Goal: Task Accomplishment & Management: Manage account settings

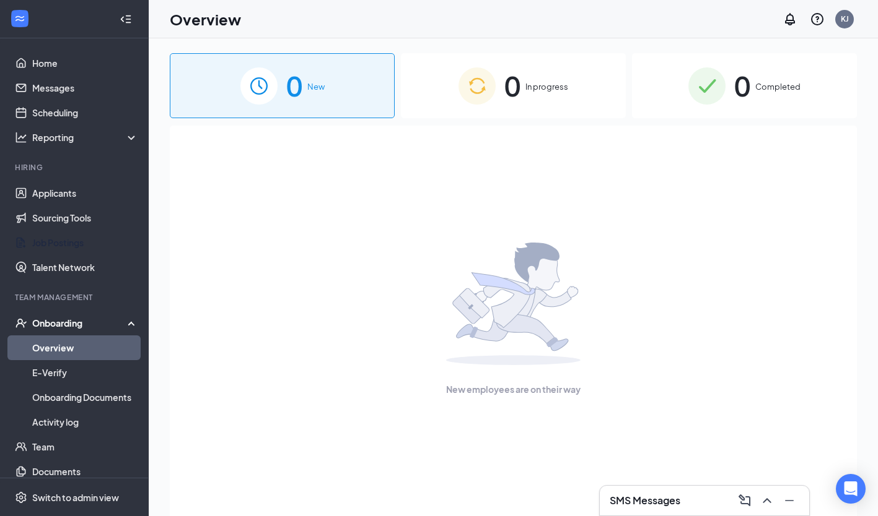
click at [75, 233] on link "Job Postings" at bounding box center [85, 242] width 106 height 25
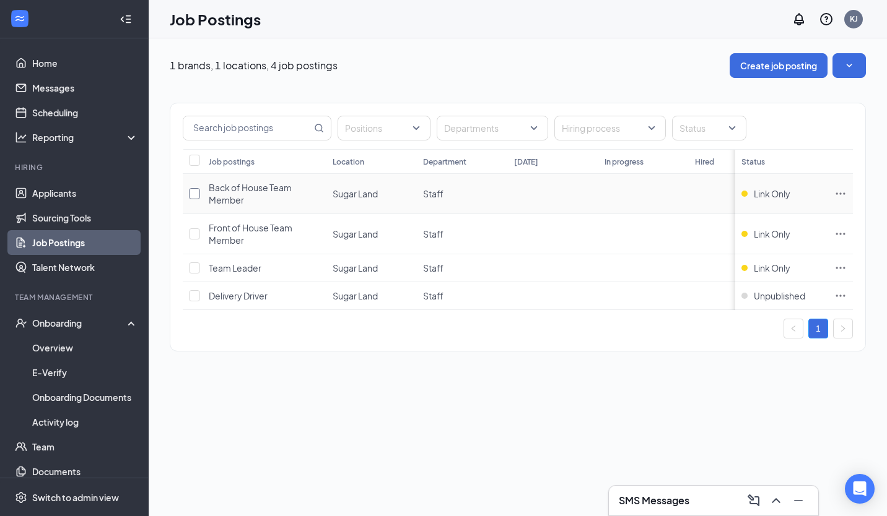
click at [196, 193] on input "checkbox" at bounding box center [194, 193] width 11 height 11
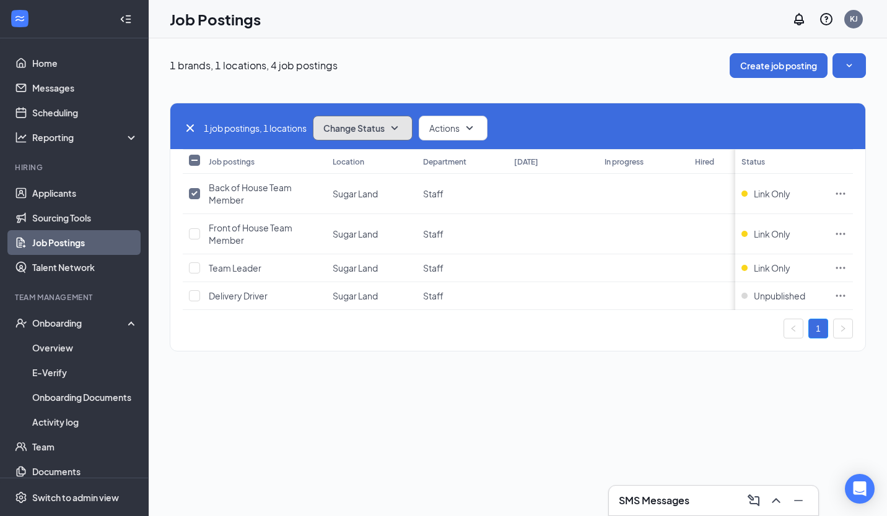
click at [370, 132] on span "Change Status" at bounding box center [353, 128] width 61 height 9
click at [459, 122] on span "Actions" at bounding box center [444, 128] width 30 height 12
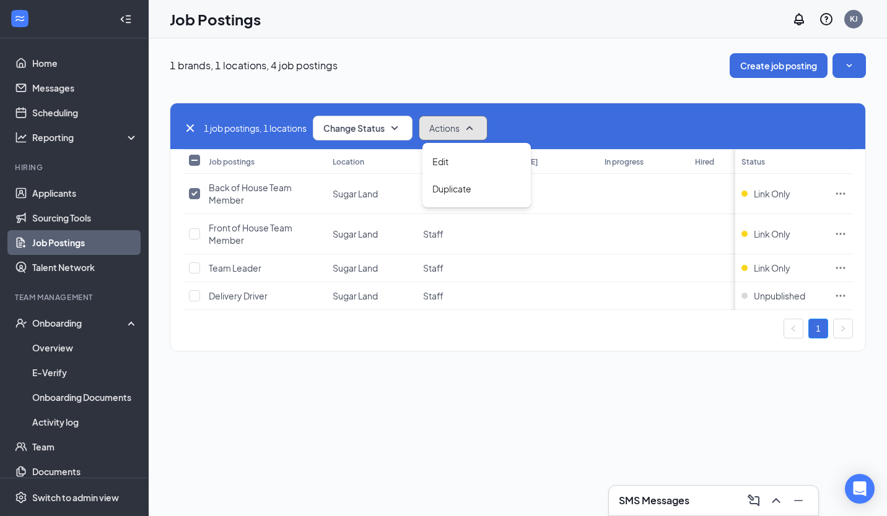
click at [459, 122] on span "Actions" at bounding box center [444, 128] width 30 height 12
click at [196, 199] on label at bounding box center [192, 194] width 7 height 12
click at [196, 199] on input "checkbox" at bounding box center [194, 193] width 11 height 11
checkbox input "false"
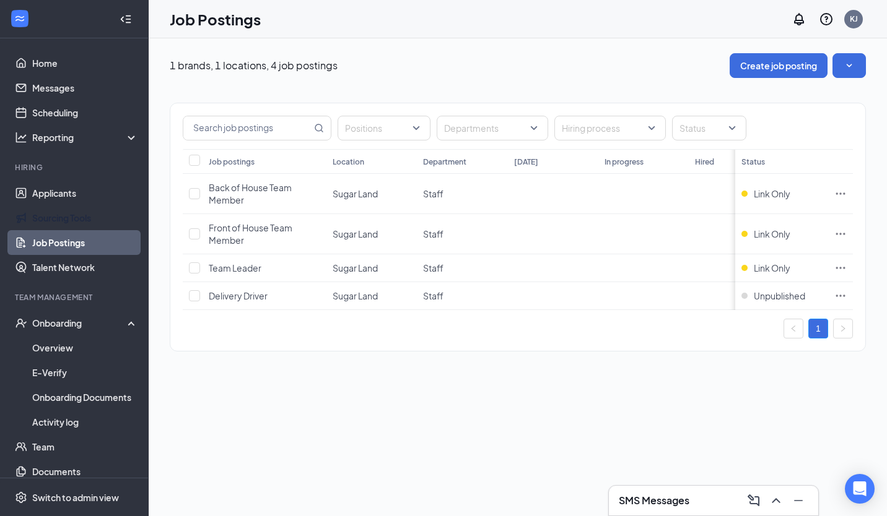
click at [87, 219] on link "Sourcing Tools" at bounding box center [85, 218] width 106 height 25
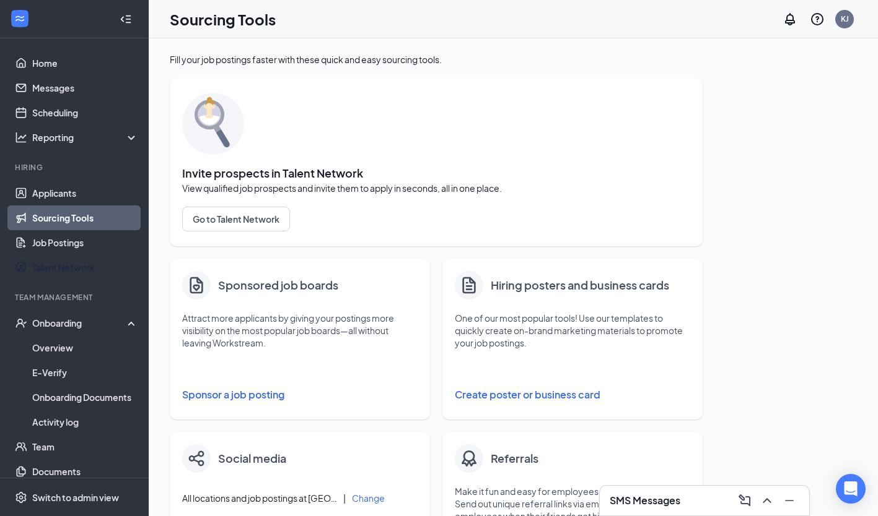
click at [64, 271] on link "Talent Network" at bounding box center [85, 267] width 106 height 25
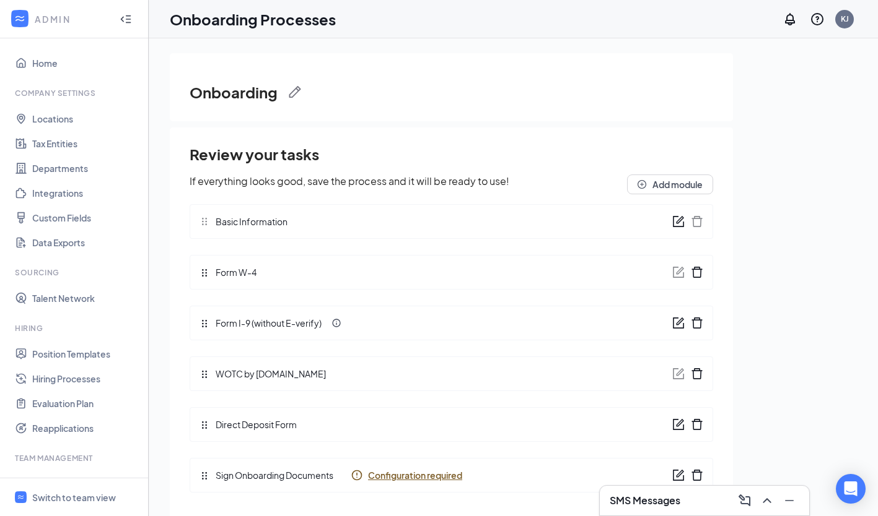
scroll to position [22, 0]
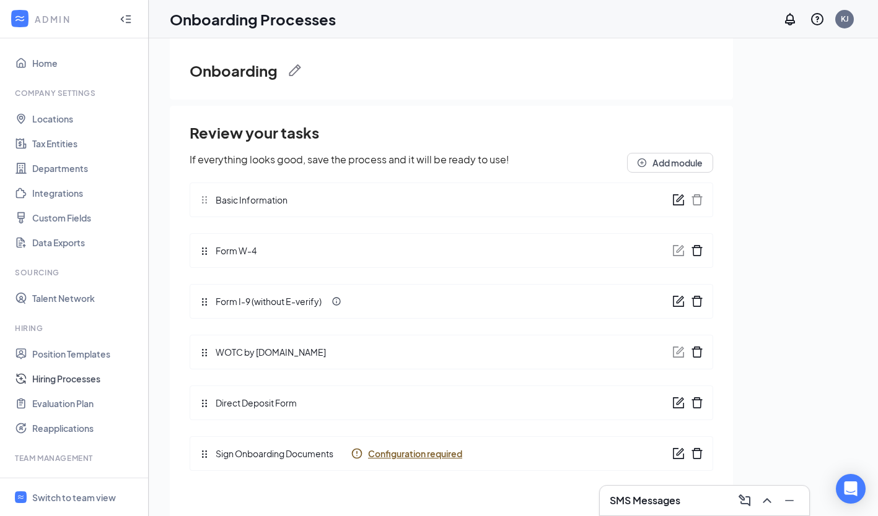
click at [71, 381] on link "Hiring Processes" at bounding box center [85, 379] width 106 height 25
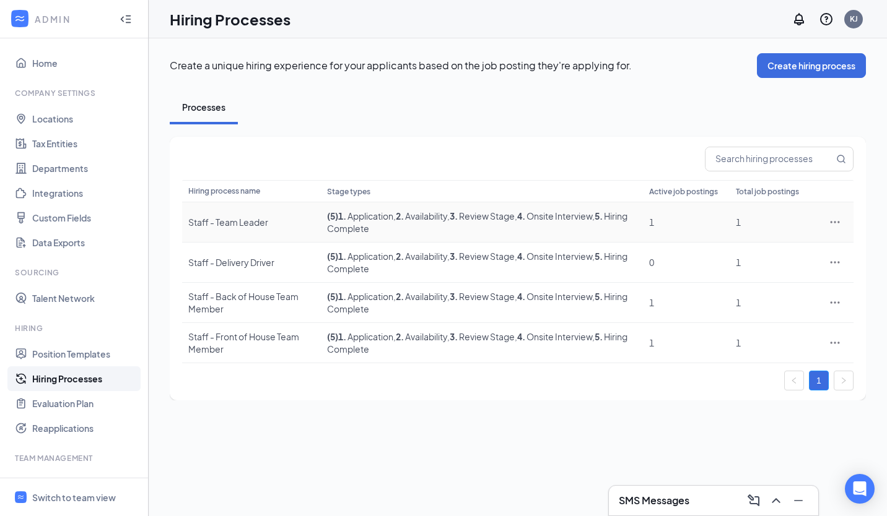
click at [328, 228] on td "( 5 ) 1 . Application , 2 . Availability , 3 . Review Stage , 4 . Onsite Interv…" at bounding box center [482, 223] width 322 height 40
click at [841, 220] on div at bounding box center [834, 222] width 25 height 12
click at [834, 220] on icon "Ellipses" at bounding box center [835, 222] width 12 height 12
click at [792, 246] on span "Edit" at bounding box center [778, 248] width 107 height 14
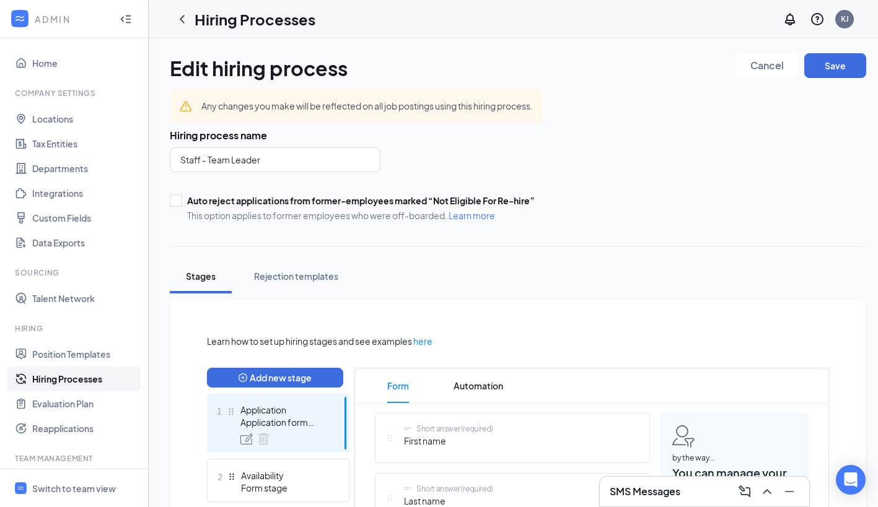
click at [181, 197] on div at bounding box center [176, 200] width 12 height 12
click at [178, 197] on input "Auto reject applications from former-employees marked “Not Eligible For Re-hire…" at bounding box center [174, 198] width 9 height 9
checkbox input "true"
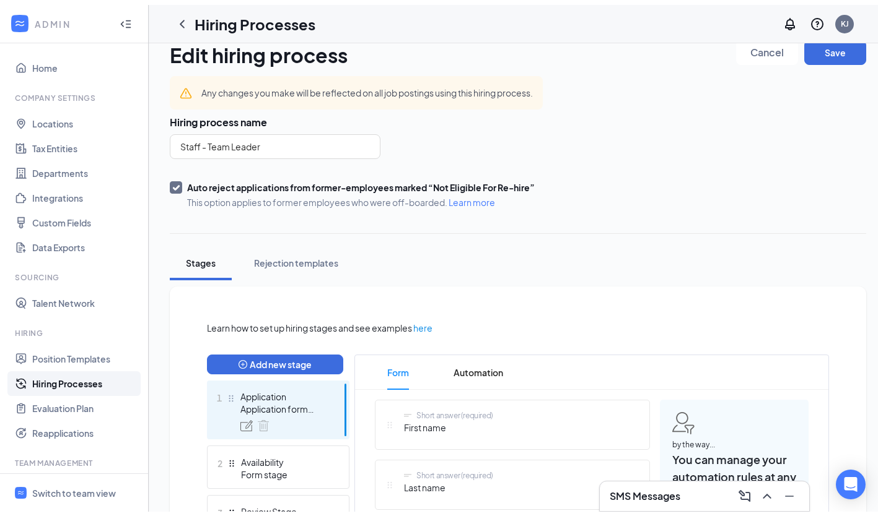
scroll to position [16, 0]
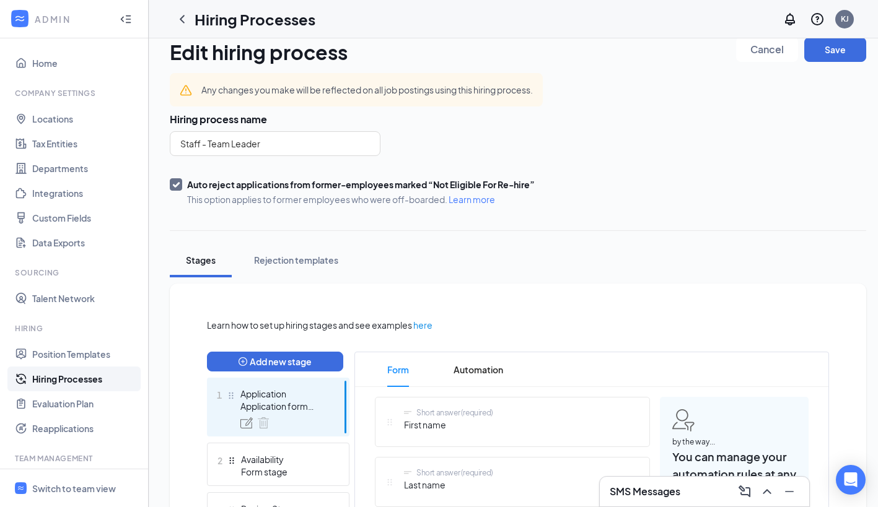
click at [271, 258] on div "Rejection templates" at bounding box center [296, 260] width 84 height 12
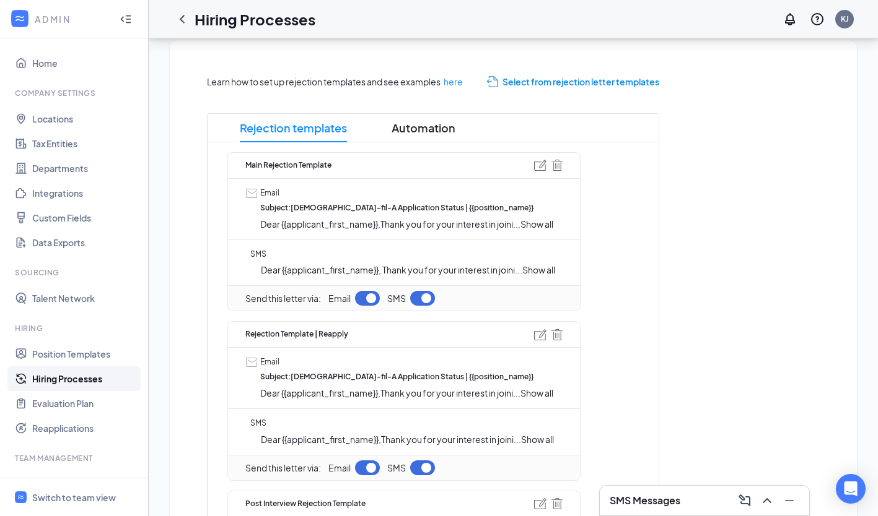
scroll to position [261, 0]
click at [411, 123] on span "Automation" at bounding box center [423, 127] width 64 height 28
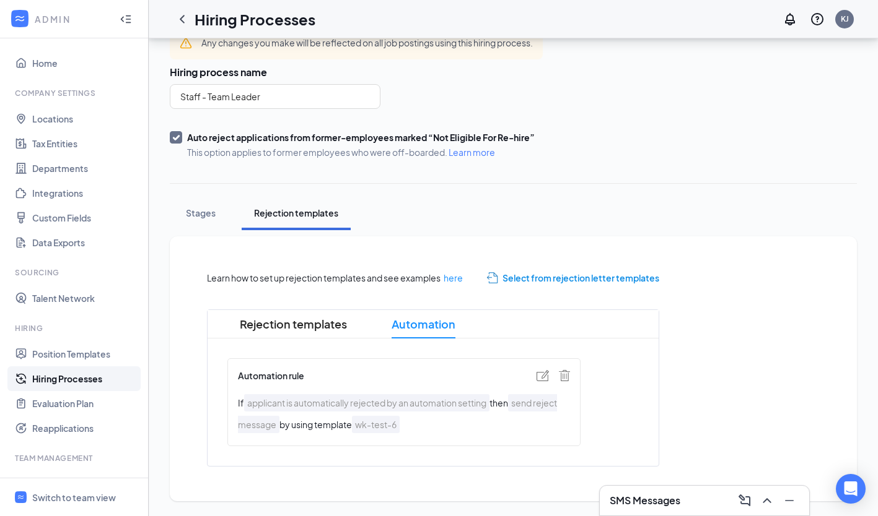
scroll to position [63, 0]
click at [285, 329] on span "Rejection templates" at bounding box center [293, 324] width 107 height 28
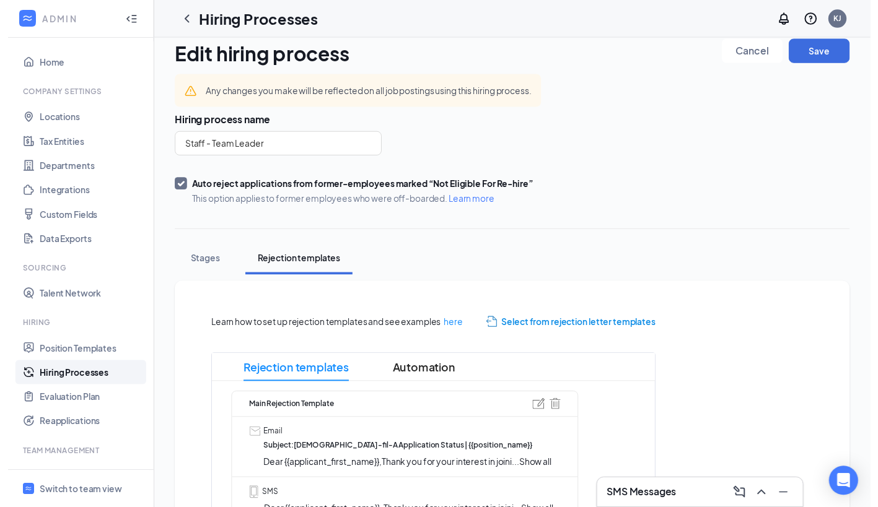
scroll to position [13, 0]
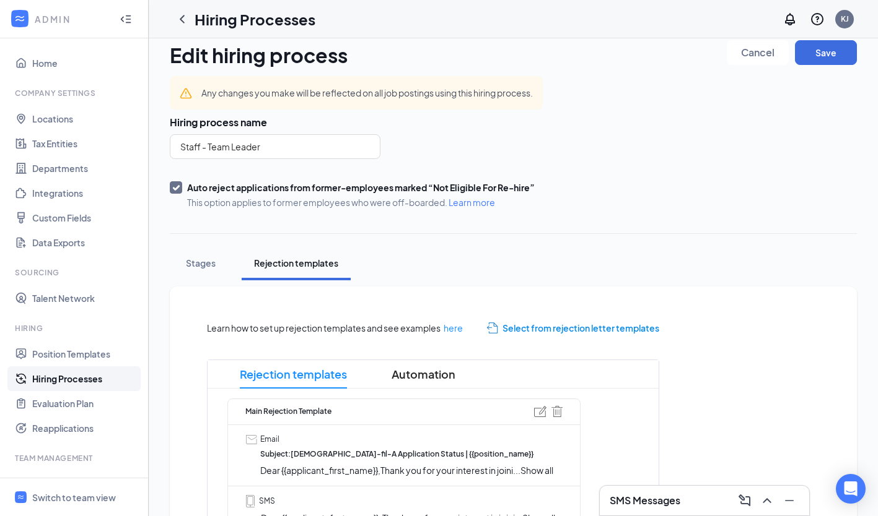
click at [199, 263] on div "Stages" at bounding box center [200, 263] width 37 height 12
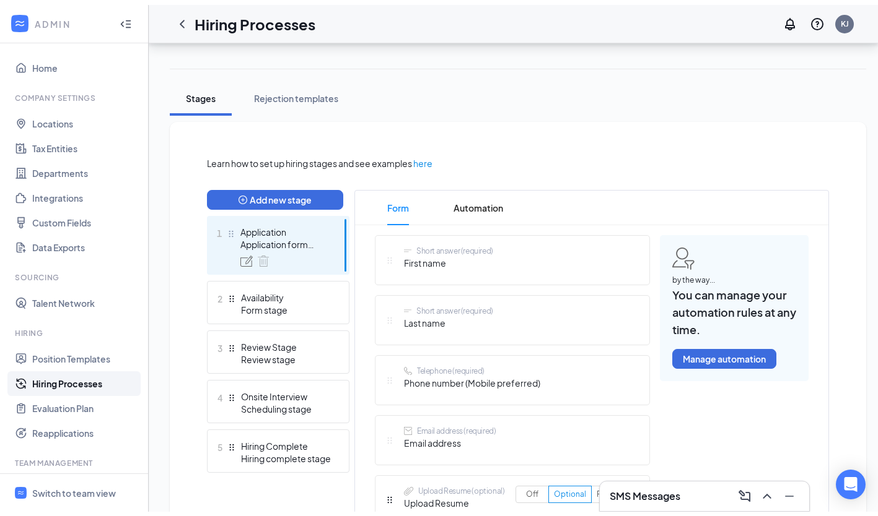
scroll to position [182, 0]
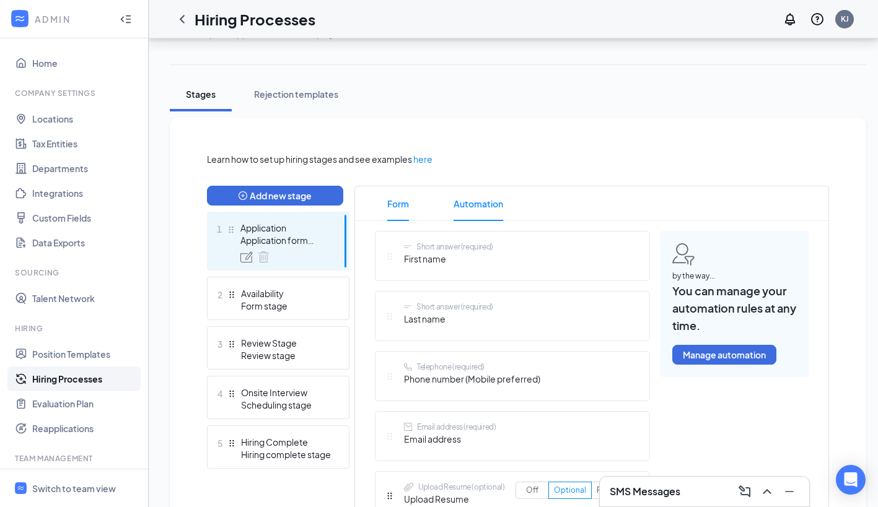
click at [482, 207] on span "Automation" at bounding box center [478, 203] width 50 height 35
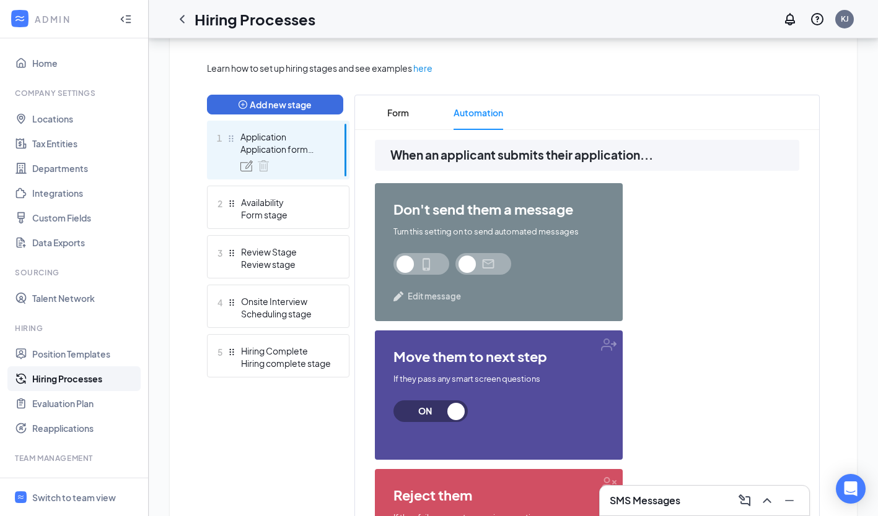
scroll to position [261, 0]
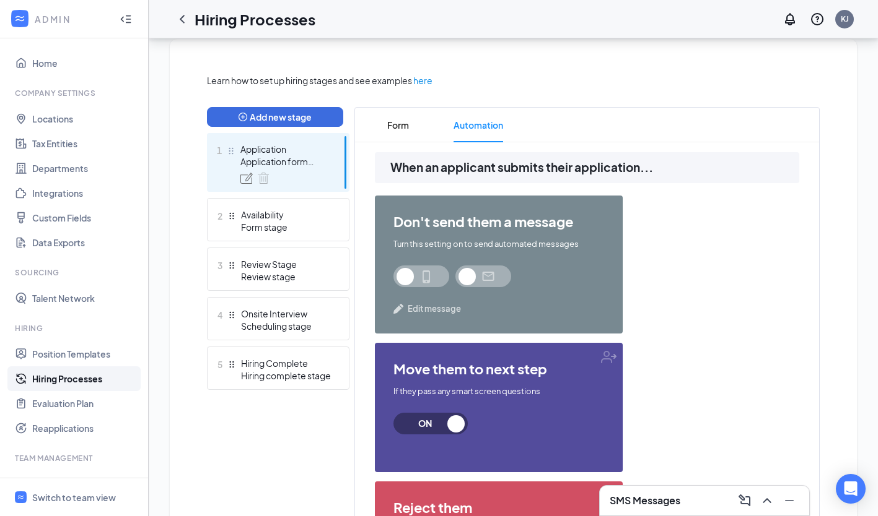
click at [496, 273] on span at bounding box center [483, 277] width 56 height 22
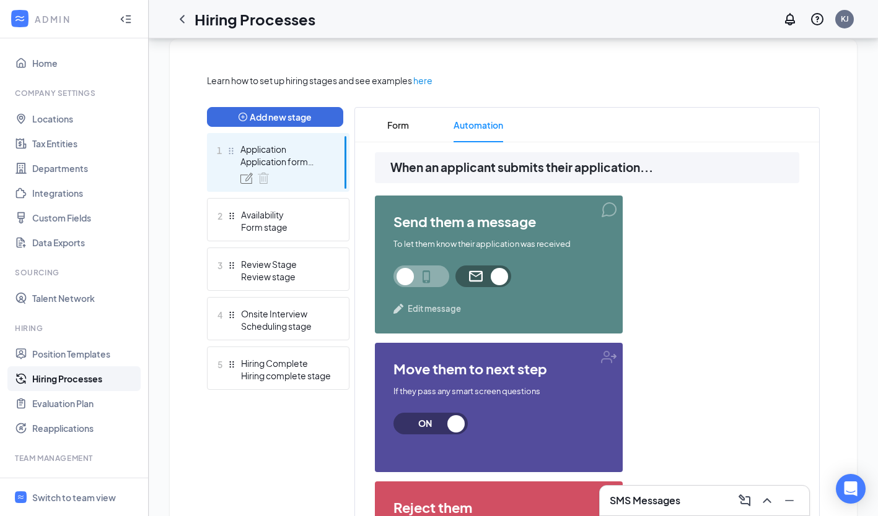
click at [440, 276] on span at bounding box center [421, 277] width 56 height 22
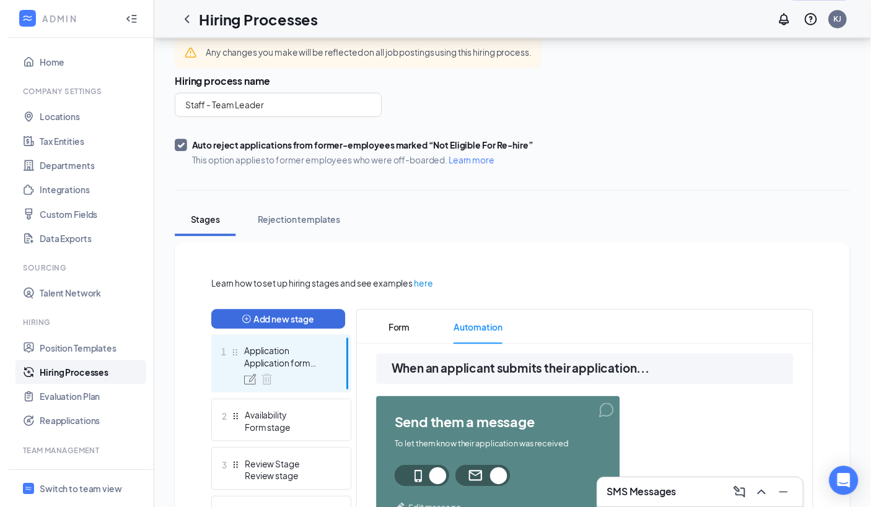
scroll to position [50, 0]
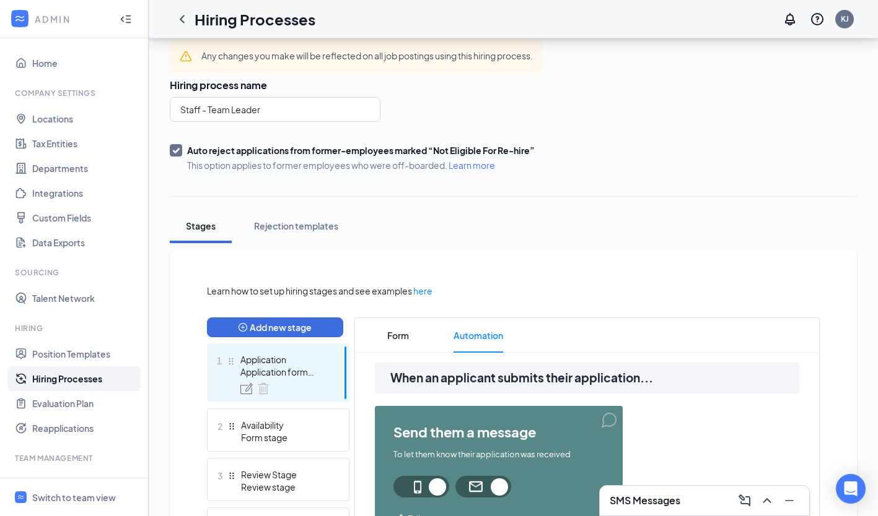
click at [313, 432] on div "Form stage" at bounding box center [286, 438] width 90 height 12
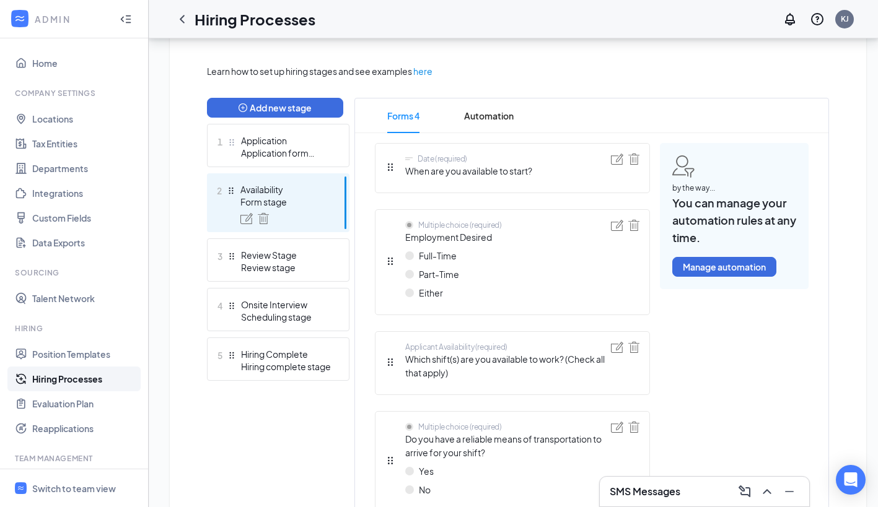
scroll to position [271, 0]
click at [492, 118] on span "Automation" at bounding box center [489, 115] width 50 height 35
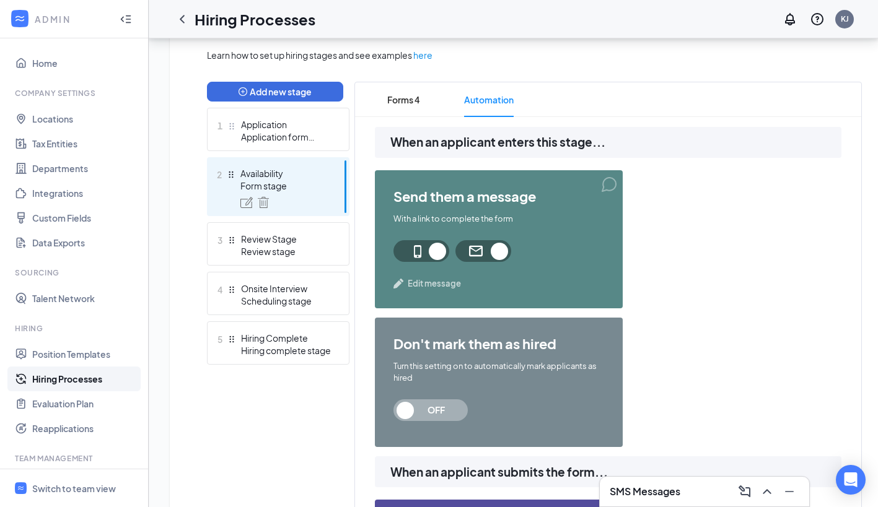
scroll to position [285, 0]
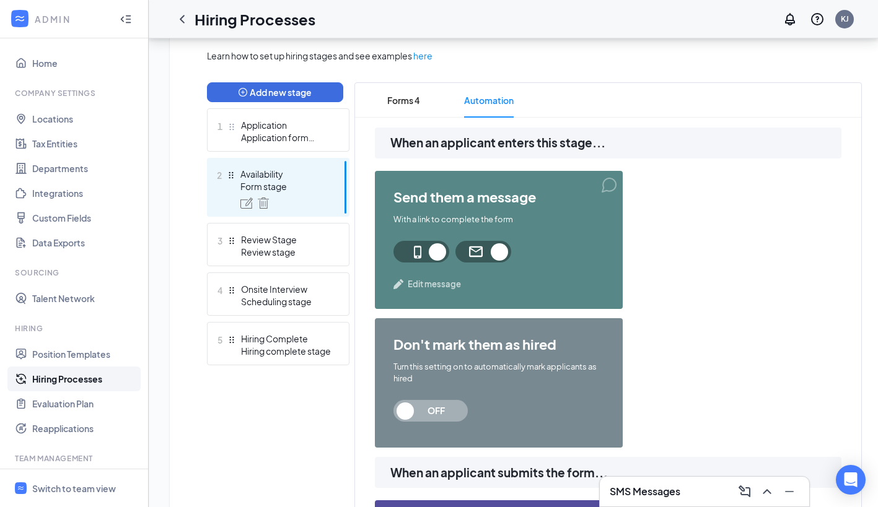
click at [285, 251] on div "Review stage" at bounding box center [286, 252] width 90 height 12
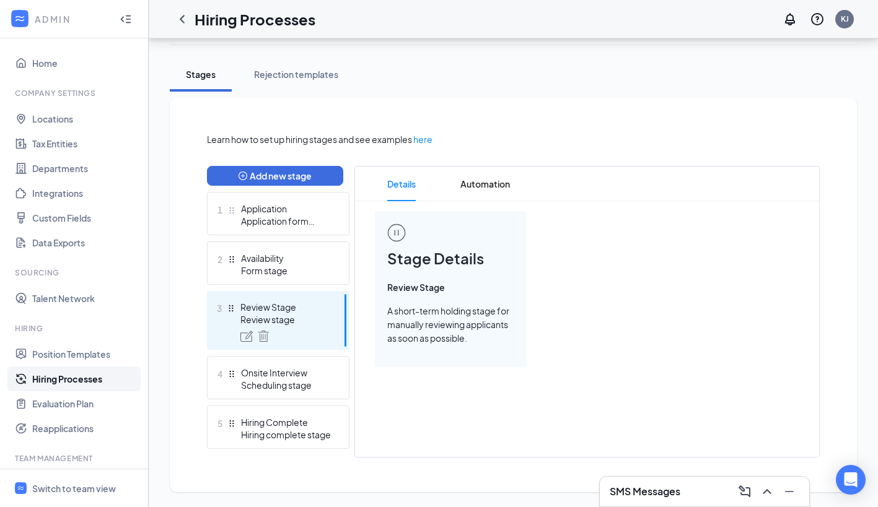
scroll to position [193, 0]
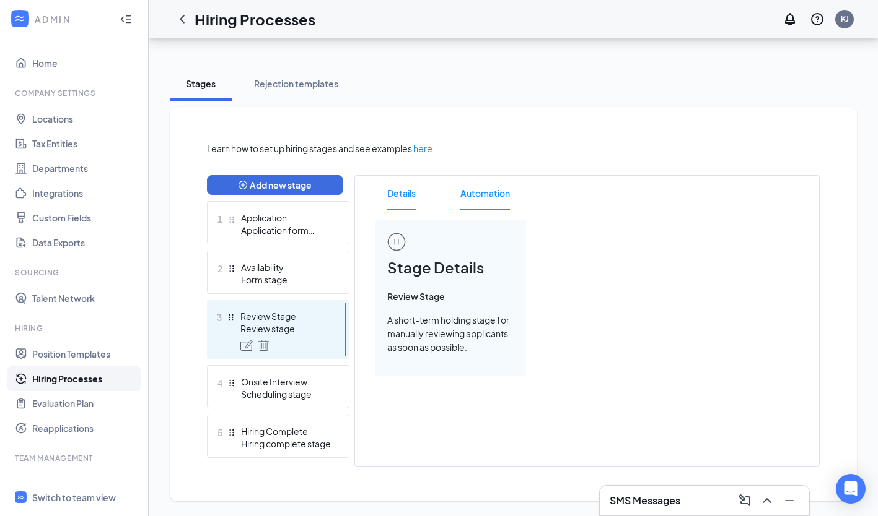
click at [495, 194] on span "Automation" at bounding box center [485, 193] width 50 height 35
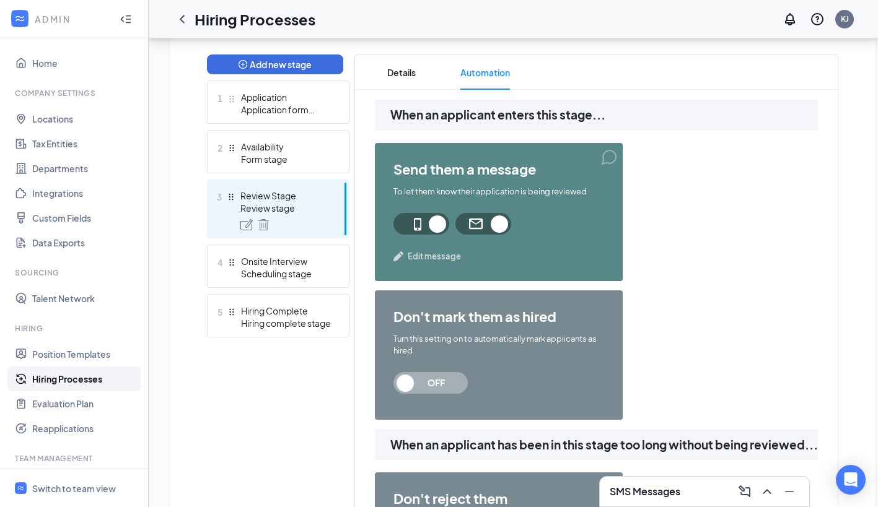
scroll to position [314, 0]
click at [312, 256] on div "Onsite Interview" at bounding box center [286, 261] width 90 height 12
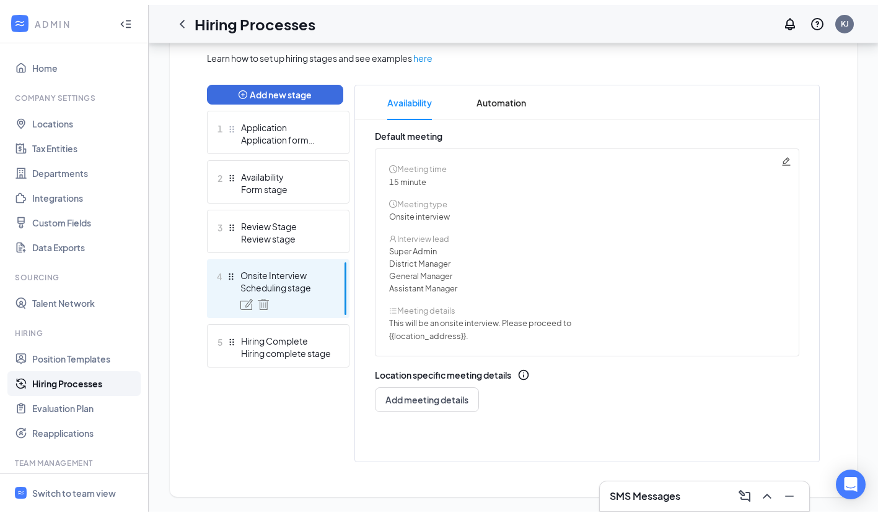
scroll to position [279, 0]
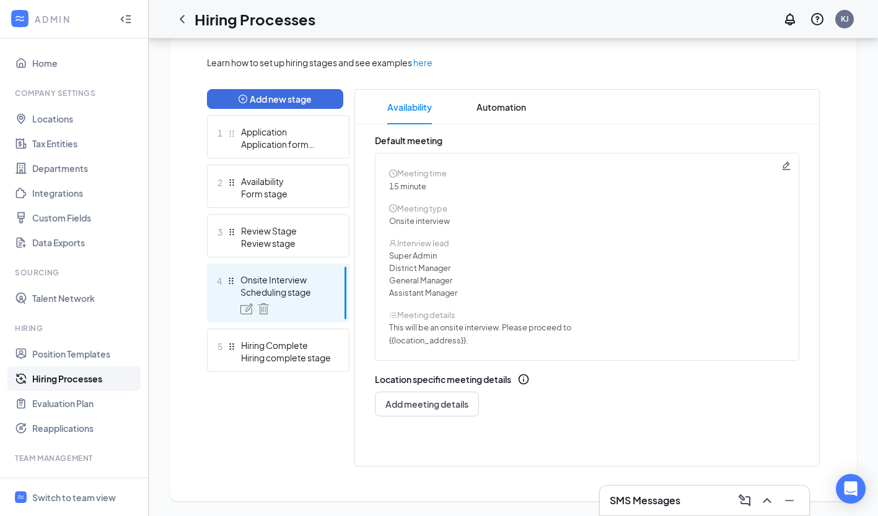
click at [498, 335] on span "This will be an onsite interview. Please proceed to {{location_address}}." at bounding box center [480, 333] width 182 height 25
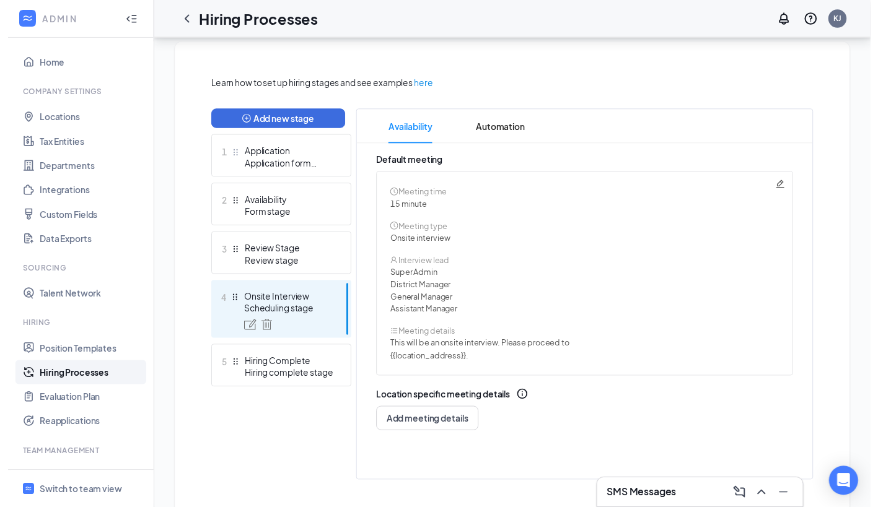
scroll to position [258, 0]
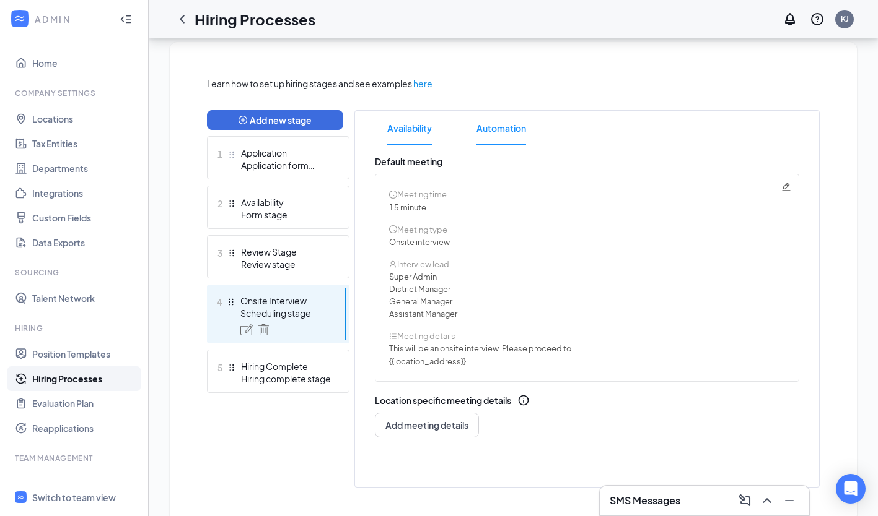
drag, startPoint x: 487, startPoint y: 118, endPoint x: 480, endPoint y: 127, distance: 11.5
click at [480, 127] on span "Automation" at bounding box center [501, 128] width 50 height 35
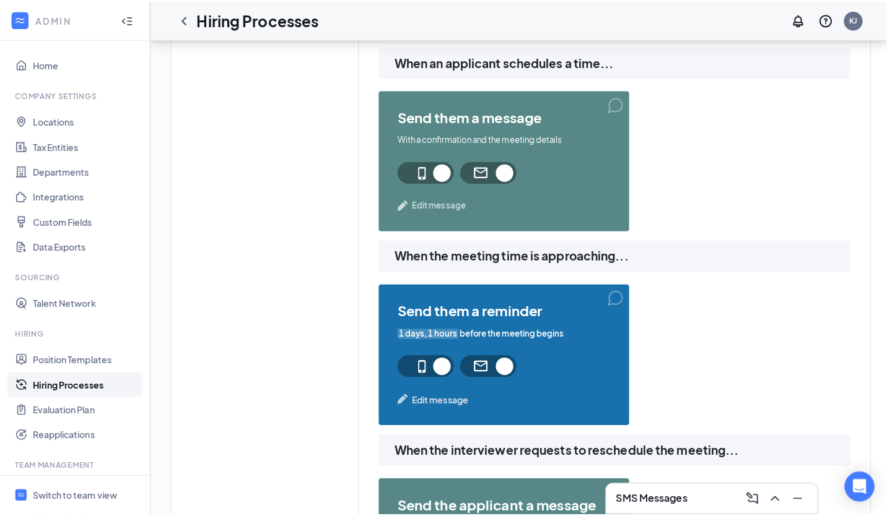
scroll to position [698, 0]
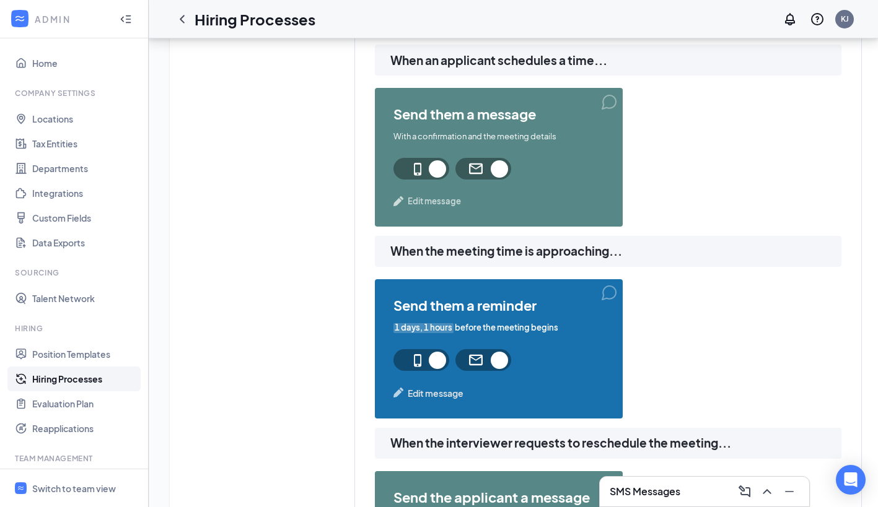
click at [447, 200] on span "Edit message" at bounding box center [433, 201] width 53 height 12
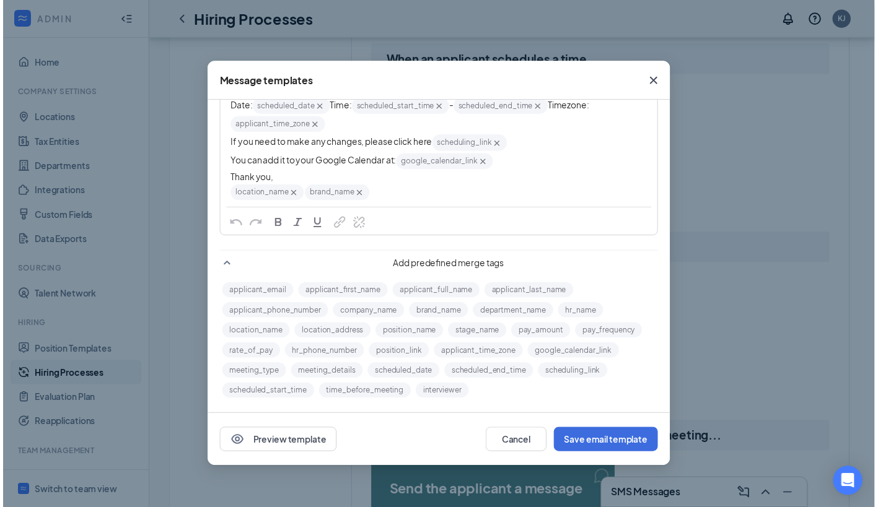
scroll to position [0, 0]
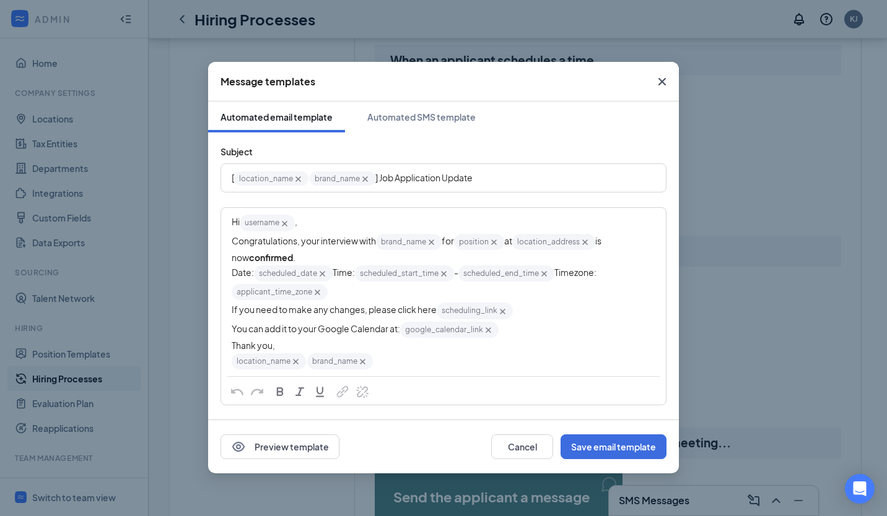
click at [662, 79] on icon "Cross" at bounding box center [662, 81] width 15 height 15
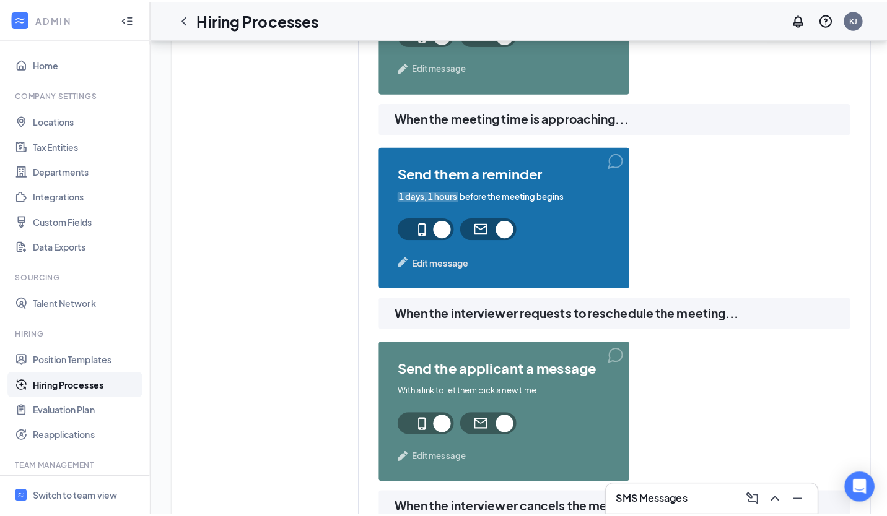
scroll to position [834, 0]
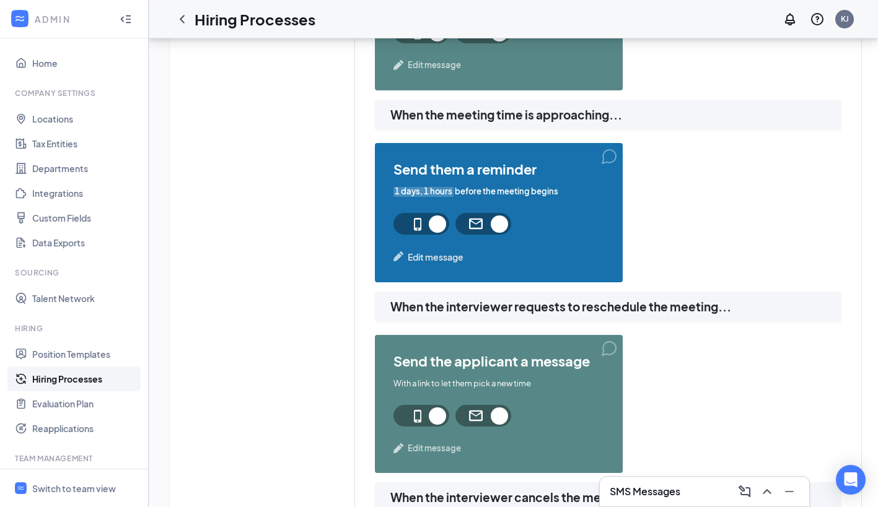
click at [435, 255] on span "Edit message" at bounding box center [435, 257] width 56 height 14
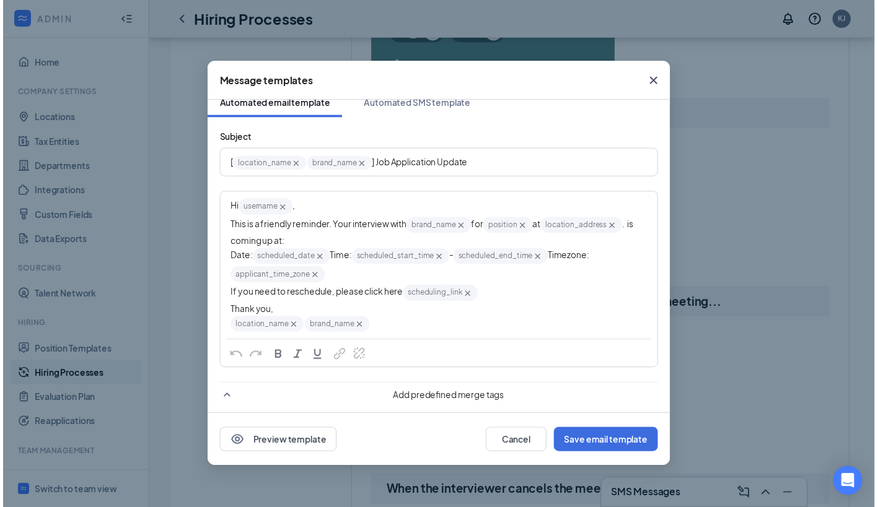
scroll to position [0, 0]
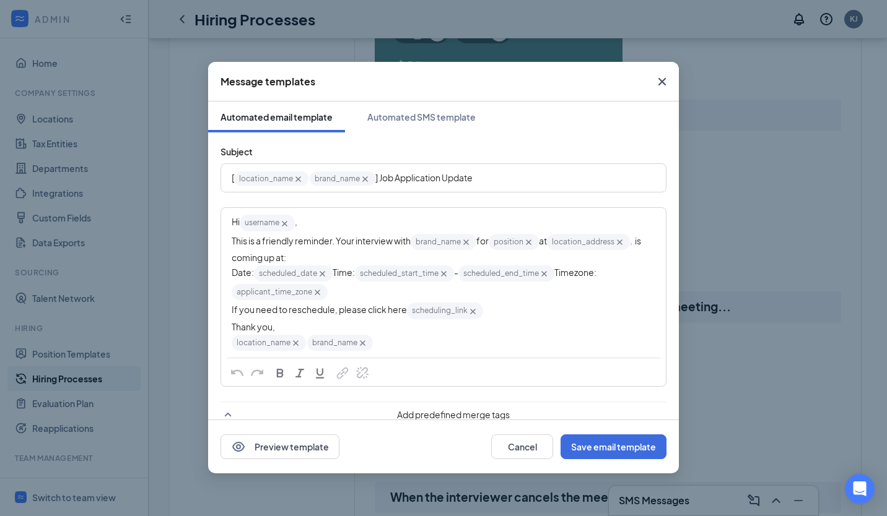
click at [661, 82] on icon "Cross" at bounding box center [661, 81] width 7 height 7
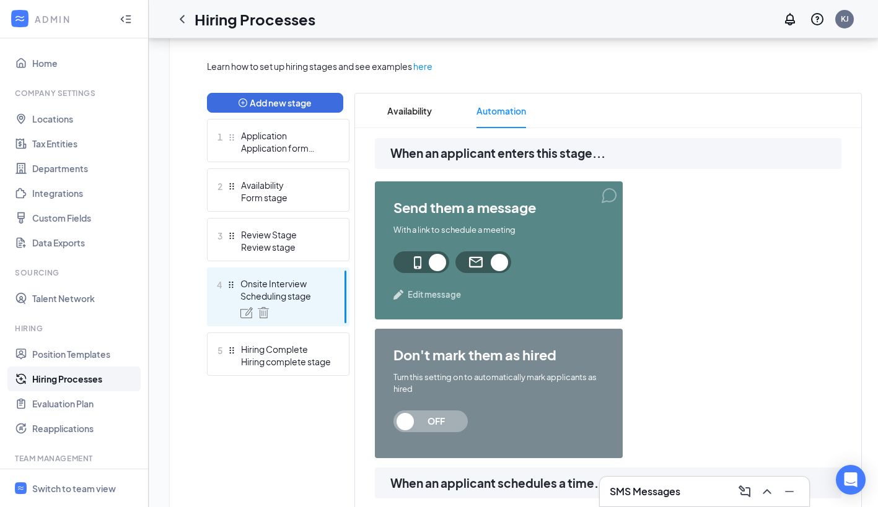
scroll to position [258, 0]
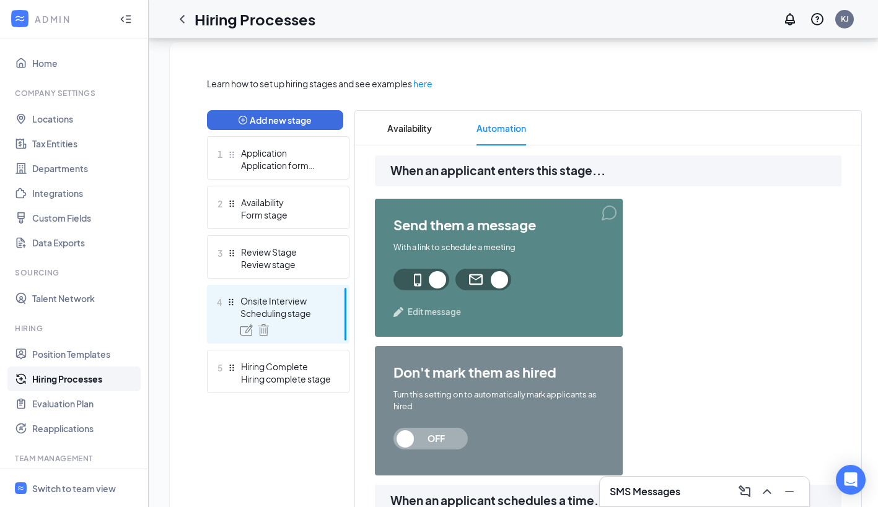
click at [266, 383] on div "Hiring complete stage" at bounding box center [286, 379] width 90 height 12
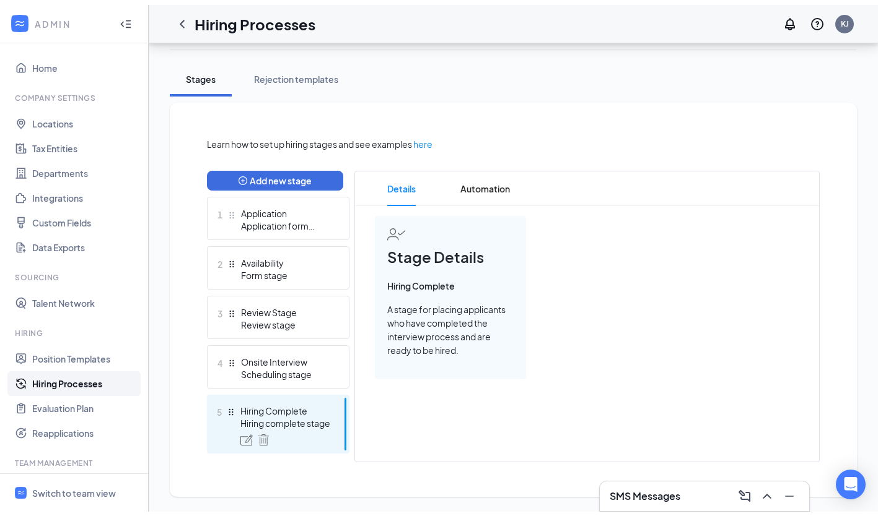
scroll to position [193, 0]
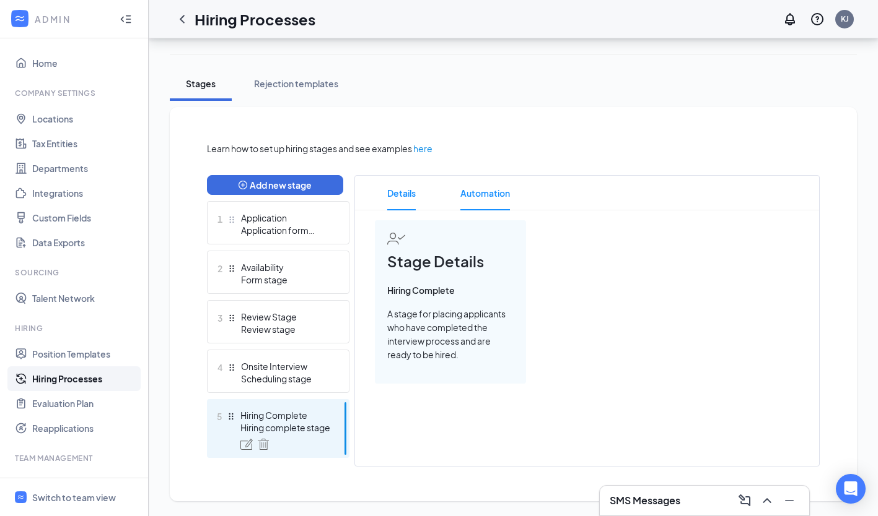
click at [476, 198] on span "Automation" at bounding box center [485, 193] width 50 height 35
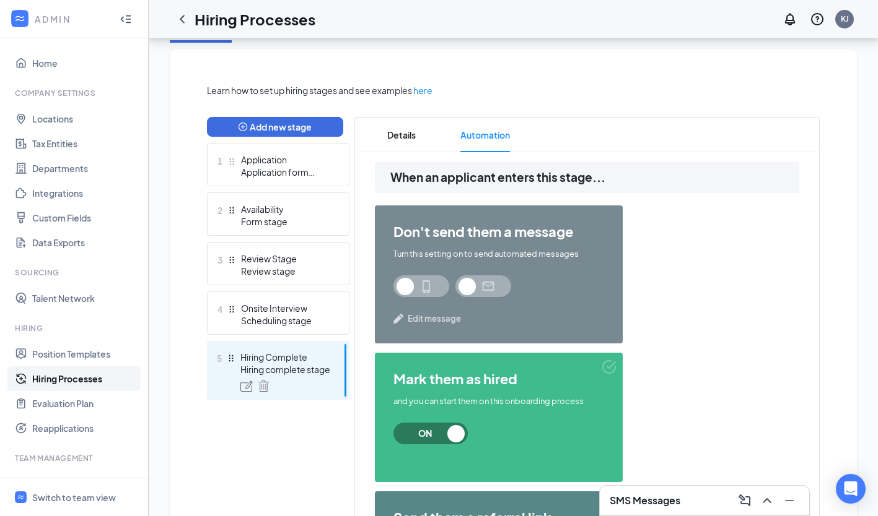
scroll to position [253, 0]
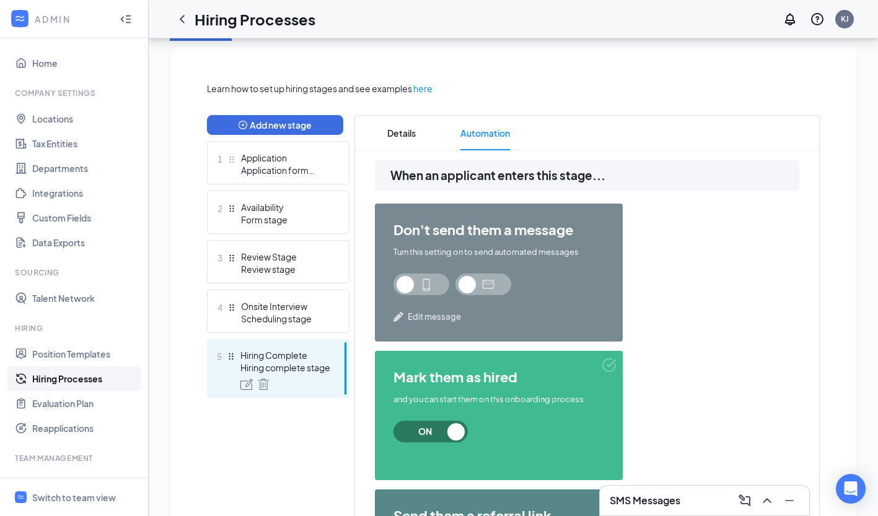
click at [436, 282] on span at bounding box center [421, 285] width 56 height 22
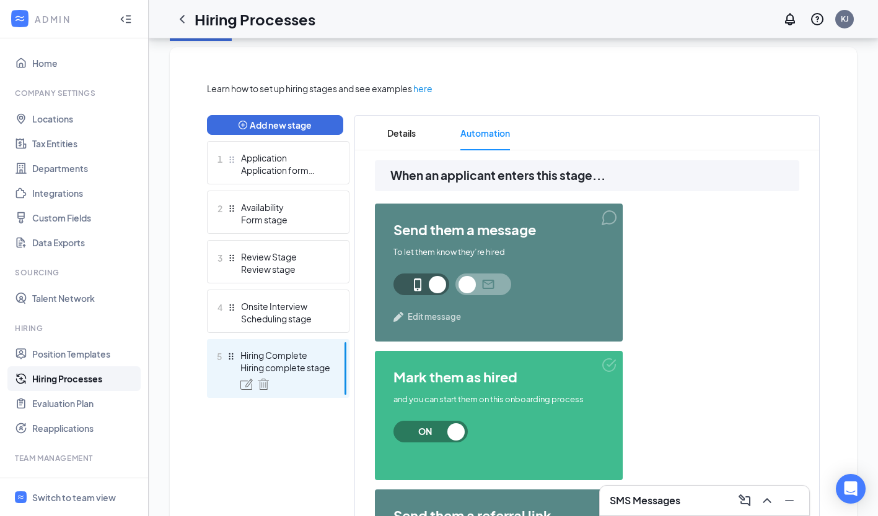
click at [486, 284] on span at bounding box center [483, 285] width 56 height 22
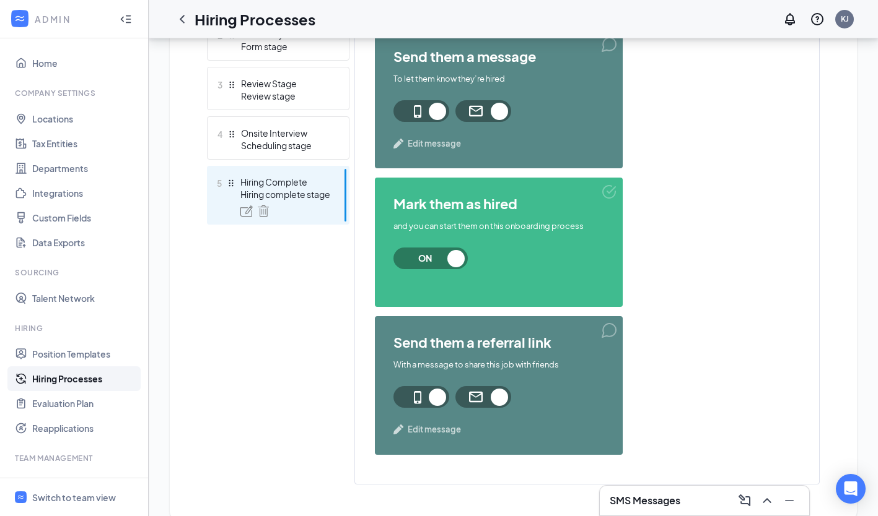
scroll to position [427, 0]
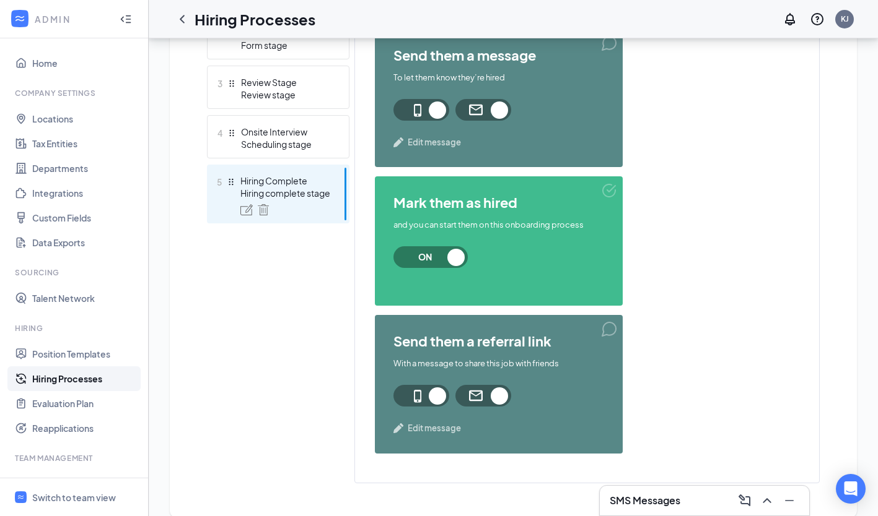
click at [412, 396] on span at bounding box center [421, 396] width 56 height 22
click at [468, 393] on span at bounding box center [483, 396] width 56 height 22
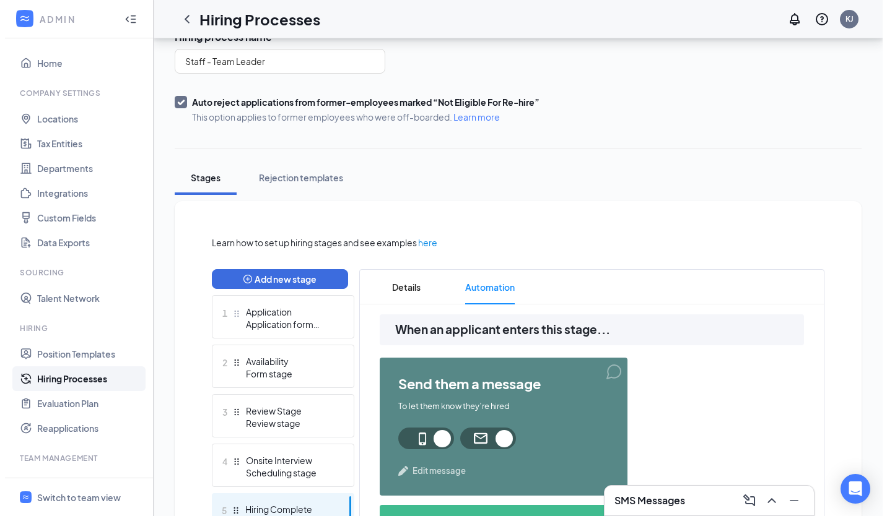
scroll to position [0, 0]
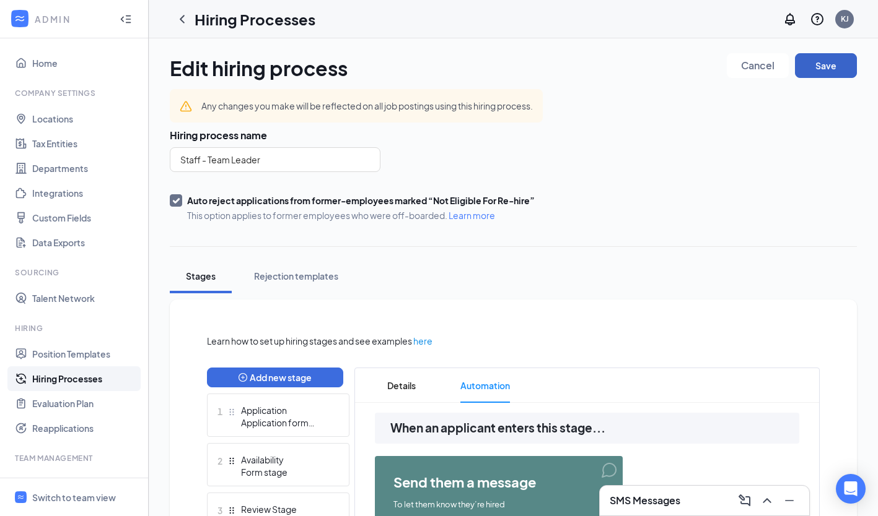
click at [825, 71] on button "Save" at bounding box center [826, 65] width 62 height 25
click at [180, 17] on icon "ChevronLeft" at bounding box center [182, 19] width 15 height 15
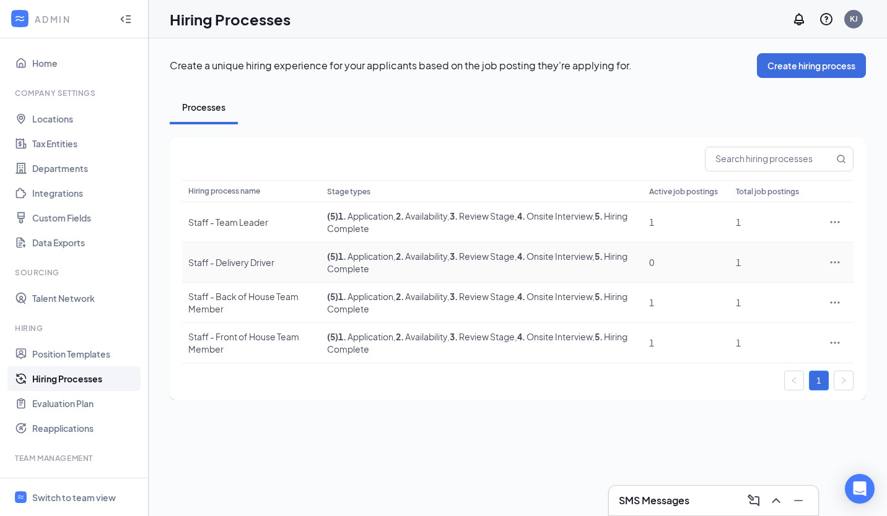
click at [833, 258] on icon "Ellipses" at bounding box center [835, 262] width 12 height 12
click at [90, 356] on link "Position Templates" at bounding box center [85, 354] width 106 height 25
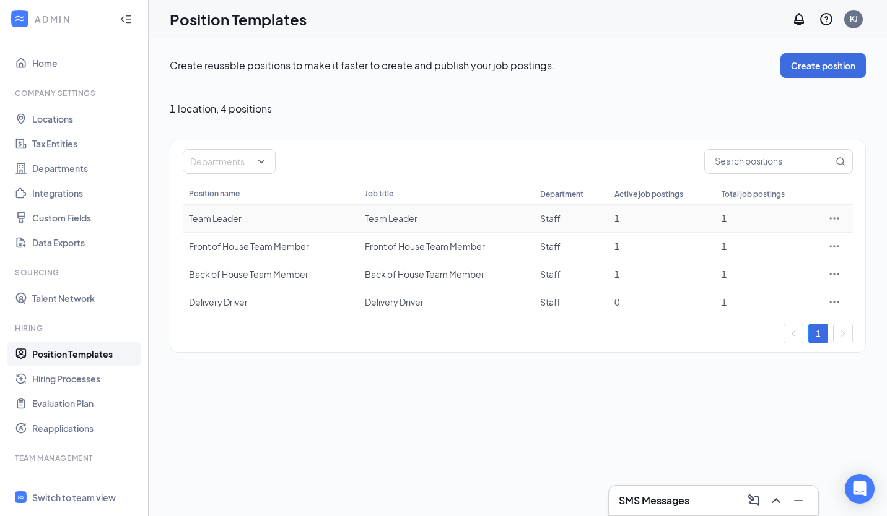
click at [834, 215] on icon "Ellipses" at bounding box center [834, 218] width 12 height 12
click at [827, 238] on span "Edit" at bounding box center [777, 244] width 107 height 14
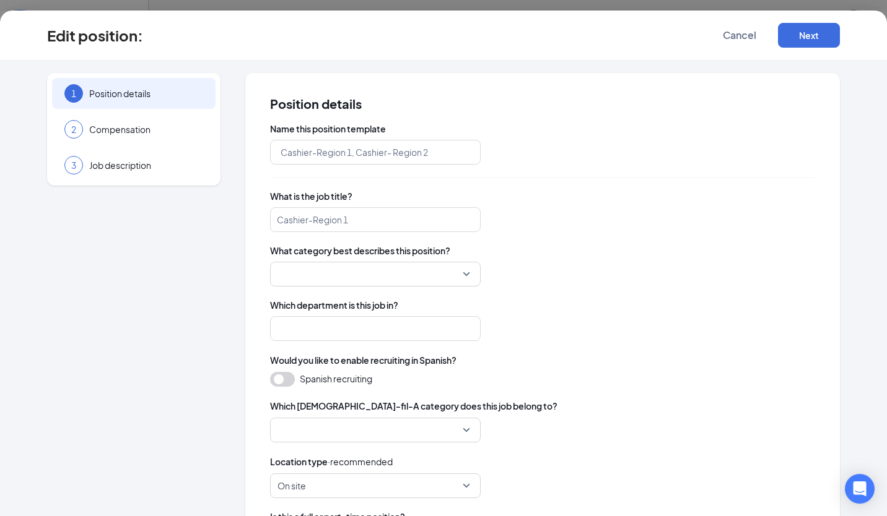
type input "Team Leader"
type input "Staff"
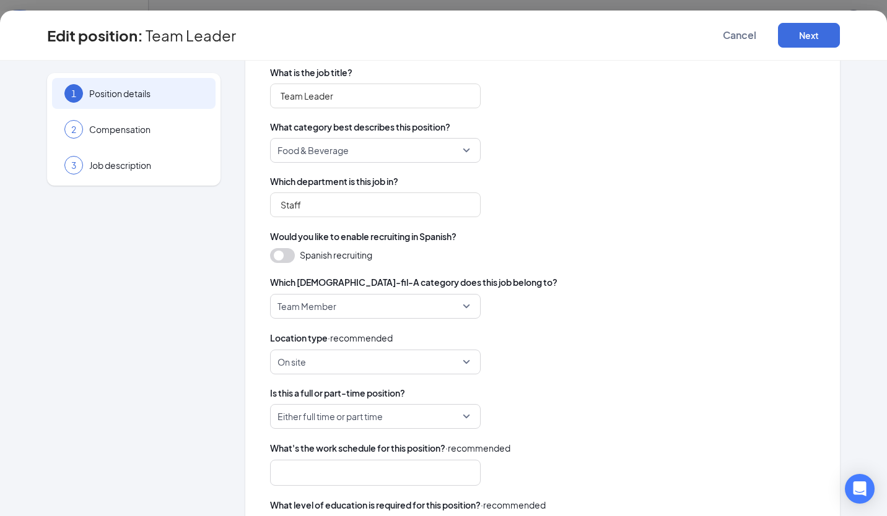
scroll to position [121, 0]
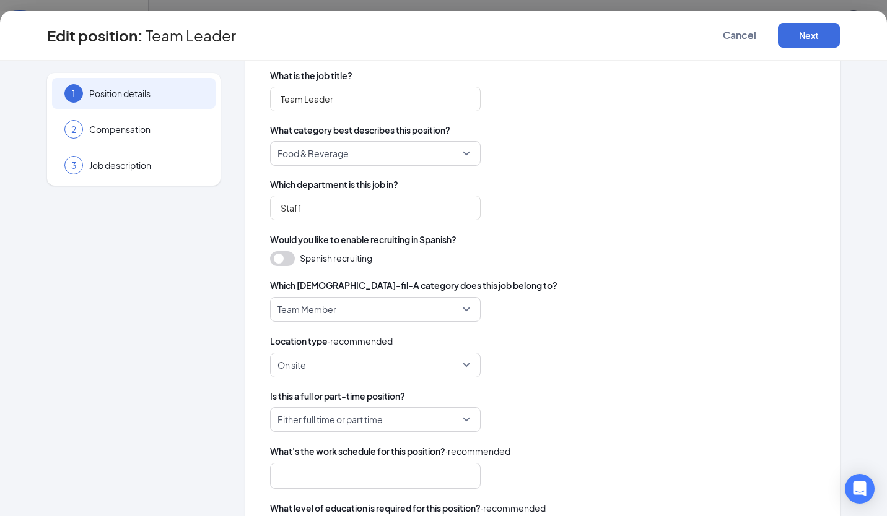
click at [429, 306] on span "Team Member" at bounding box center [369, 310] width 185 height 24
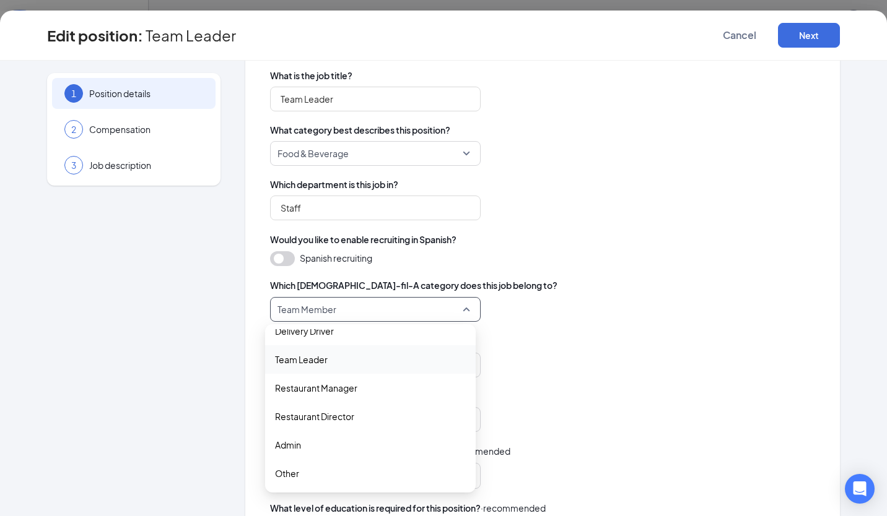
scroll to position [0, 0]
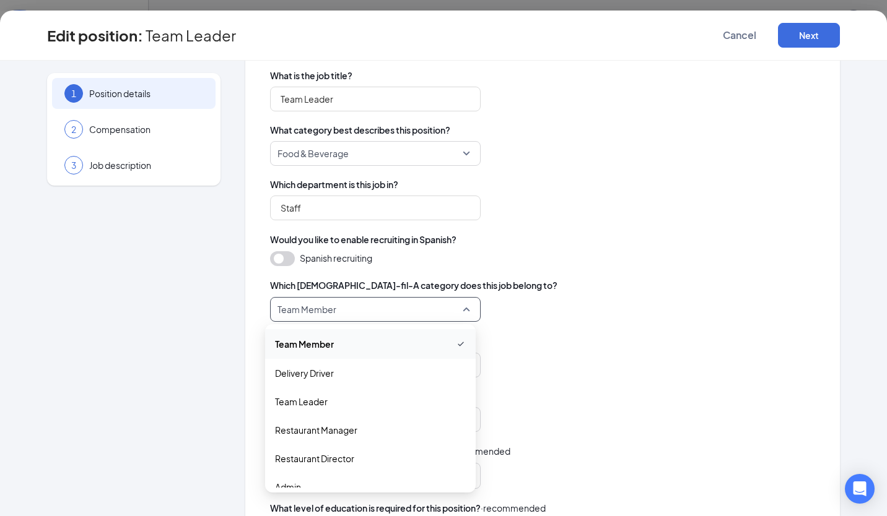
click at [390, 345] on span "Team Member" at bounding box center [370, 344] width 191 height 15
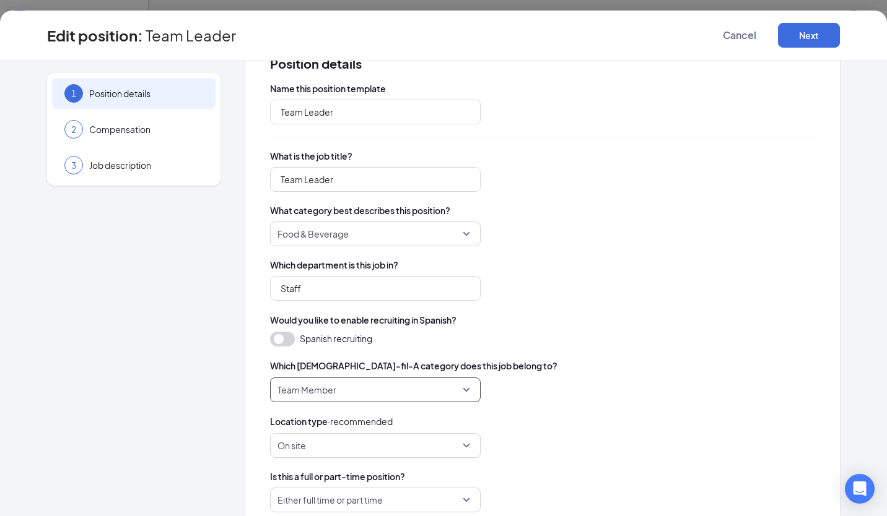
scroll to position [40, 0]
click at [328, 290] on input "Staff" at bounding box center [375, 289] width 211 height 25
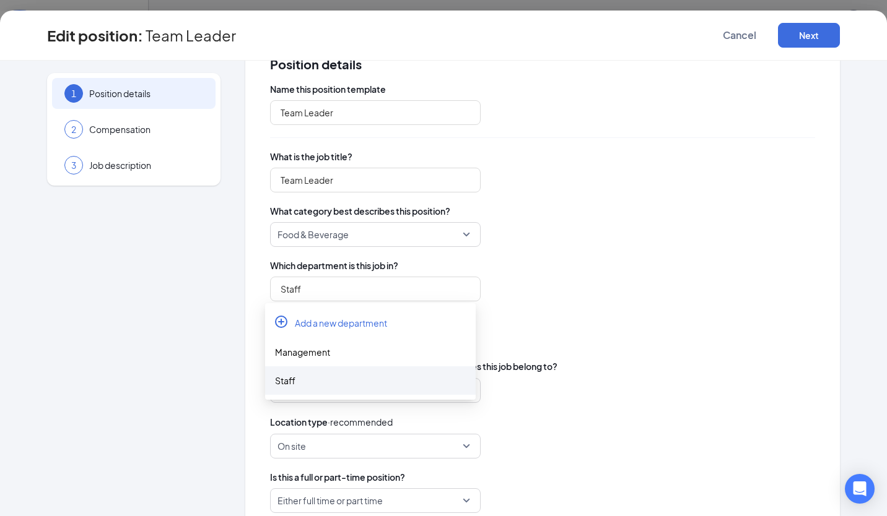
click at [555, 229] on div "Food & Beverage" at bounding box center [542, 234] width 545 height 25
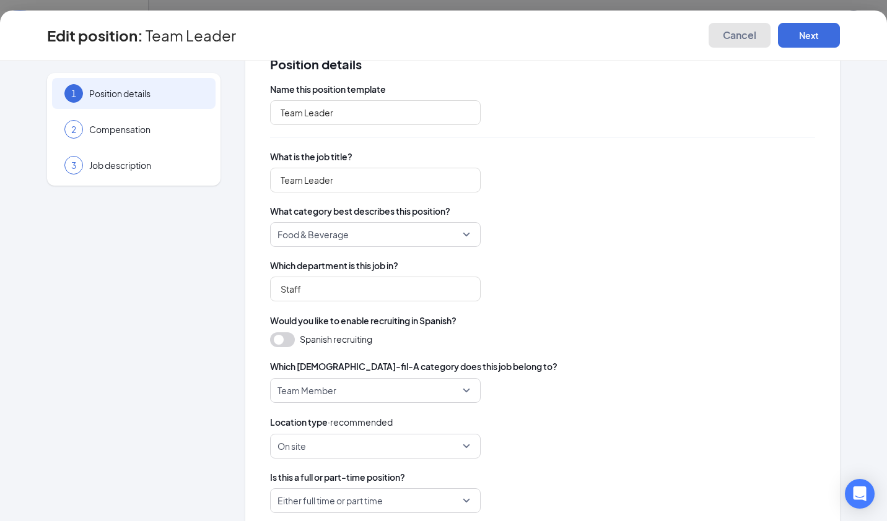
click at [747, 47] on button "Cancel" at bounding box center [739, 35] width 62 height 25
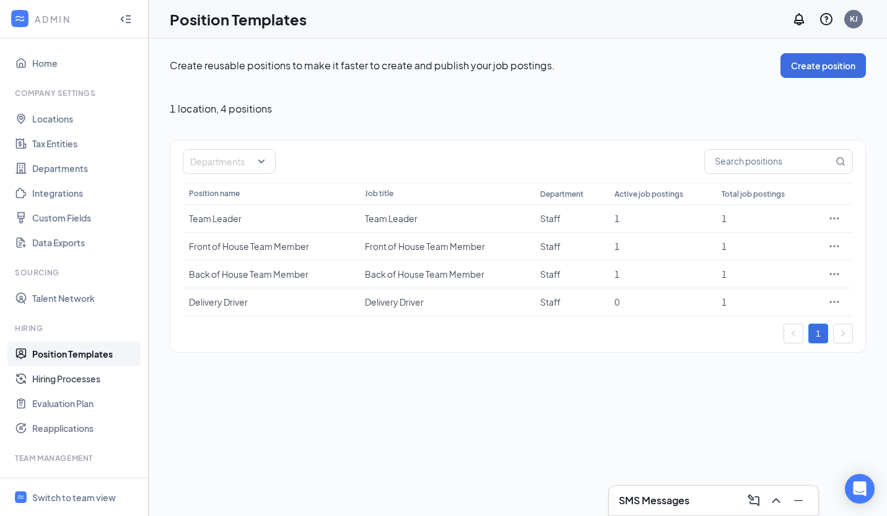
click at [68, 388] on link "Hiring Processes" at bounding box center [85, 379] width 106 height 25
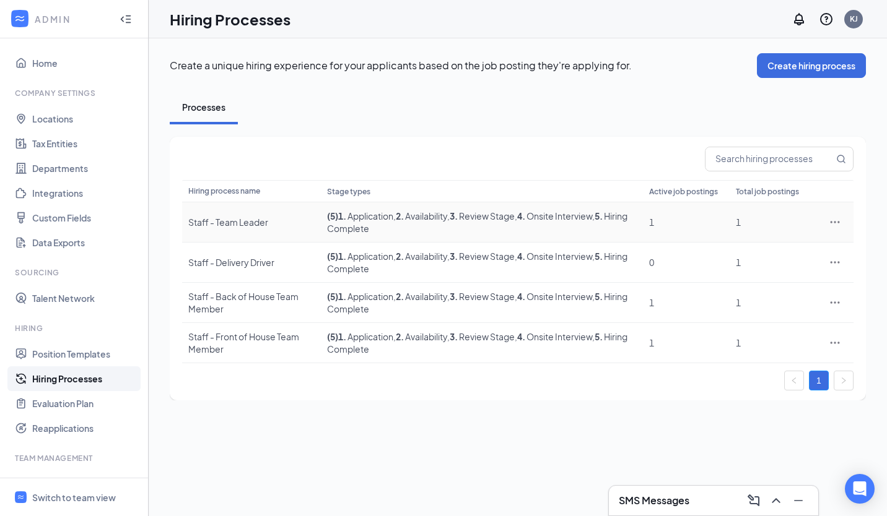
click at [835, 217] on icon "Ellipses" at bounding box center [835, 222] width 12 height 12
click at [812, 306] on span "View job postings" at bounding box center [778, 305] width 107 height 14
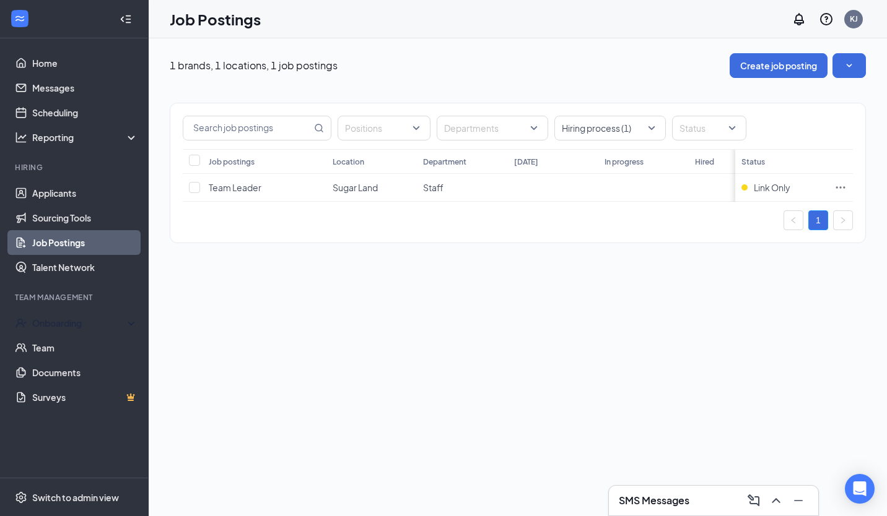
click at [69, 316] on div "Onboarding" at bounding box center [74, 323] width 149 height 25
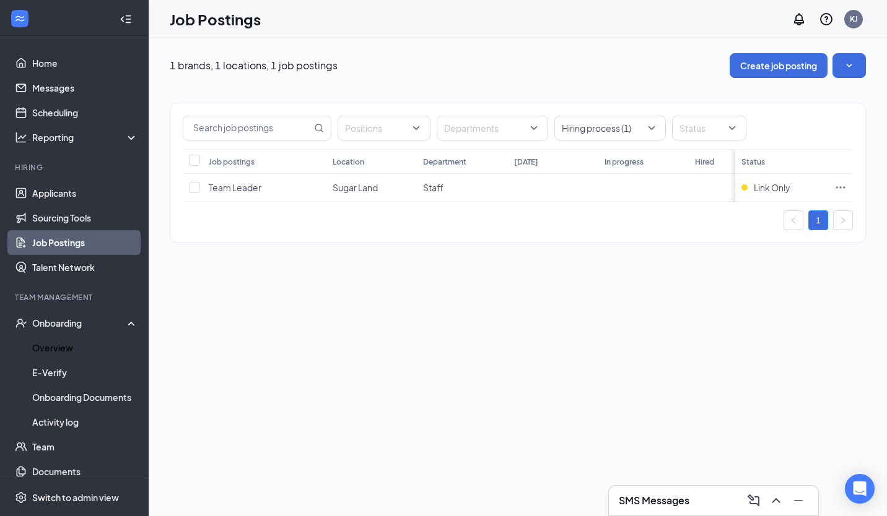
click at [64, 350] on link "Overview" at bounding box center [85, 348] width 106 height 25
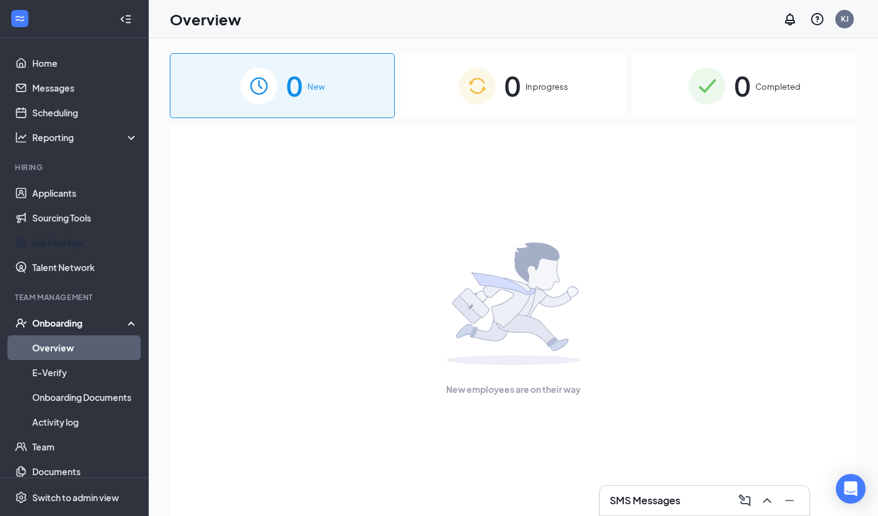
click at [66, 238] on link "Job Postings" at bounding box center [85, 242] width 106 height 25
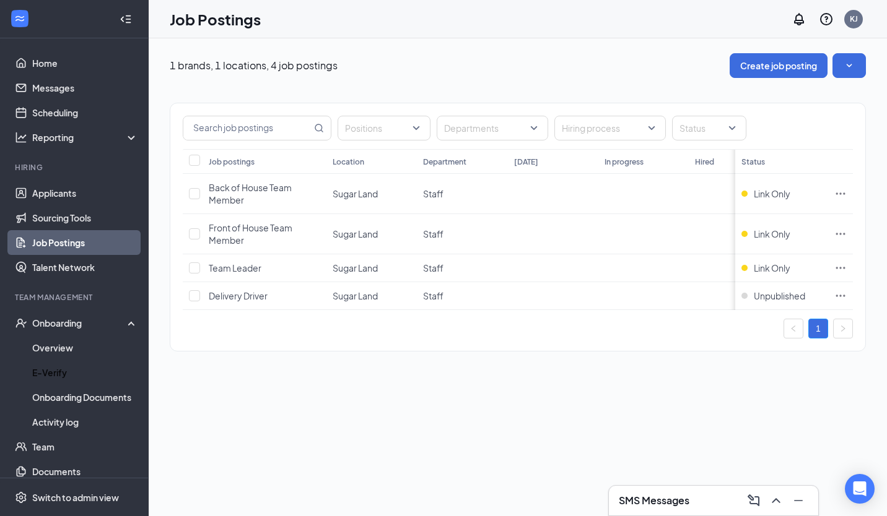
scroll to position [36, 0]
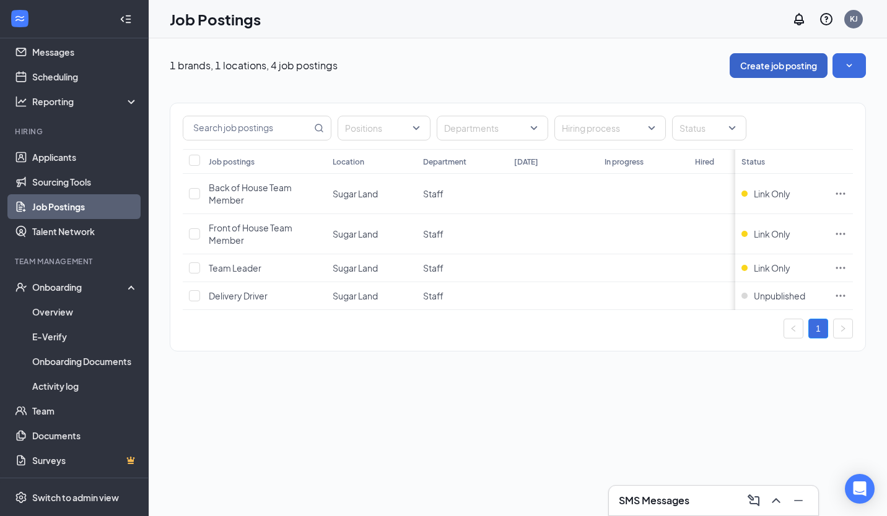
click at [777, 68] on button "Create job posting" at bounding box center [779, 65] width 98 height 25
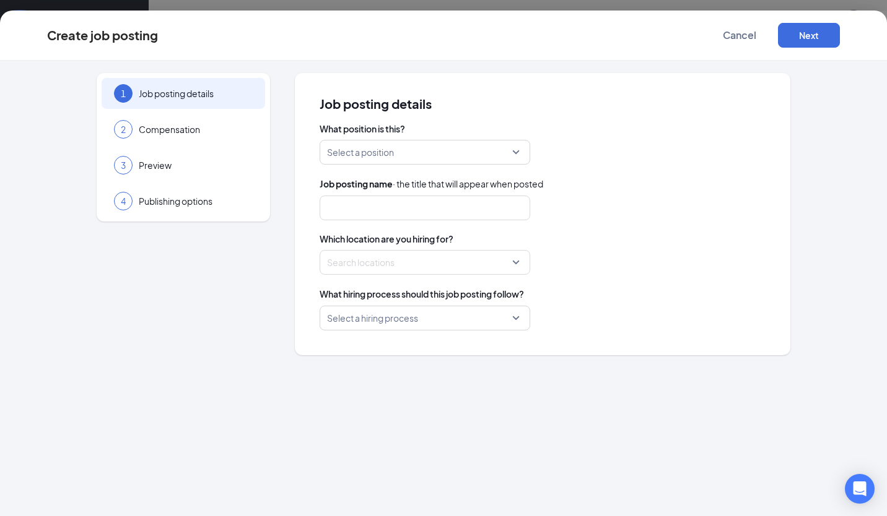
click at [349, 318] on input "search" at bounding box center [420, 319] width 187 height 24
click at [739, 29] on span "Cancel" at bounding box center [739, 35] width 33 height 12
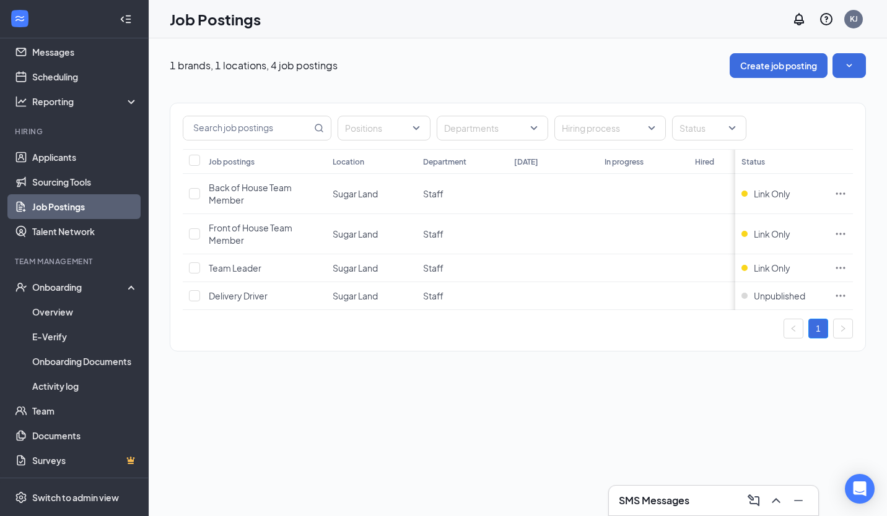
click at [88, 207] on link "Job Postings" at bounding box center [85, 206] width 106 height 25
click at [843, 197] on icon "Ellipses" at bounding box center [840, 194] width 12 height 12
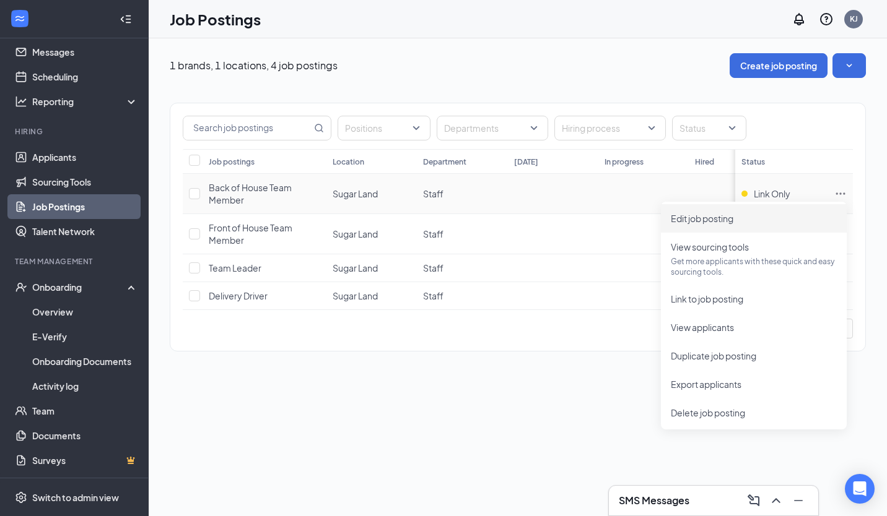
click at [754, 216] on span "Edit job posting" at bounding box center [754, 219] width 166 height 14
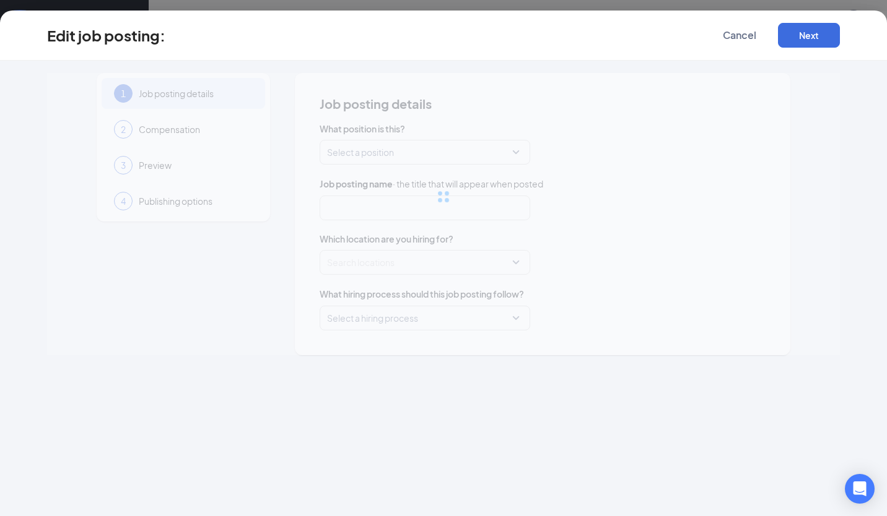
type input "Back of House Team Member"
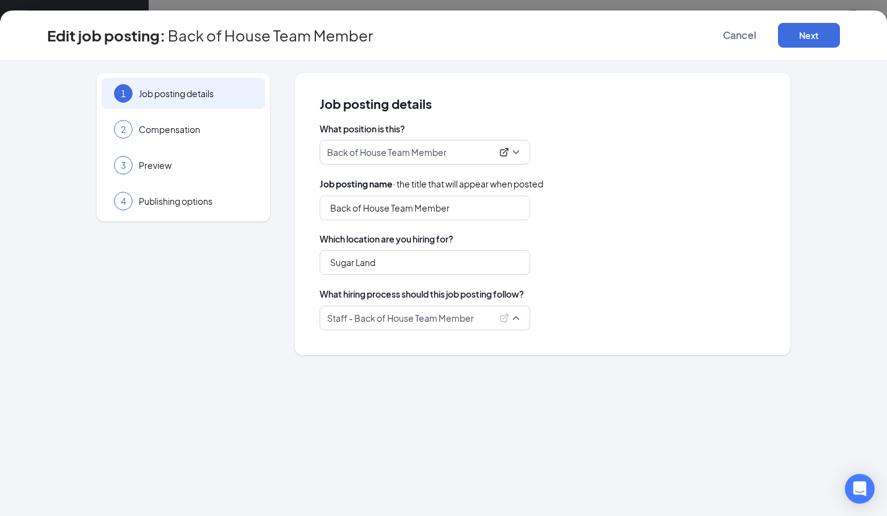
click at [456, 318] on p "Staff - Back of House Team Member" at bounding box center [400, 318] width 147 height 12
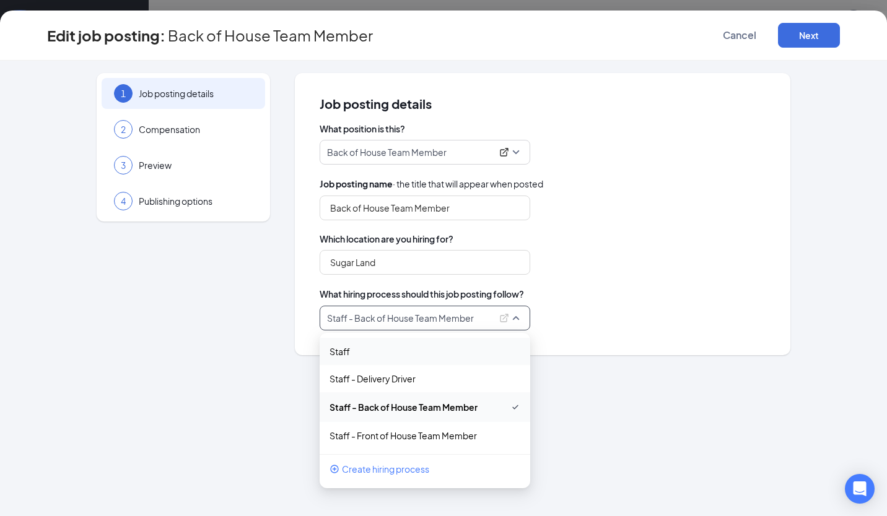
click at [350, 349] on p "Staff" at bounding box center [339, 352] width 20 height 12
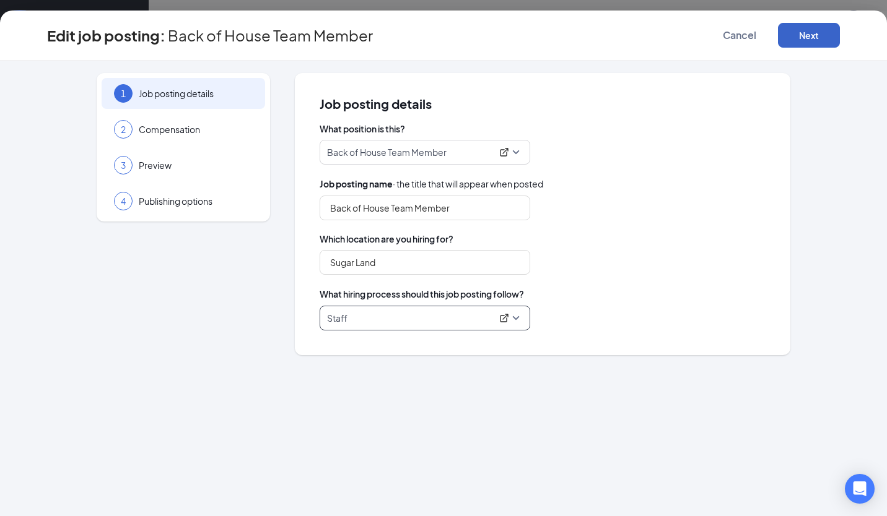
click at [819, 35] on button "Next" at bounding box center [809, 35] width 62 height 25
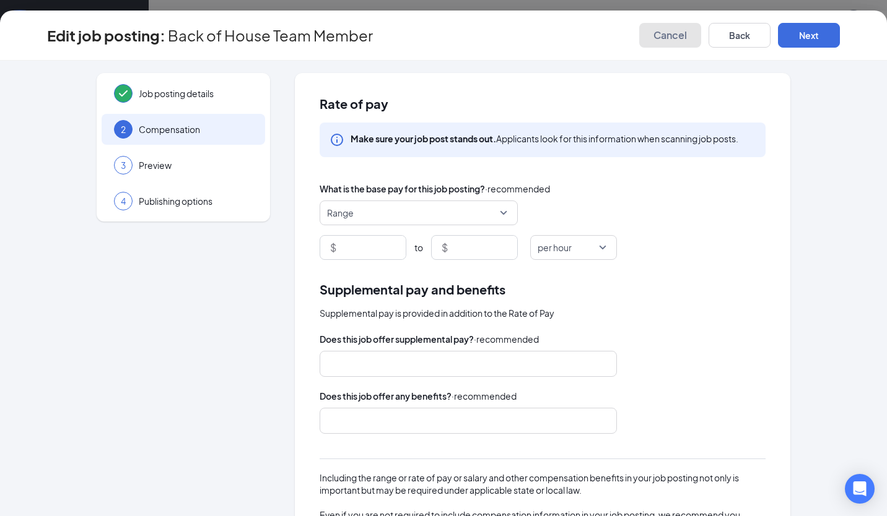
click at [664, 38] on span "Cancel" at bounding box center [669, 35] width 33 height 12
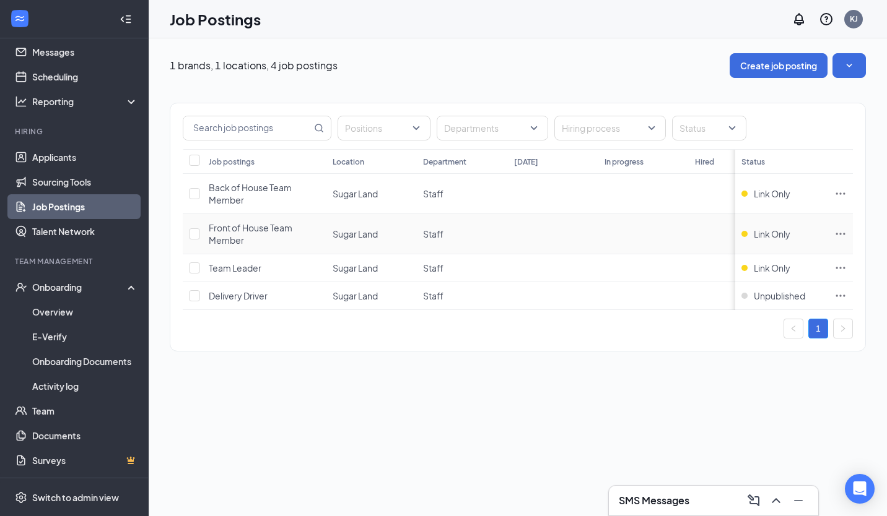
click at [843, 229] on icon "Ellipses" at bounding box center [840, 234] width 12 height 12
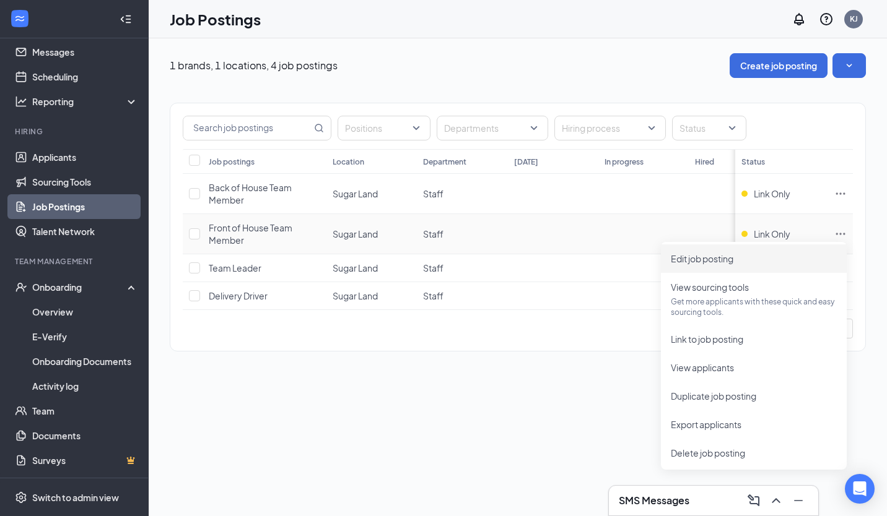
click at [773, 264] on span "Edit job posting" at bounding box center [754, 259] width 166 height 14
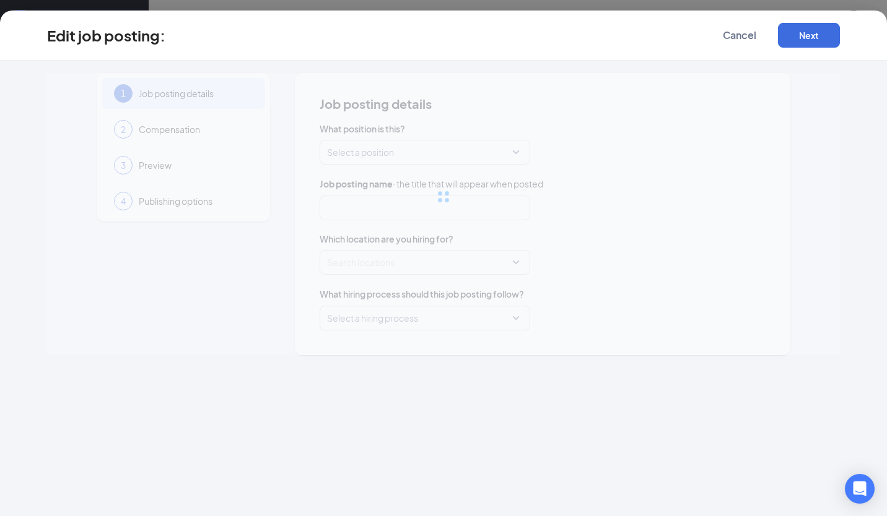
type input "Front of House Team Member"
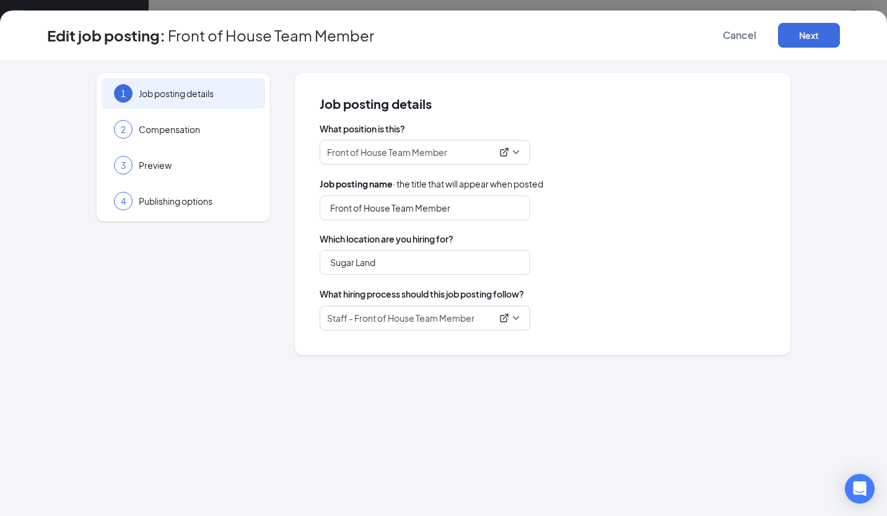
click at [180, 131] on span "Compensation" at bounding box center [196, 129] width 114 height 12
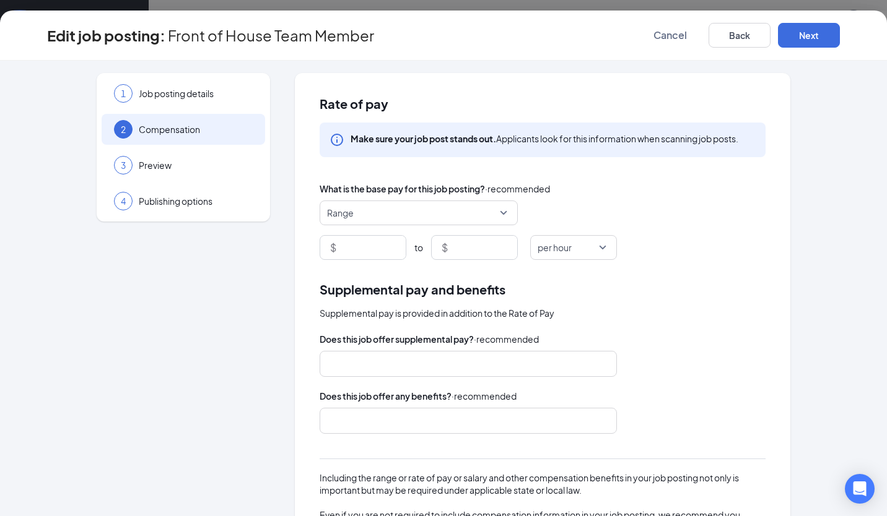
click at [182, 159] on div "3 Preview" at bounding box center [183, 165] width 163 height 31
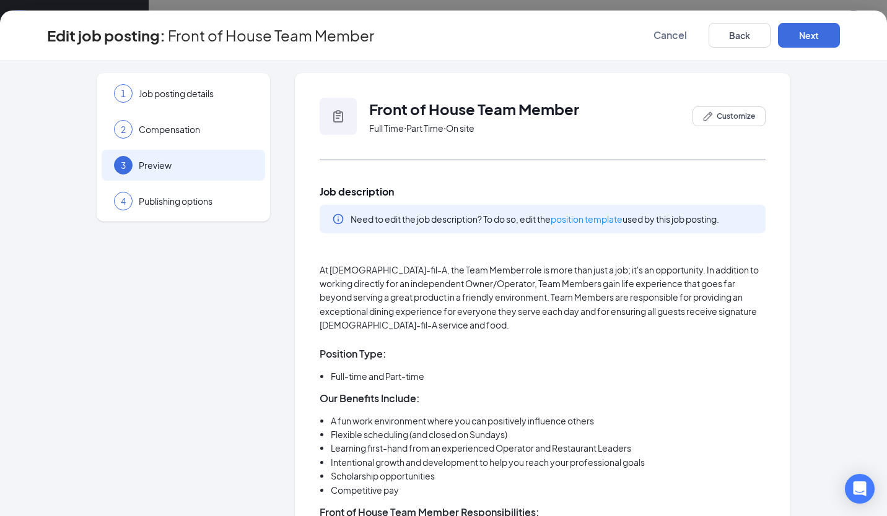
click at [192, 199] on span "Publishing options" at bounding box center [196, 201] width 114 height 12
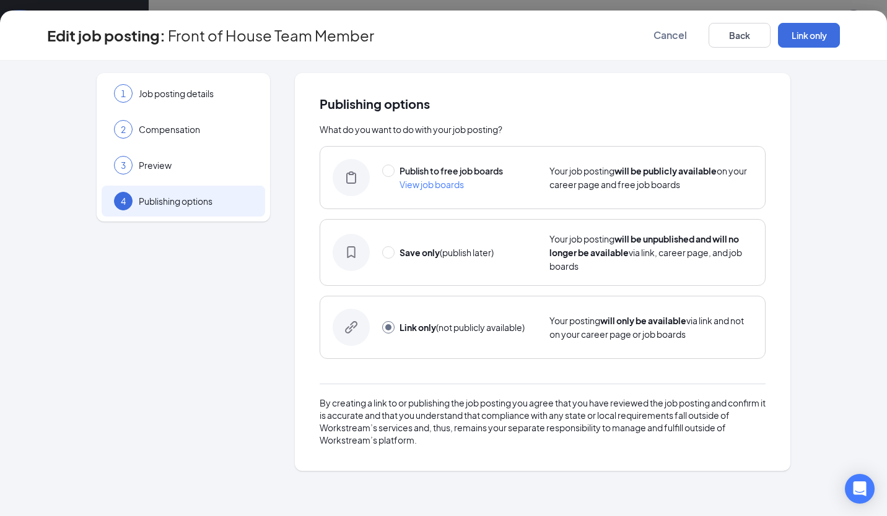
click at [188, 157] on div "3 Preview" at bounding box center [183, 165] width 163 height 31
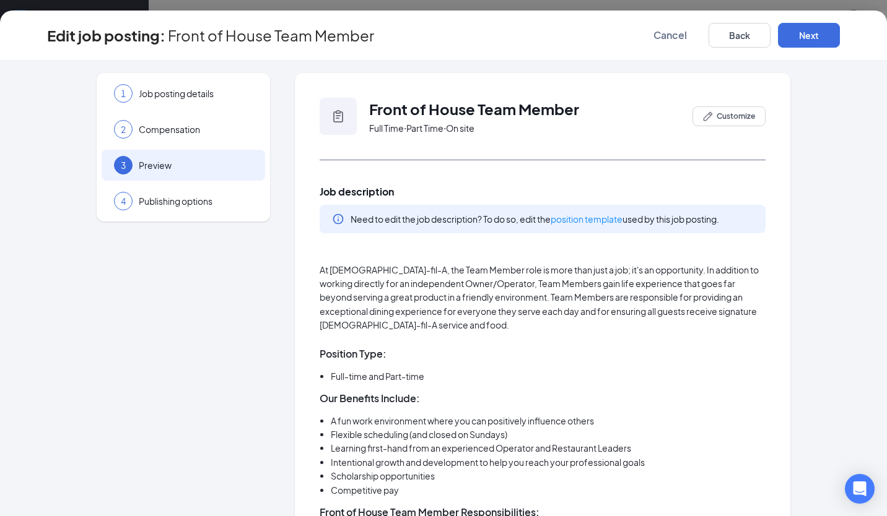
click at [178, 132] on span "Compensation" at bounding box center [196, 129] width 114 height 12
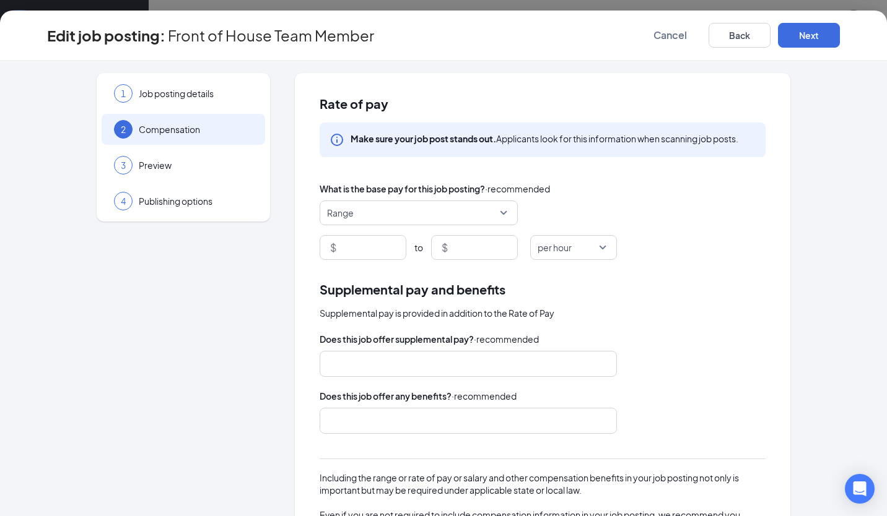
click at [194, 161] on span "Preview" at bounding box center [196, 165] width 114 height 12
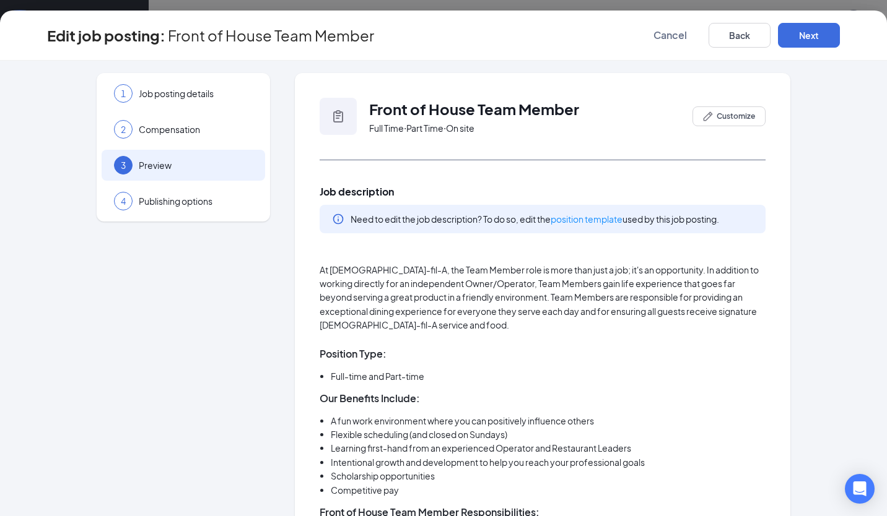
click at [184, 131] on span "Compensation" at bounding box center [196, 129] width 114 height 12
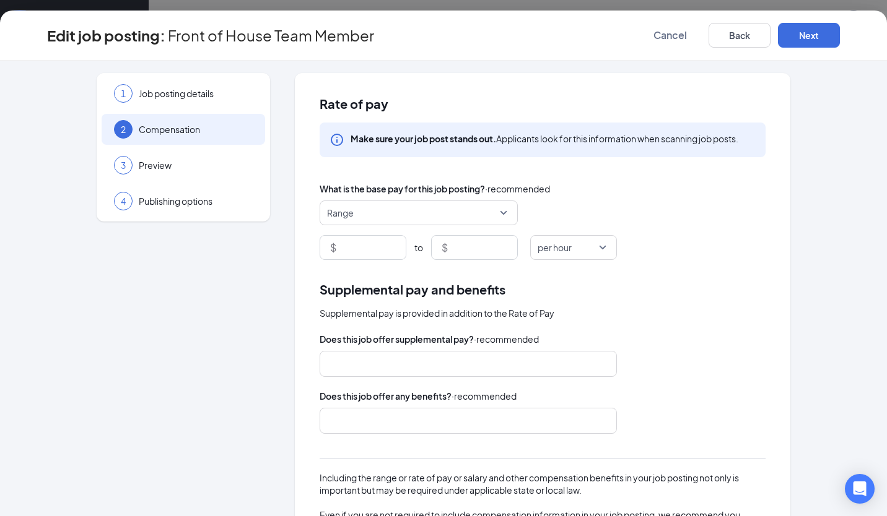
click at [205, 99] on span "Job posting details" at bounding box center [196, 93] width 114 height 12
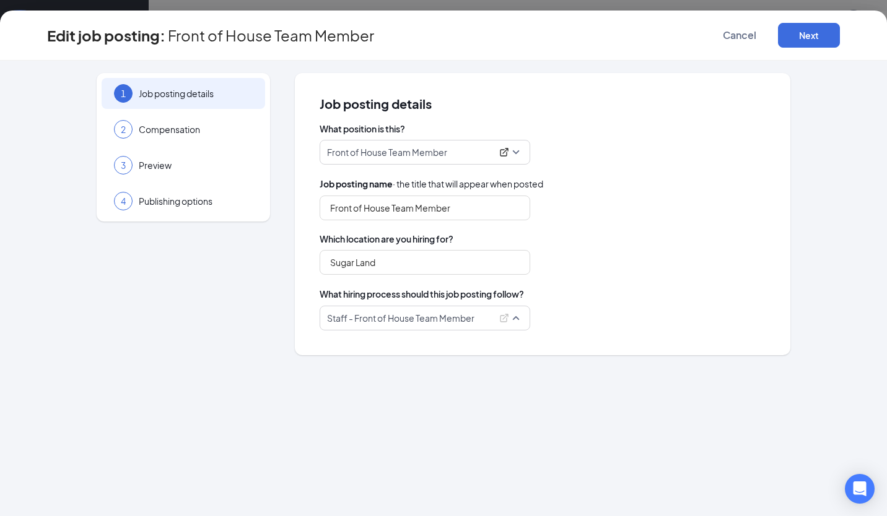
click at [433, 316] on p "Staff - Front of House Team Member" at bounding box center [400, 318] width 147 height 12
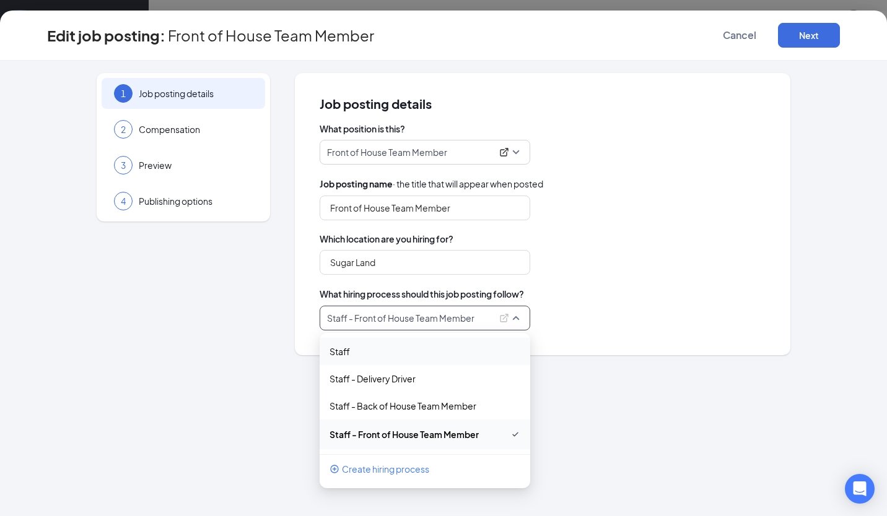
click at [350, 346] on p "Staff" at bounding box center [339, 352] width 20 height 12
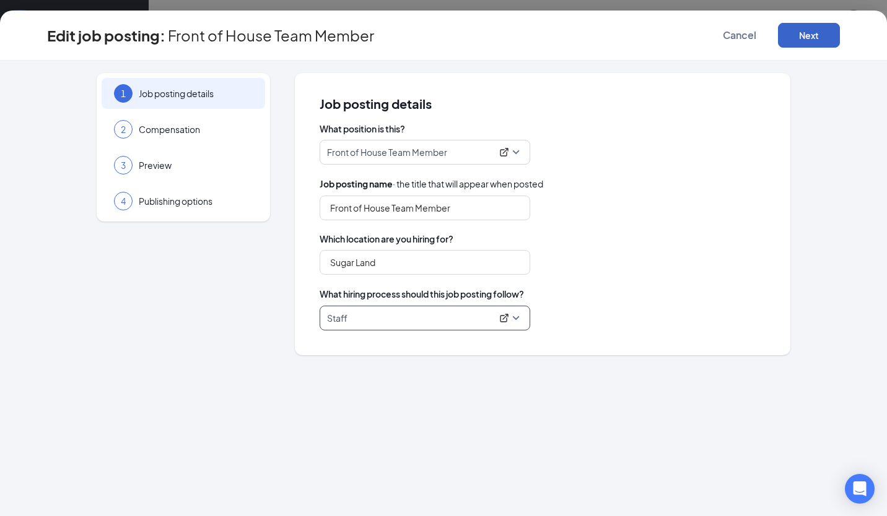
click at [817, 43] on button "Next" at bounding box center [809, 35] width 62 height 25
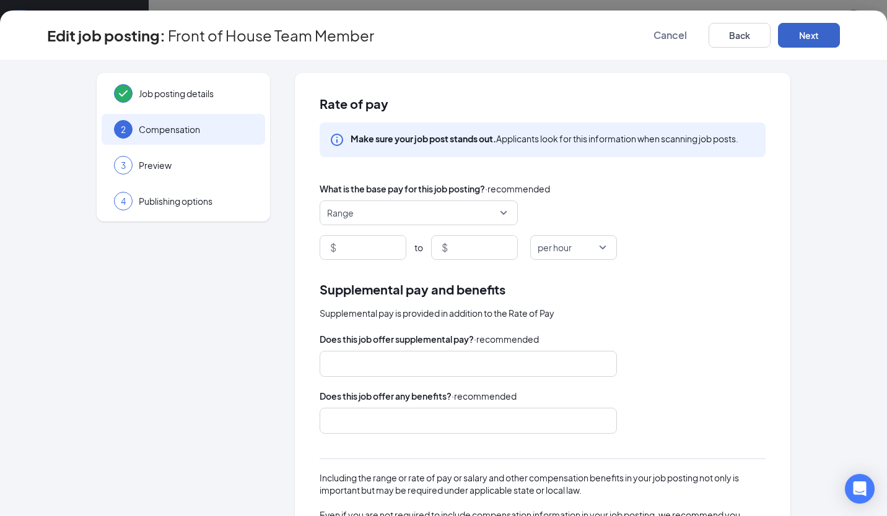
click at [361, 210] on span "Range" at bounding box center [413, 213] width 172 height 24
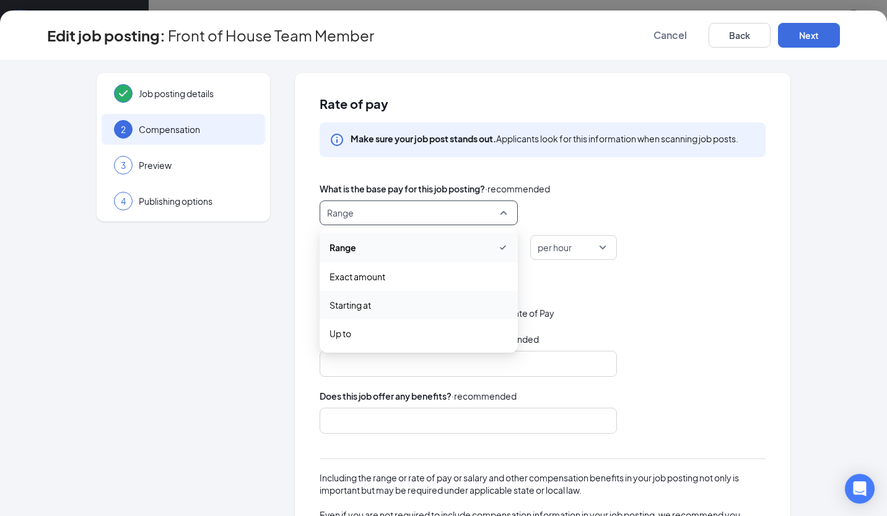
click at [364, 303] on span "Starting at" at bounding box center [349, 305] width 41 height 14
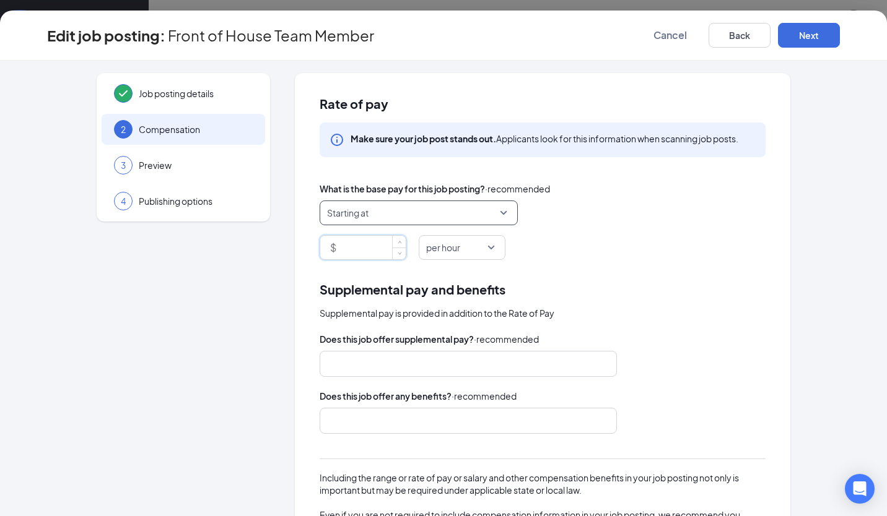
click at [346, 251] on input at bounding box center [372, 248] width 67 height 24
type input "11"
click at [758, 319] on div "Supplemental pay is provided in addition to the Rate of Pay" at bounding box center [543, 314] width 446 height 14
click at [816, 35] on button "Next" at bounding box center [809, 35] width 62 height 25
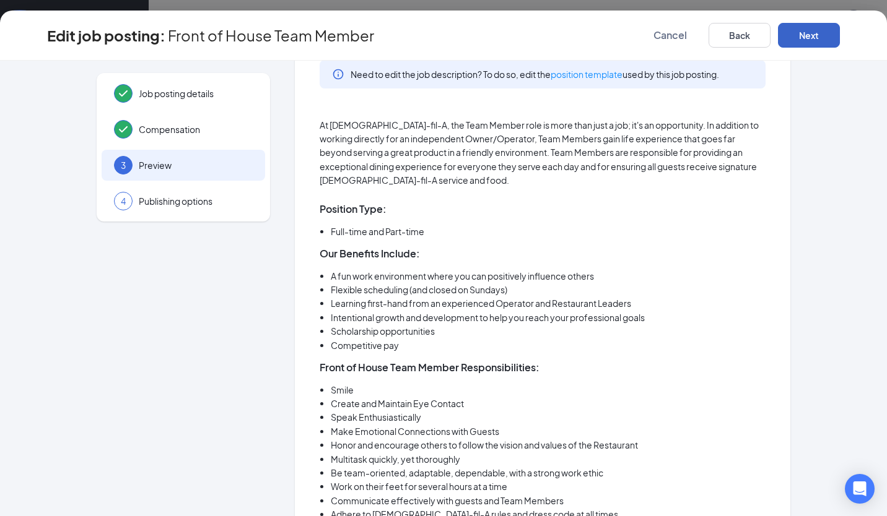
scroll to position [117, 0]
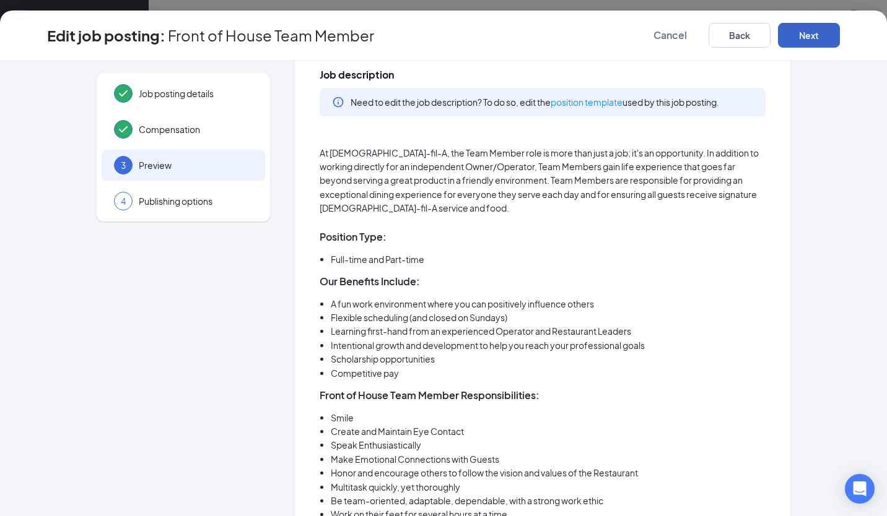
click at [814, 33] on button "Next" at bounding box center [809, 35] width 62 height 25
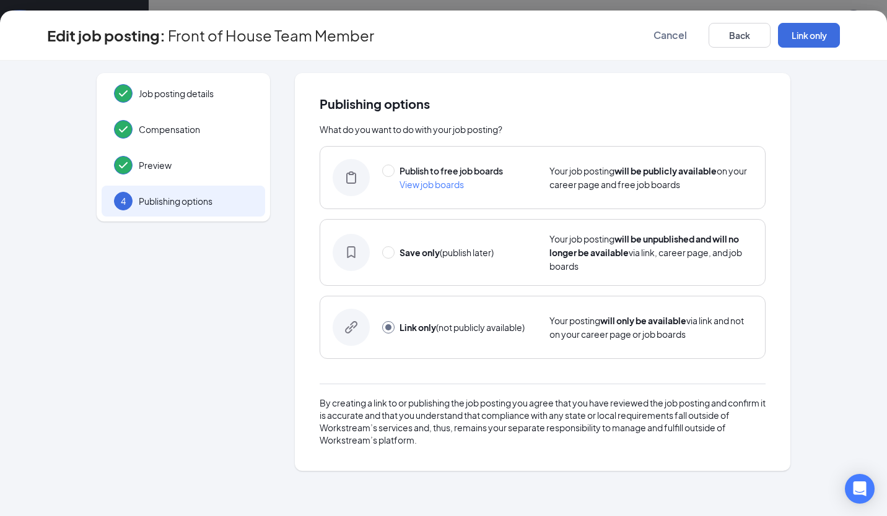
scroll to position [0, 0]
click at [813, 42] on button "Link only" at bounding box center [809, 35] width 62 height 25
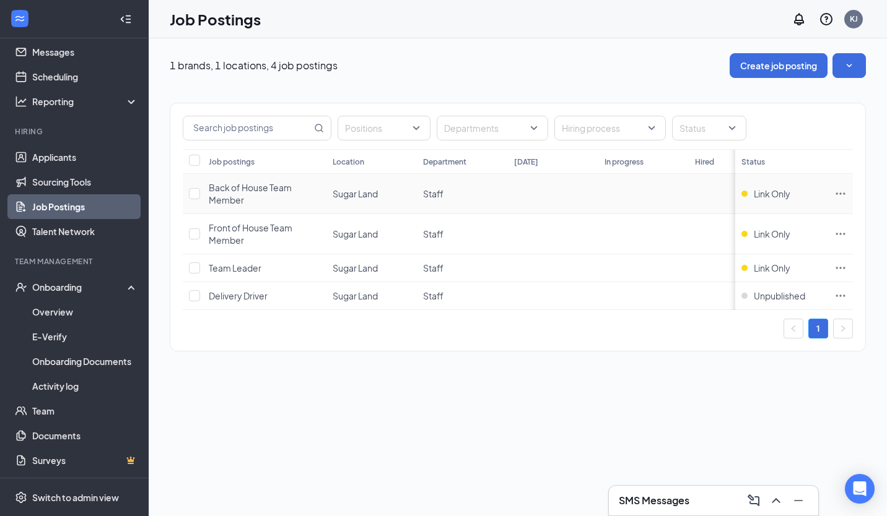
click at [841, 192] on icon "Ellipses" at bounding box center [840, 194] width 12 height 12
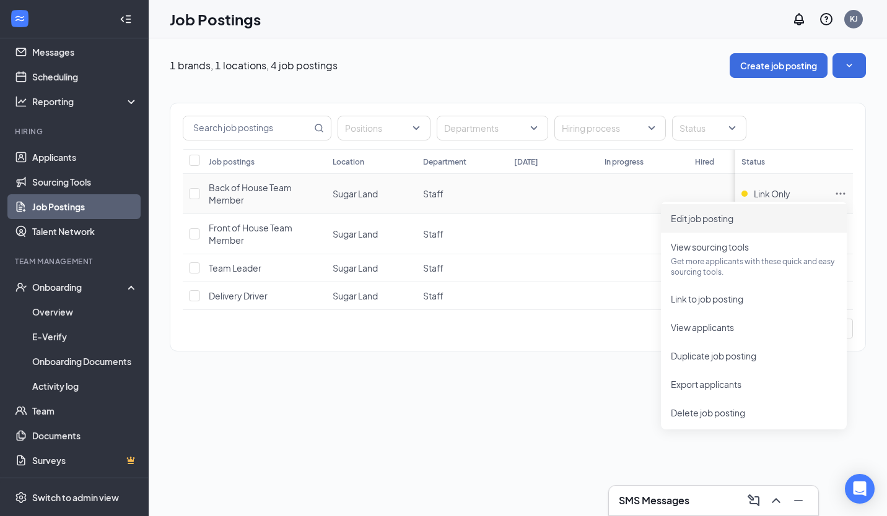
click at [765, 216] on span "Edit job posting" at bounding box center [754, 219] width 166 height 14
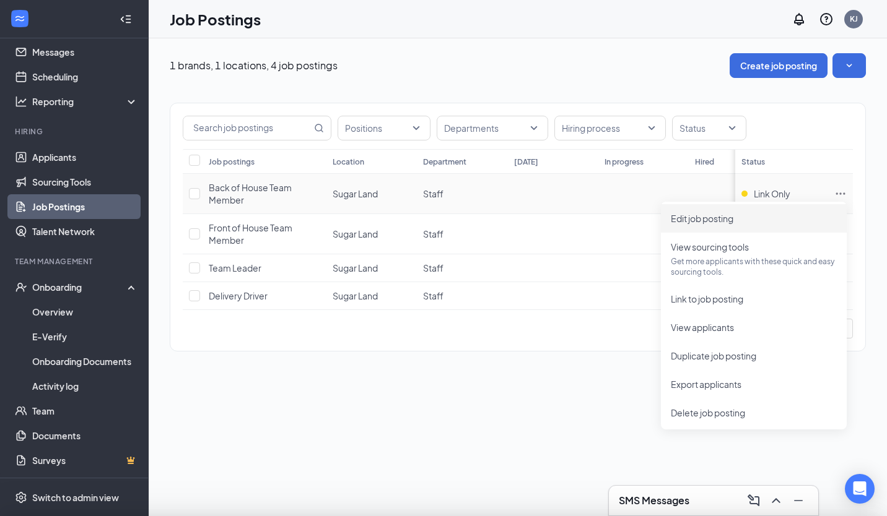
type input "Back of House Team Member"
type input "Sugar Land"
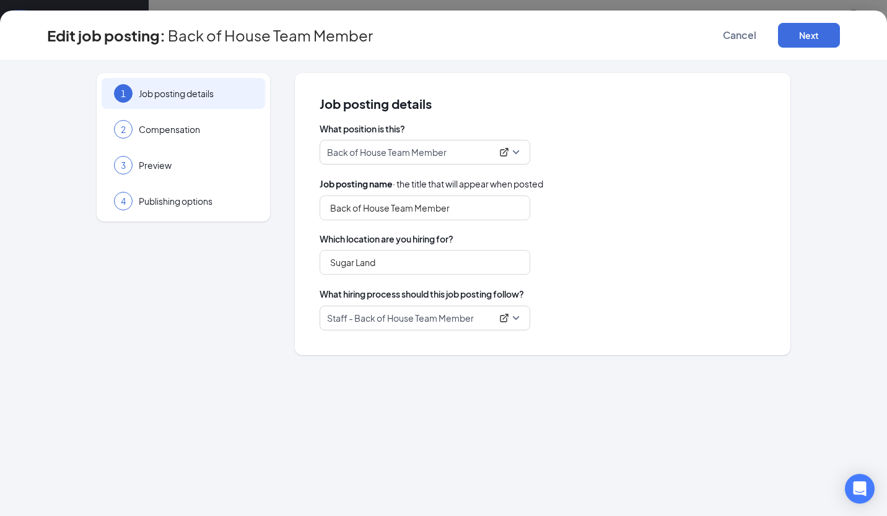
click at [429, 313] on p "Staff - Back of House Team Member" at bounding box center [400, 318] width 147 height 12
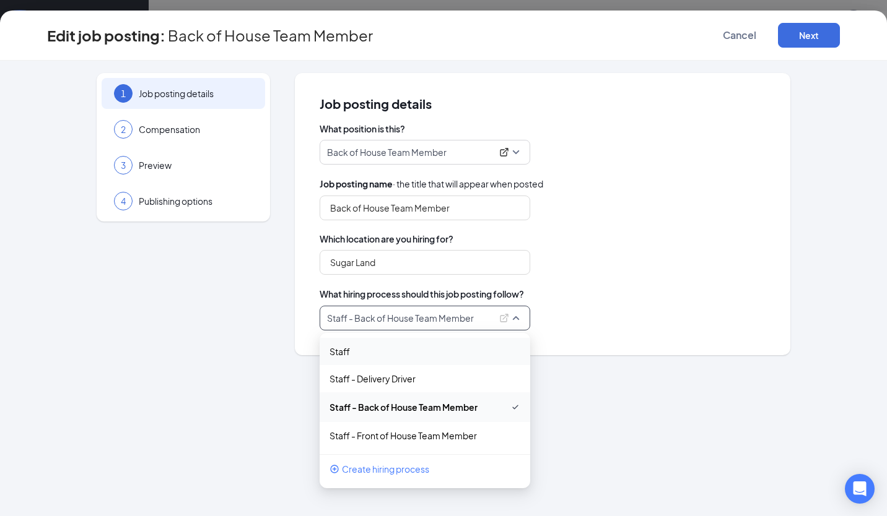
click at [425, 358] on div "Staff" at bounding box center [425, 351] width 211 height 27
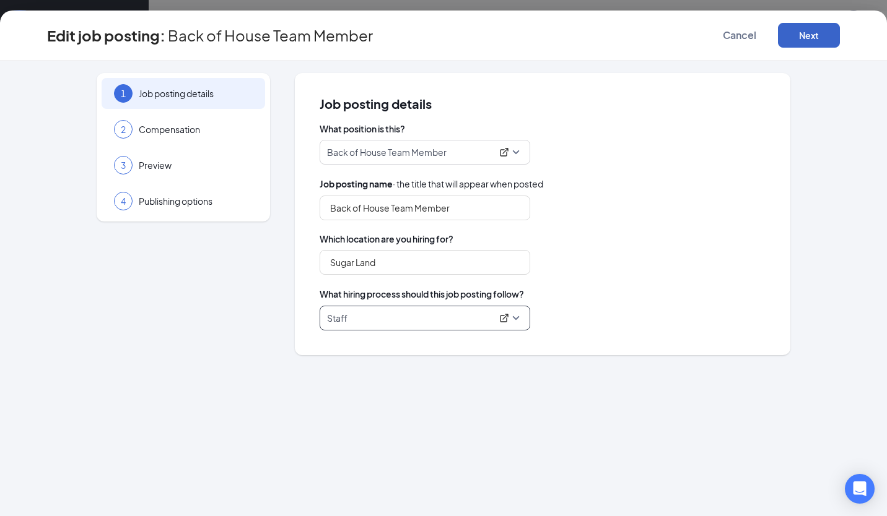
click at [827, 37] on button "Next" at bounding box center [809, 35] width 62 height 25
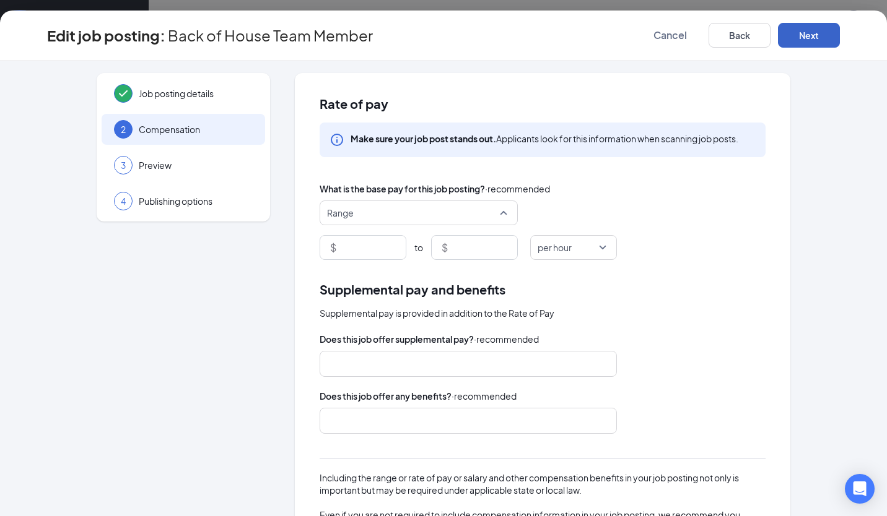
click at [383, 219] on span "Range" at bounding box center [413, 213] width 172 height 24
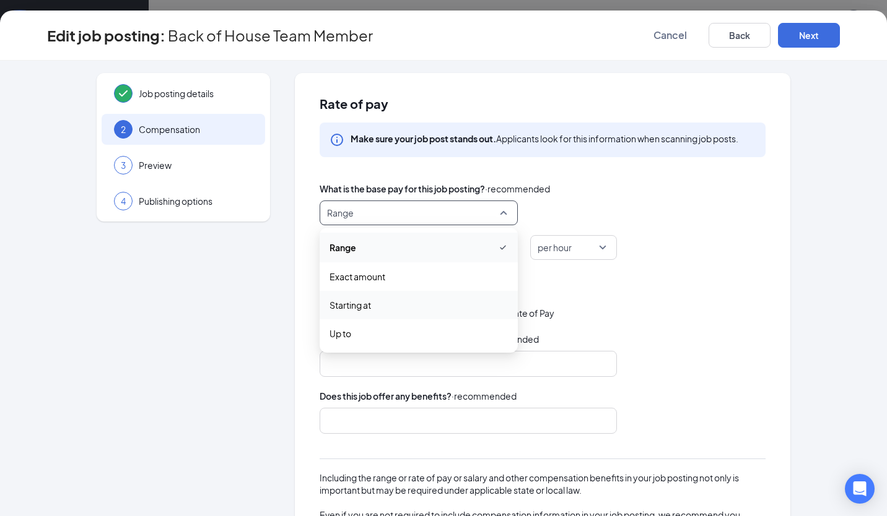
click at [380, 302] on span "Starting at" at bounding box center [418, 305] width 178 height 14
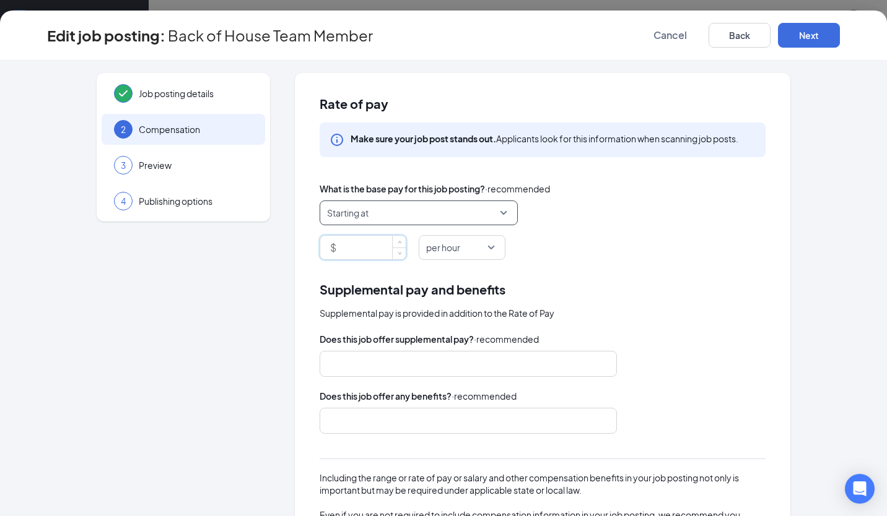
click at [356, 248] on input at bounding box center [372, 248] width 67 height 24
type input "11"
click at [650, 282] on div "Supplemental pay and benefits" at bounding box center [543, 289] width 446 height 19
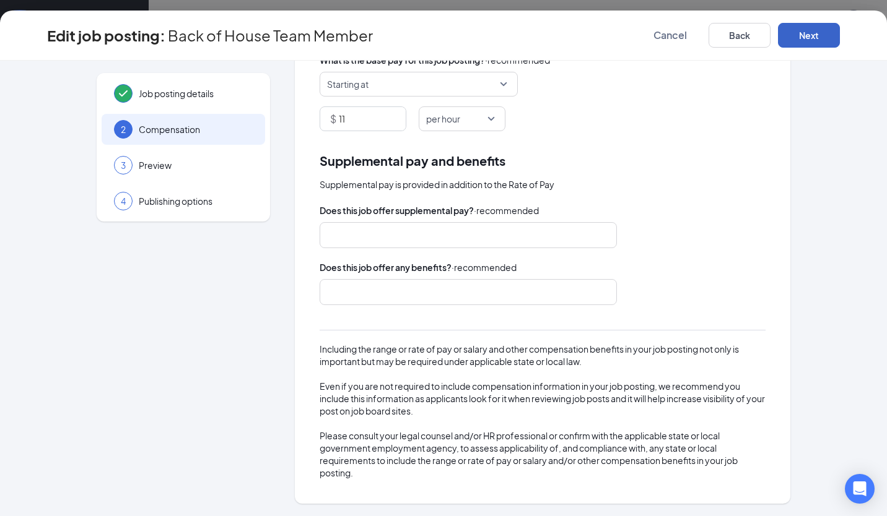
click at [806, 39] on button "Next" at bounding box center [809, 35] width 62 height 25
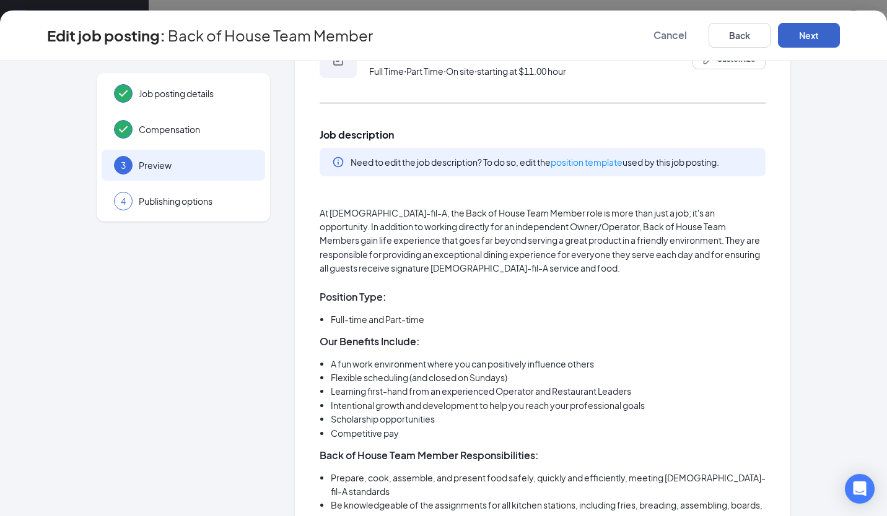
scroll to position [0, 0]
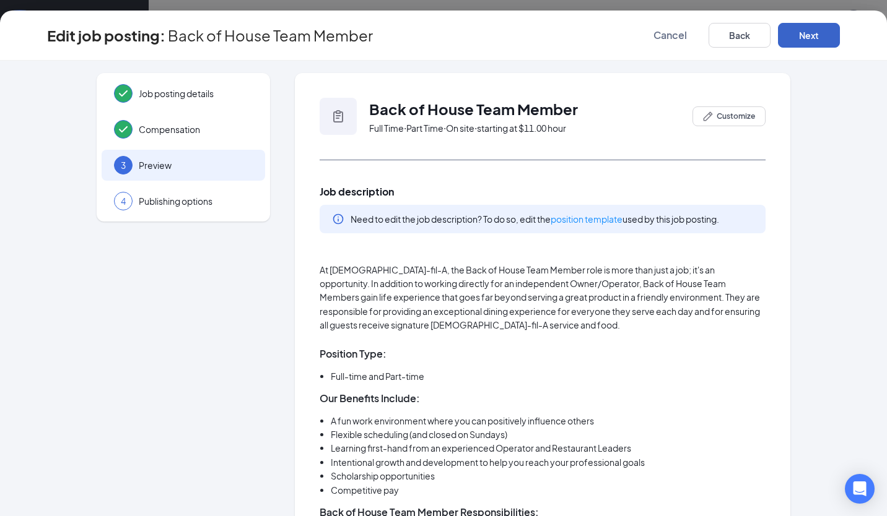
click at [801, 42] on button "Next" at bounding box center [809, 35] width 62 height 25
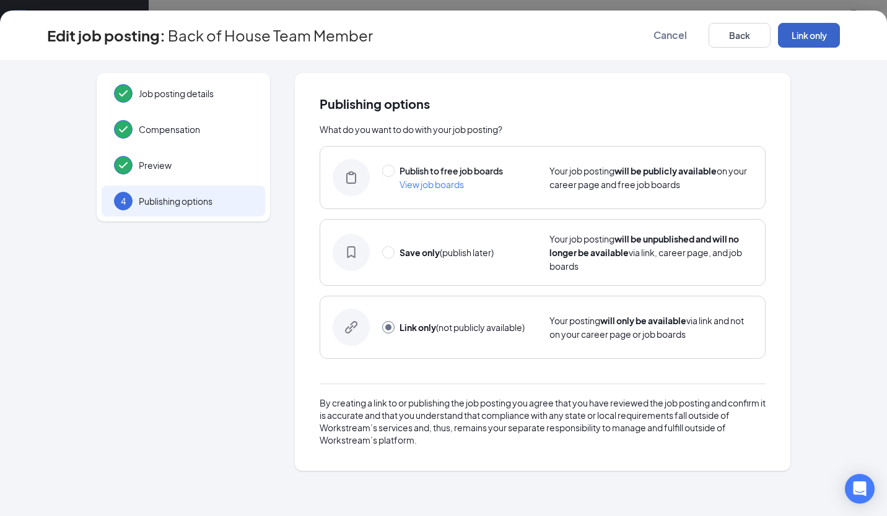
click at [814, 30] on button "Link only" at bounding box center [809, 35] width 62 height 25
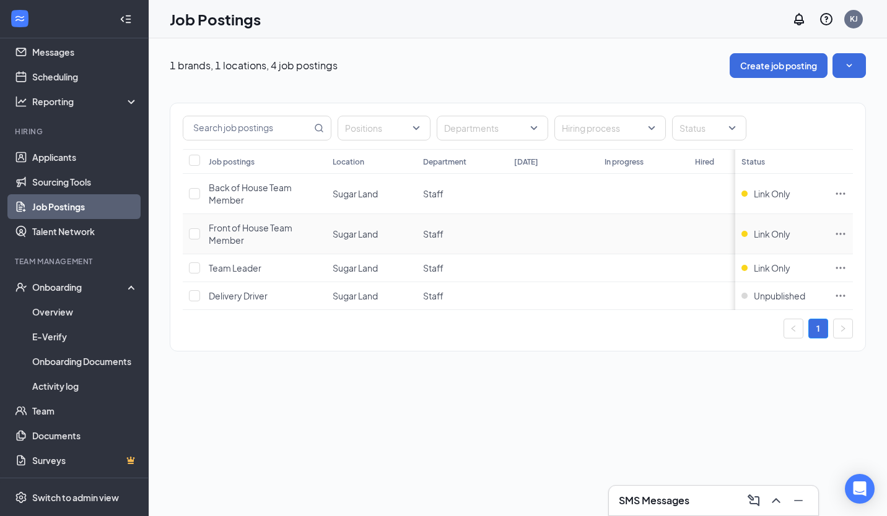
click at [839, 228] on icon "Ellipses" at bounding box center [840, 234] width 12 height 12
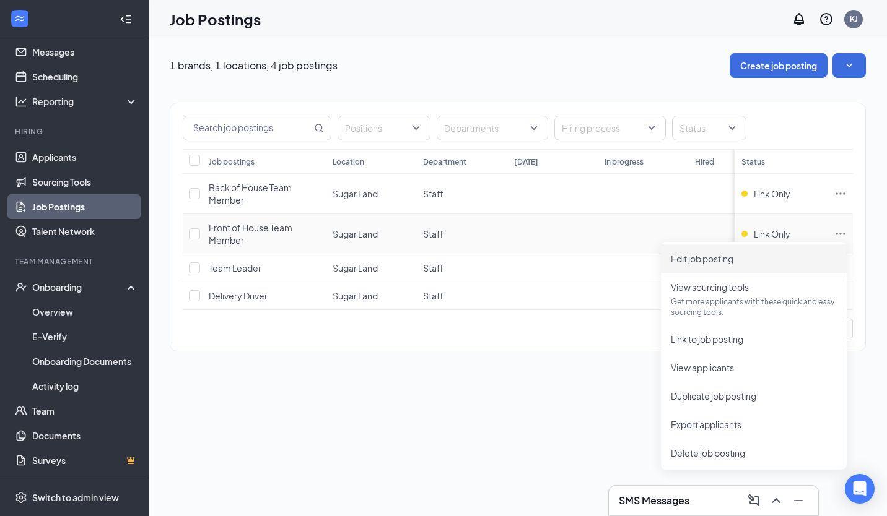
click at [730, 256] on span "Edit job posting" at bounding box center [702, 258] width 63 height 11
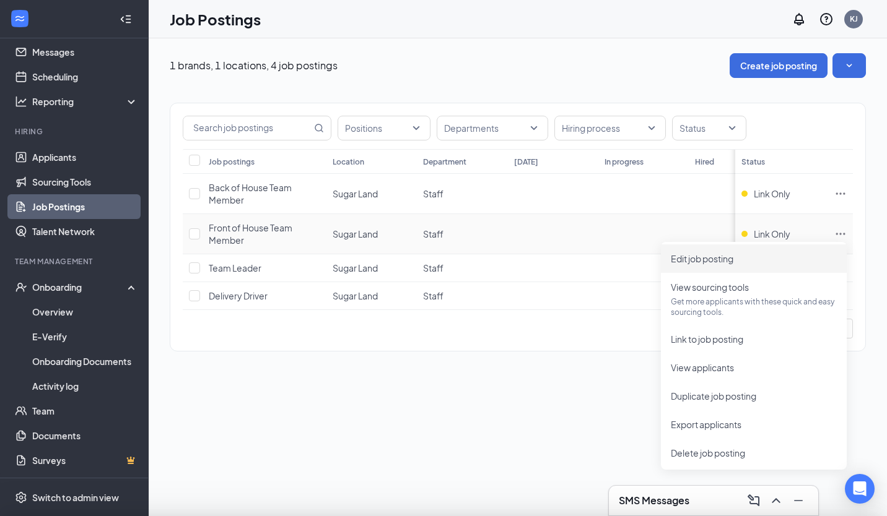
type input "Front of House Team Member"
type input "Sugar Land"
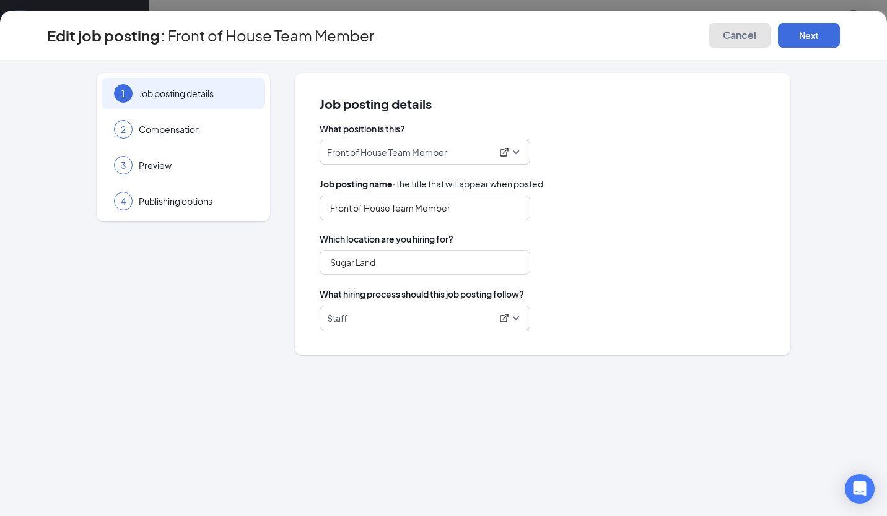
click at [744, 36] on span "Cancel" at bounding box center [739, 35] width 33 height 12
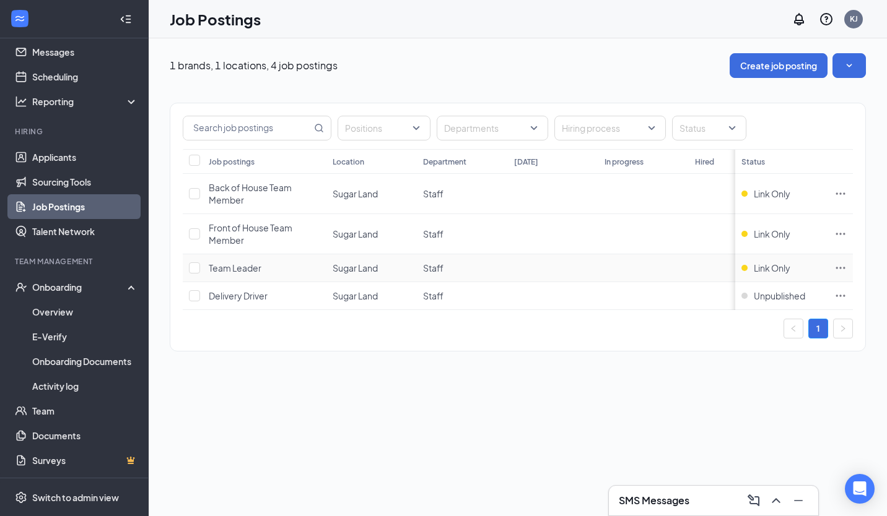
click at [841, 262] on icon "Ellipses" at bounding box center [840, 268] width 12 height 12
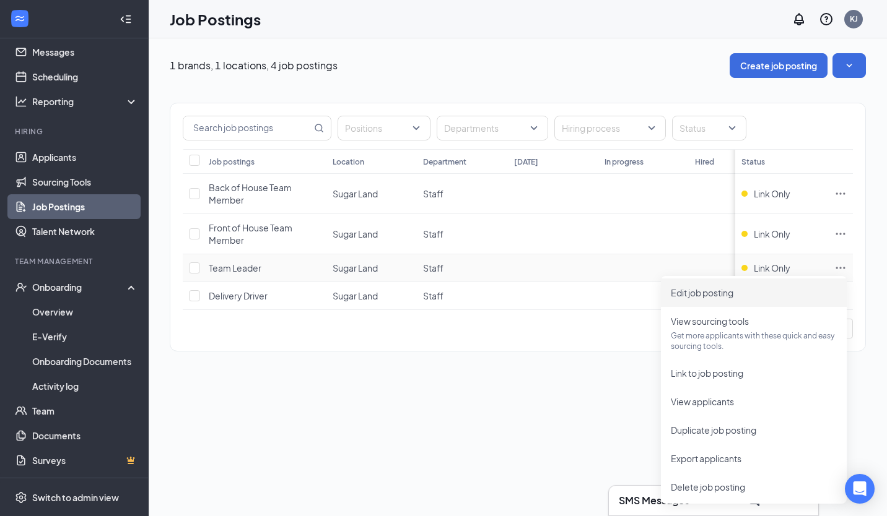
click at [763, 291] on span "Edit job posting" at bounding box center [754, 293] width 166 height 14
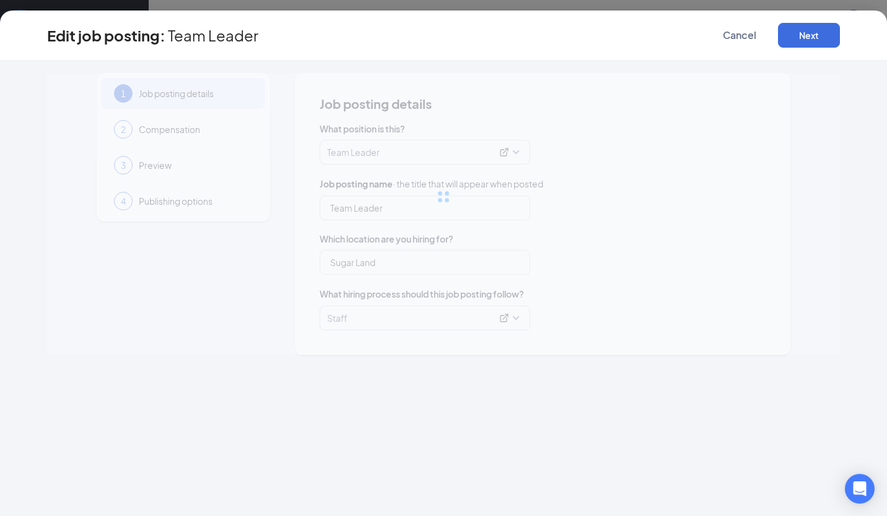
type input "Team Leader"
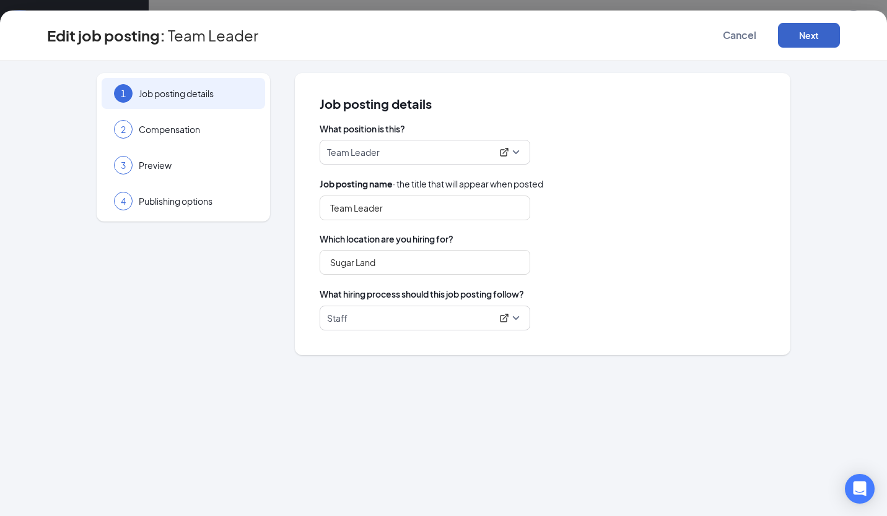
click at [810, 32] on button "Next" at bounding box center [809, 35] width 62 height 25
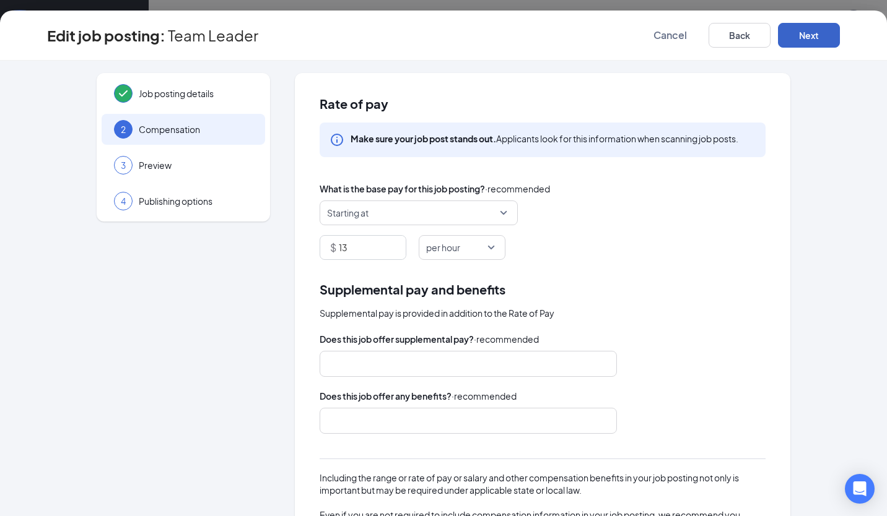
scroll to position [129, 0]
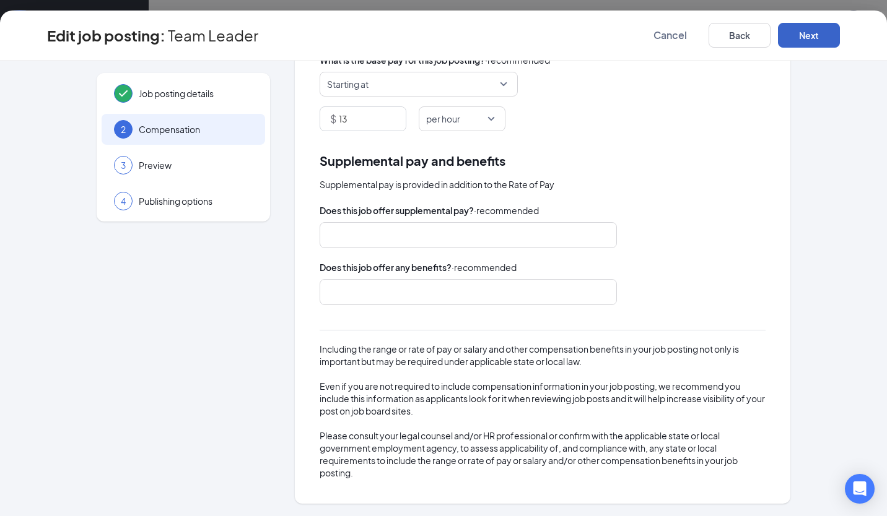
click at [823, 33] on button "Next" at bounding box center [809, 35] width 62 height 25
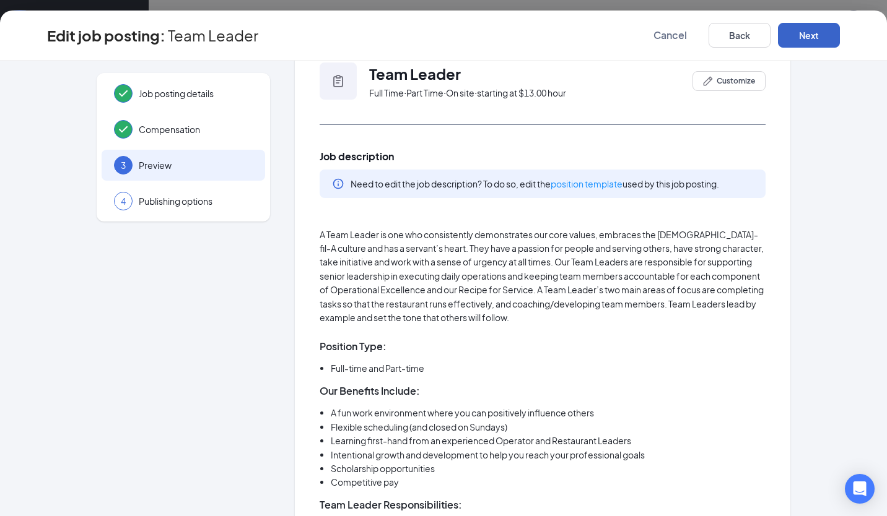
scroll to position [0, 0]
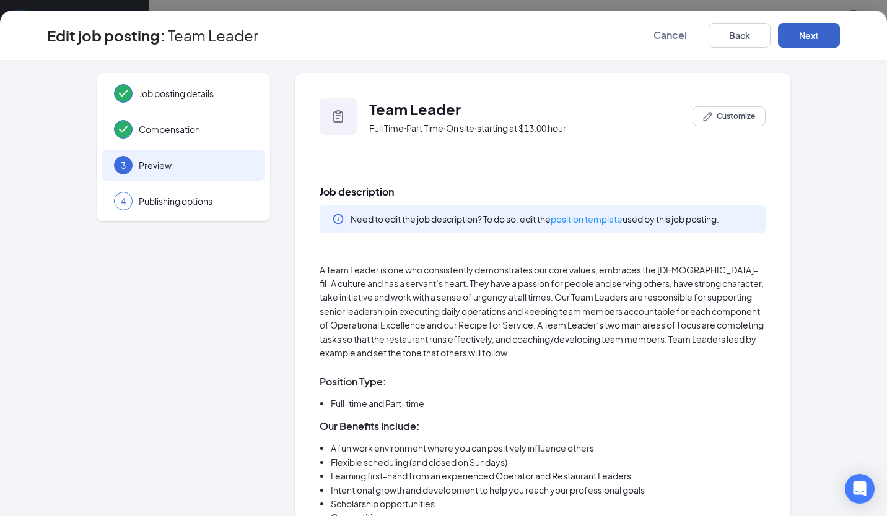
click at [814, 32] on button "Next" at bounding box center [809, 35] width 62 height 25
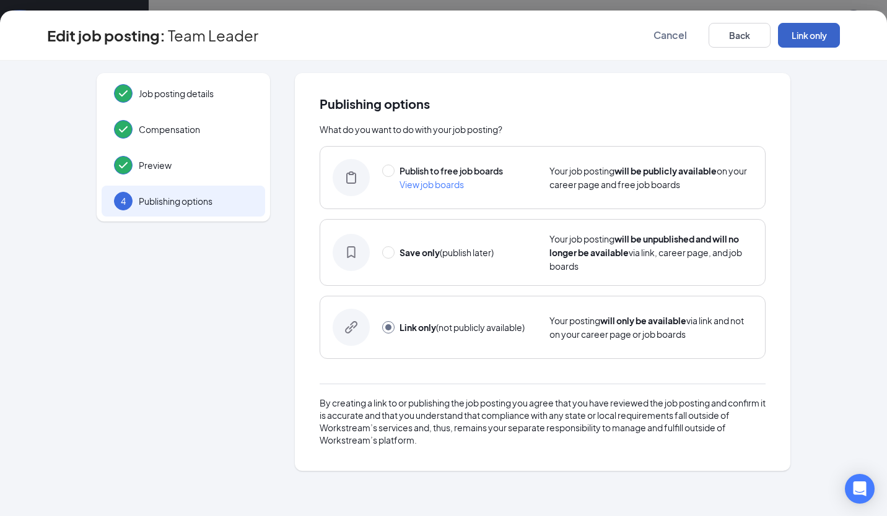
click at [814, 32] on button "Link only" at bounding box center [809, 35] width 62 height 25
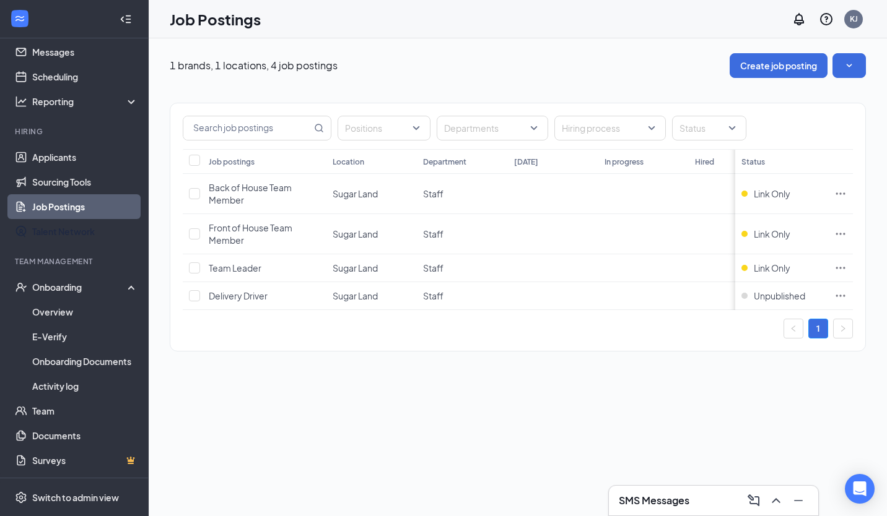
click at [84, 235] on link "Talent Network" at bounding box center [85, 231] width 106 height 25
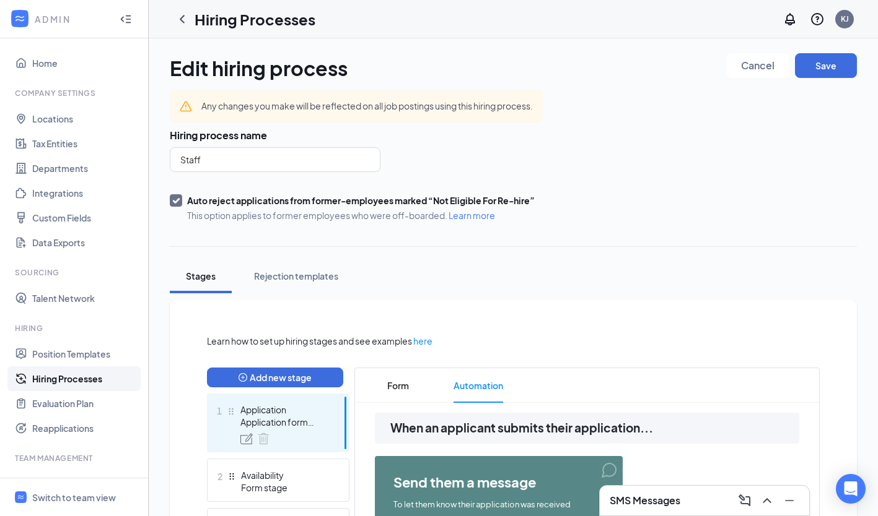
click at [180, 17] on icon "ChevronLeft" at bounding box center [182, 19] width 15 height 15
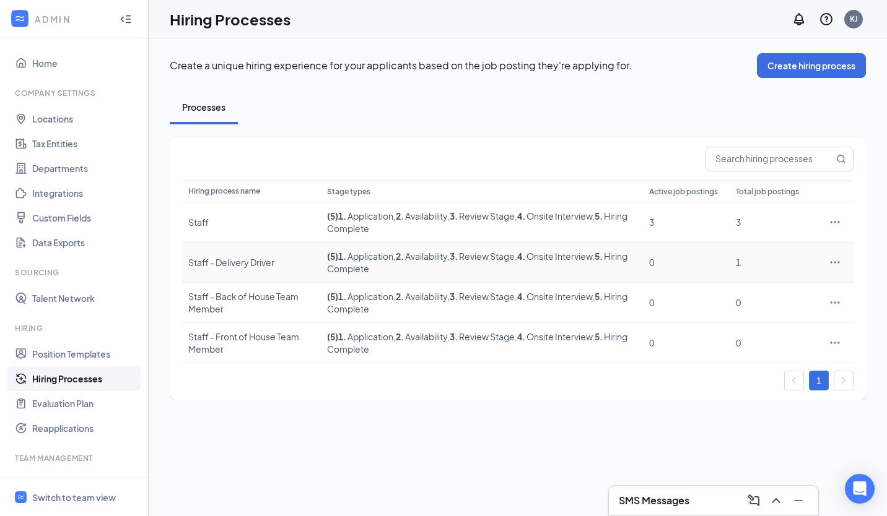
click at [834, 263] on icon "Ellipses" at bounding box center [835, 262] width 12 height 12
click at [787, 370] on span "Delete" at bounding box center [778, 374] width 107 height 14
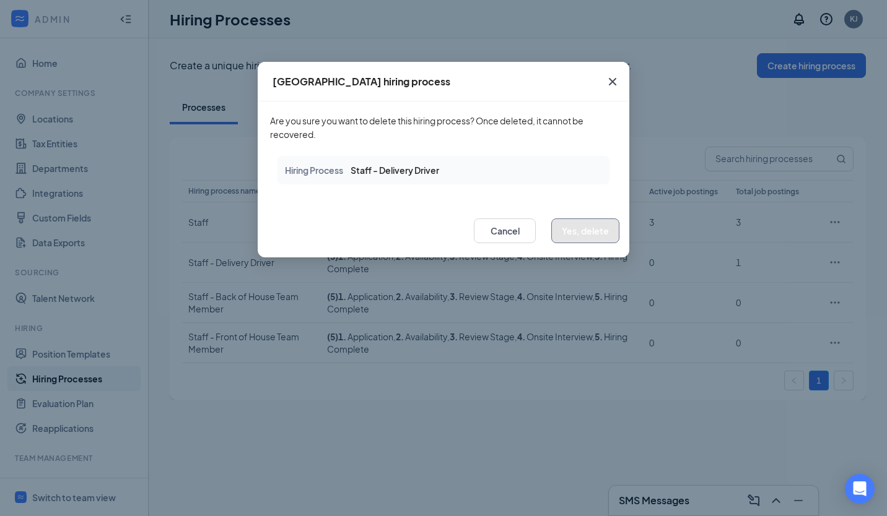
click at [581, 223] on button "Yes, delete" at bounding box center [585, 231] width 68 height 25
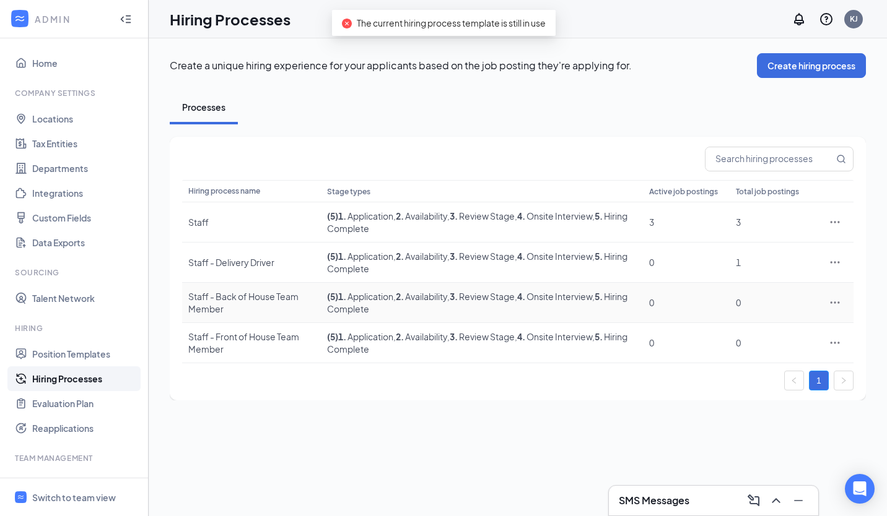
click at [833, 301] on icon "Ellipses" at bounding box center [835, 303] width 12 height 12
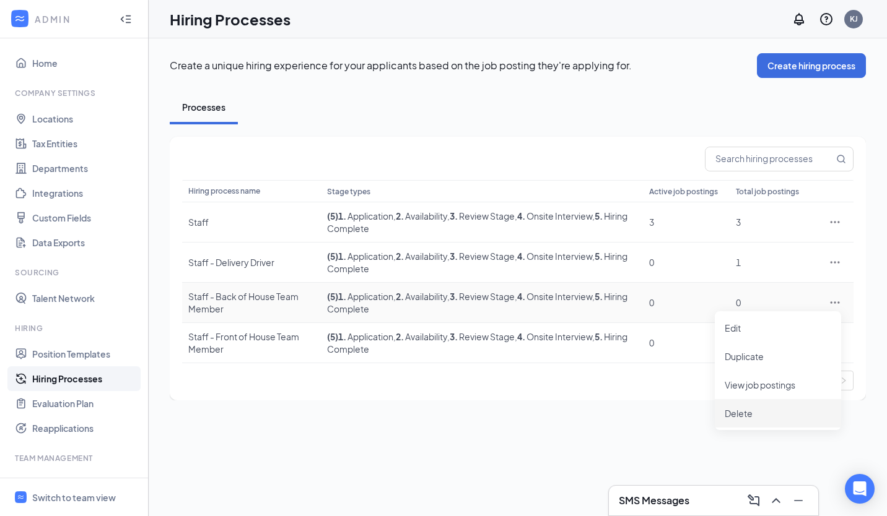
click at [763, 410] on span "Delete" at bounding box center [778, 414] width 107 height 14
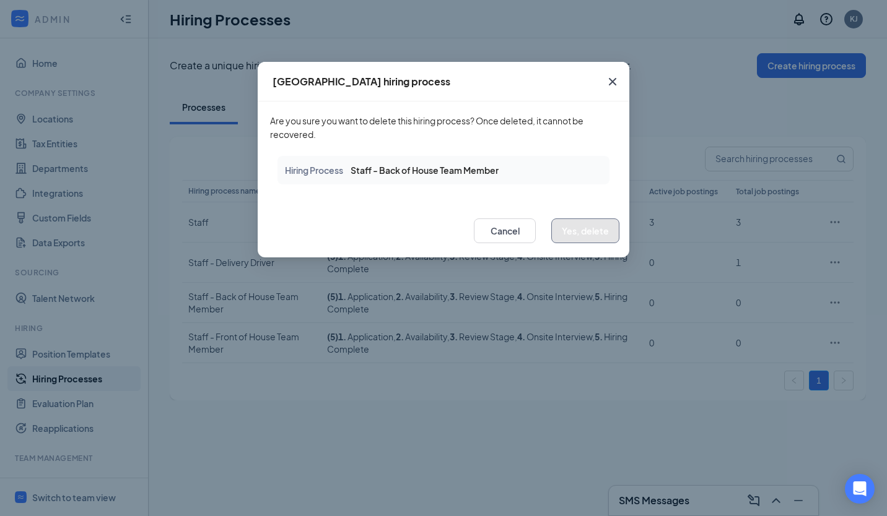
click at [598, 229] on button "Yes, delete" at bounding box center [585, 231] width 68 height 25
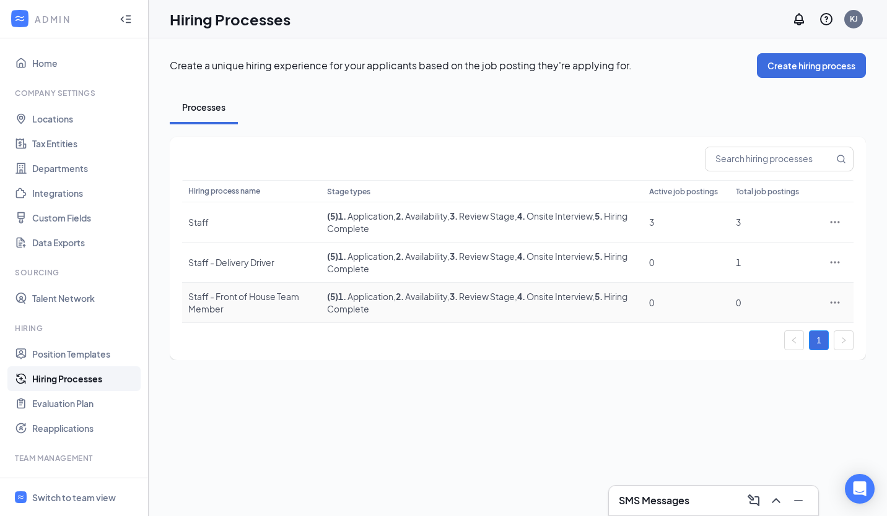
click at [836, 305] on icon "Ellipses" at bounding box center [835, 303] width 12 height 12
click at [753, 417] on span "Delete" at bounding box center [778, 414] width 107 height 14
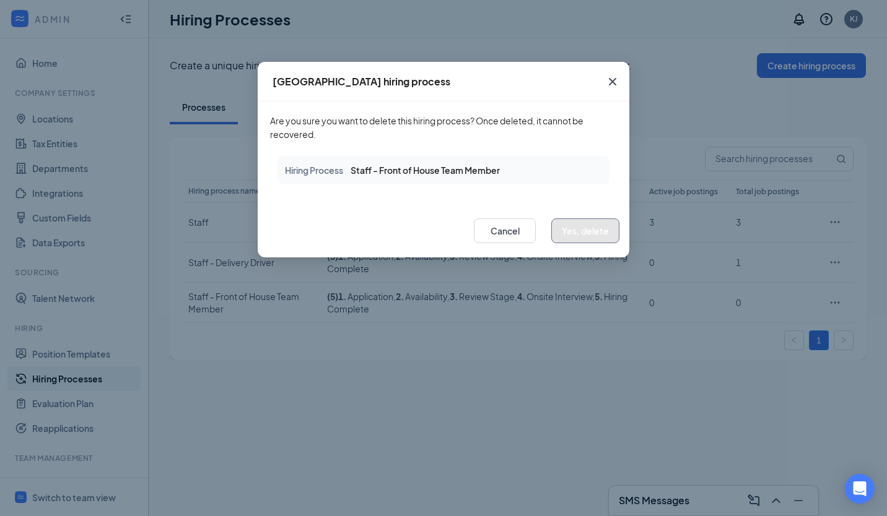
click at [592, 230] on button "Yes, delete" at bounding box center [585, 231] width 68 height 25
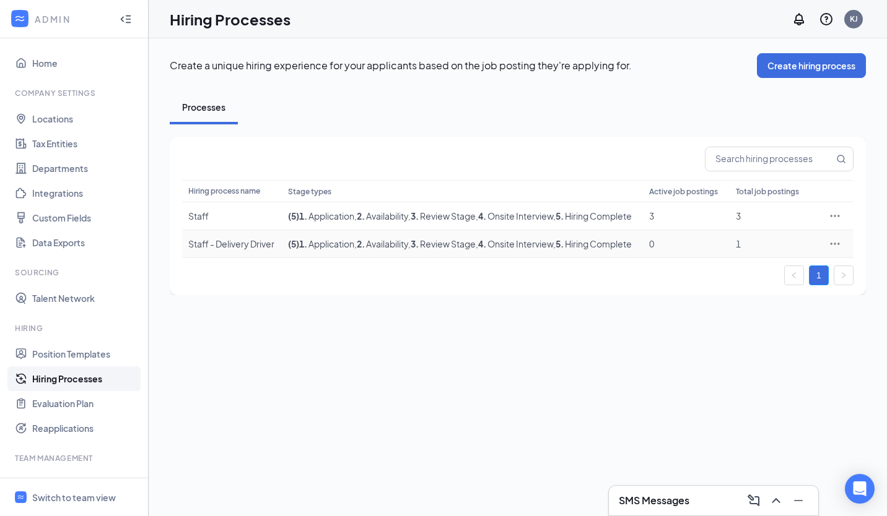
click at [832, 250] on icon "Ellipses" at bounding box center [835, 244] width 12 height 12
click at [758, 372] on span "Delete" at bounding box center [778, 374] width 107 height 14
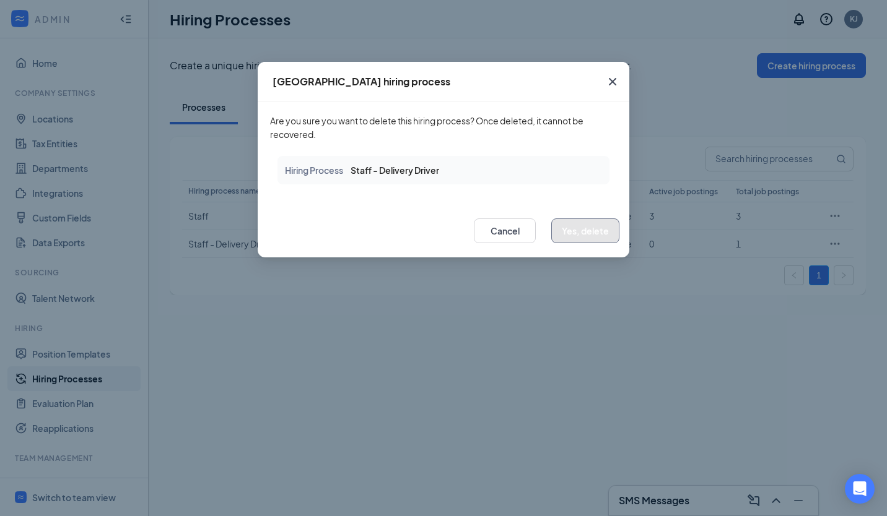
click at [573, 238] on button "Yes, delete" at bounding box center [585, 231] width 68 height 25
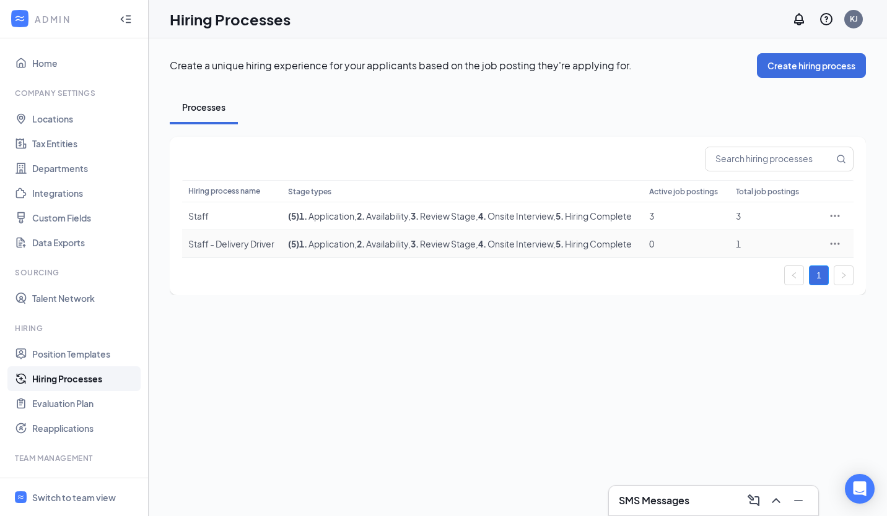
click at [834, 250] on icon "Ellipses" at bounding box center [835, 244] width 12 height 12
click at [766, 373] on span "Delete" at bounding box center [778, 374] width 107 height 14
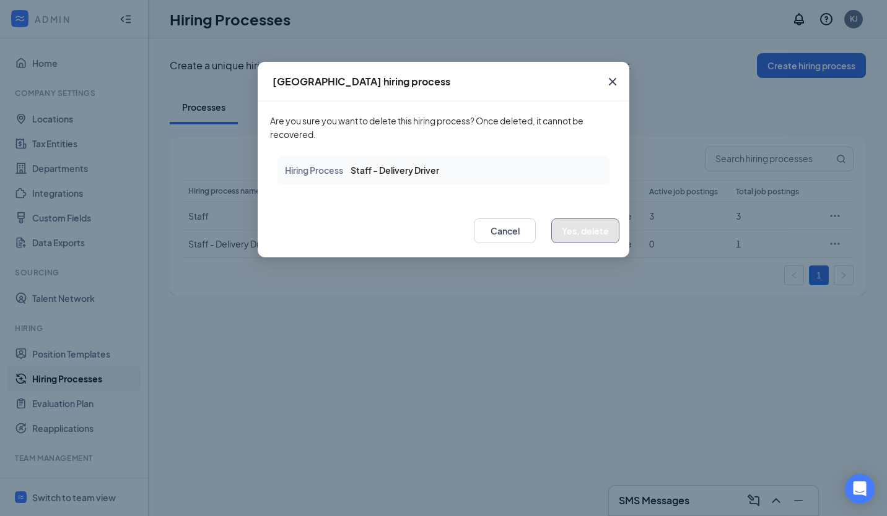
click at [595, 226] on button "Yes, delete" at bounding box center [585, 231] width 68 height 25
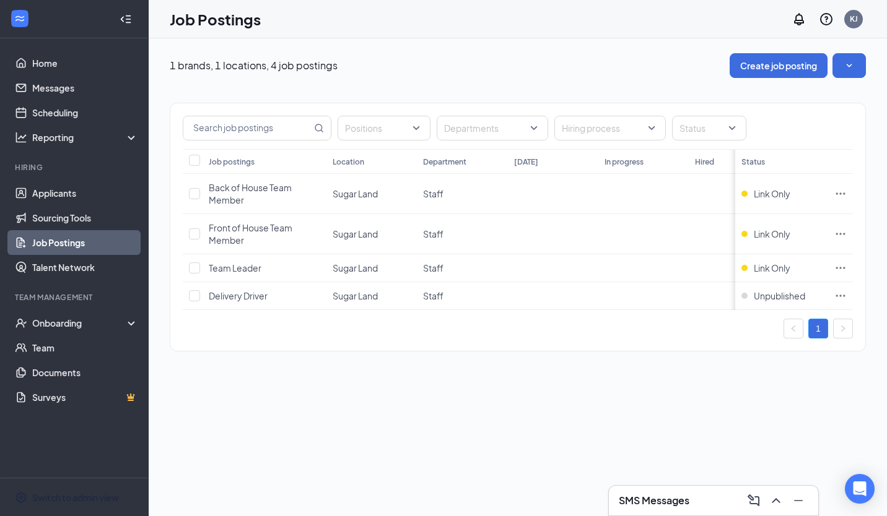
click at [100, 494] on div "Switch to admin view" at bounding box center [75, 498] width 87 height 12
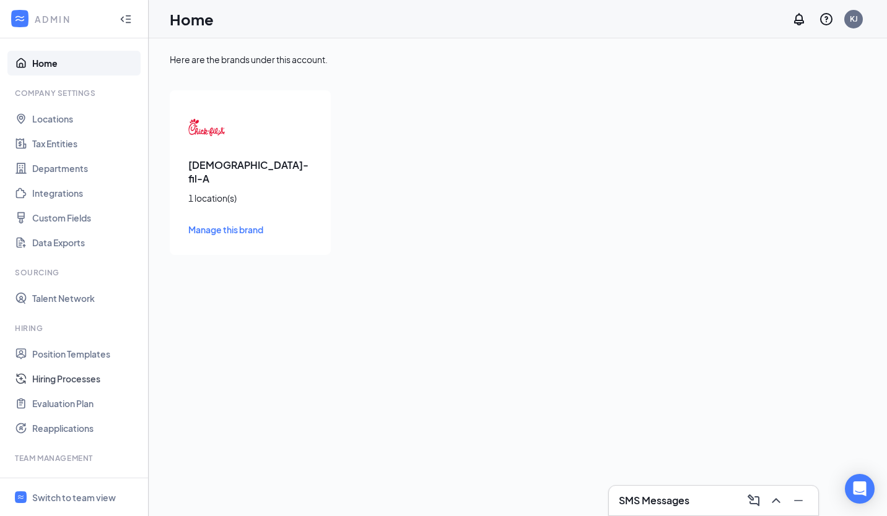
click at [84, 378] on link "Hiring Processes" at bounding box center [85, 379] width 106 height 25
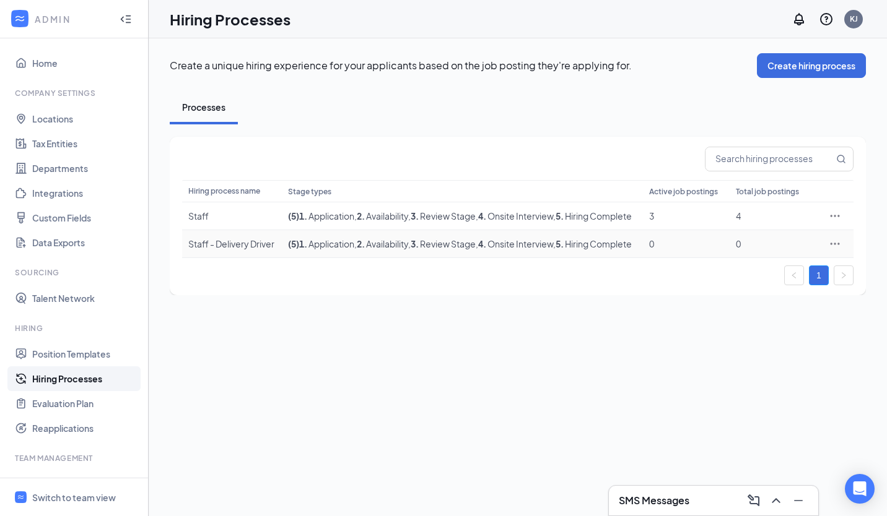
click at [837, 250] on icon "Ellipses" at bounding box center [835, 244] width 12 height 12
click at [746, 377] on span "Delete" at bounding box center [739, 373] width 28 height 11
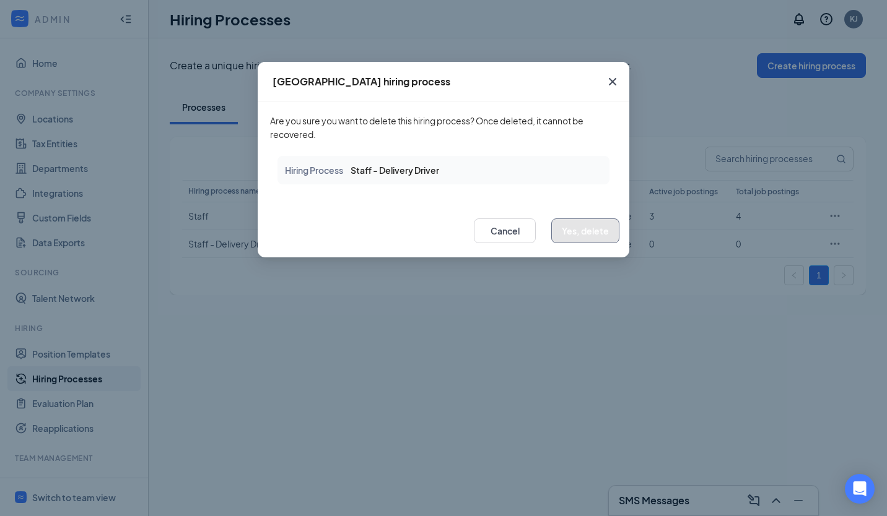
click at [580, 235] on button "Yes, delete" at bounding box center [585, 231] width 68 height 25
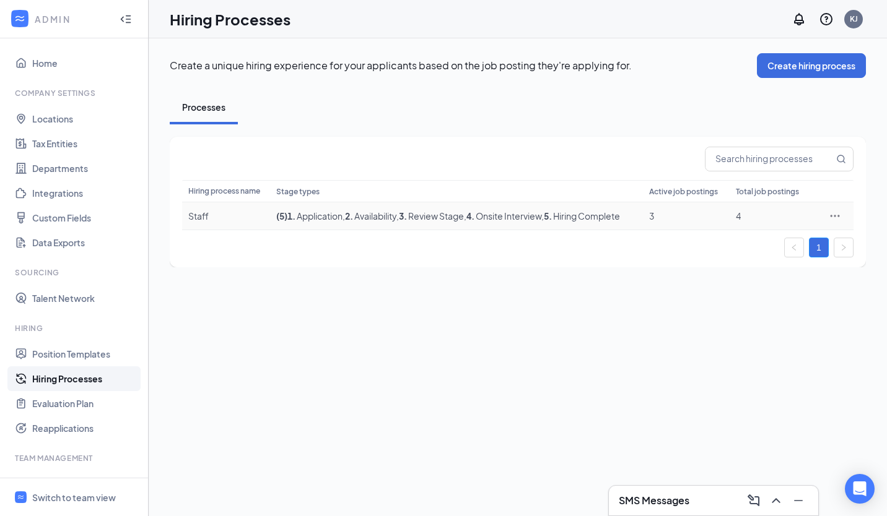
click at [832, 214] on icon "Ellipses" at bounding box center [835, 216] width 12 height 12
click at [798, 246] on span "Edit" at bounding box center [778, 242] width 107 height 14
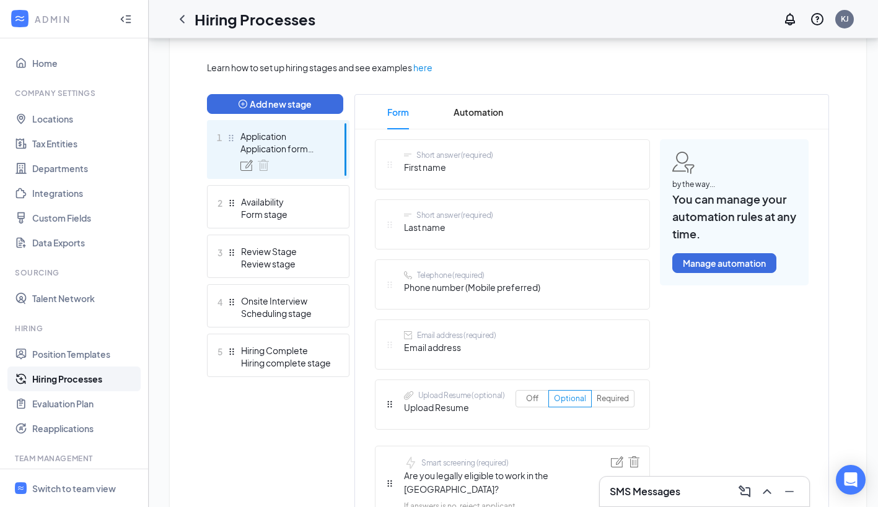
scroll to position [279, 0]
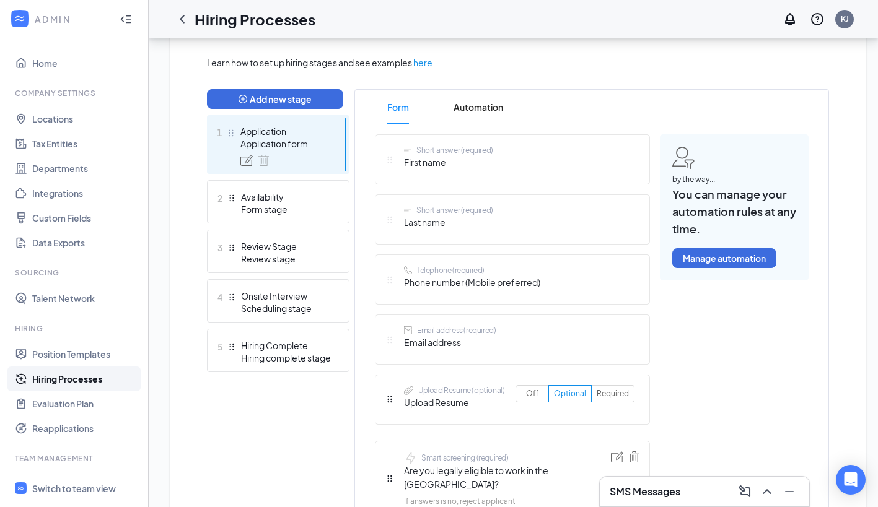
click at [292, 352] on div "Hiring complete stage" at bounding box center [286, 358] width 90 height 12
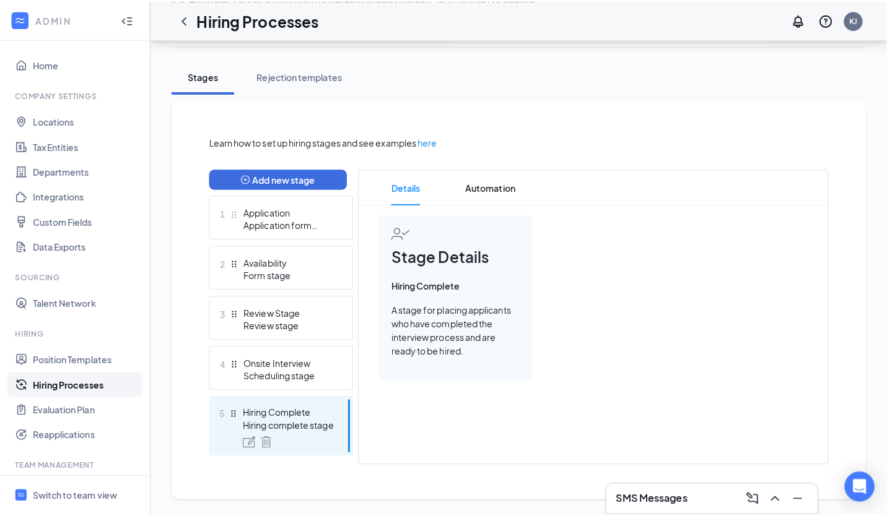
scroll to position [193, 0]
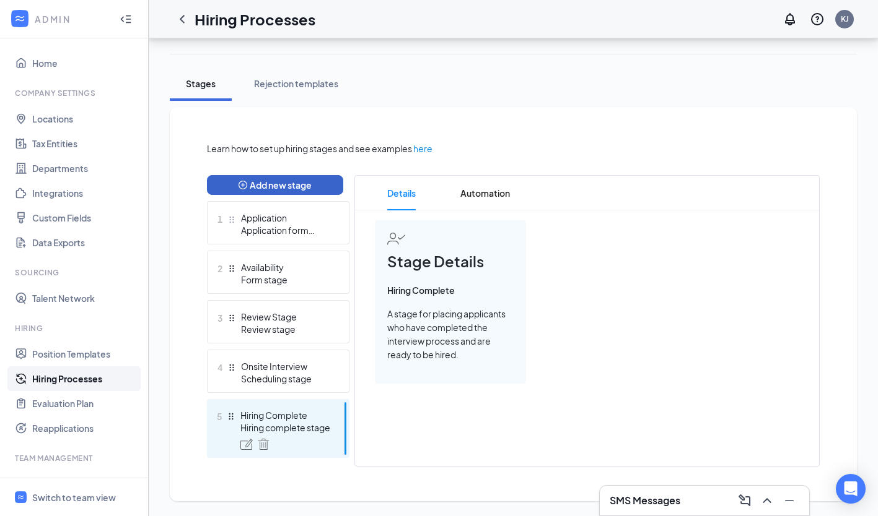
click at [295, 179] on button "Add new stage" at bounding box center [275, 185] width 136 height 20
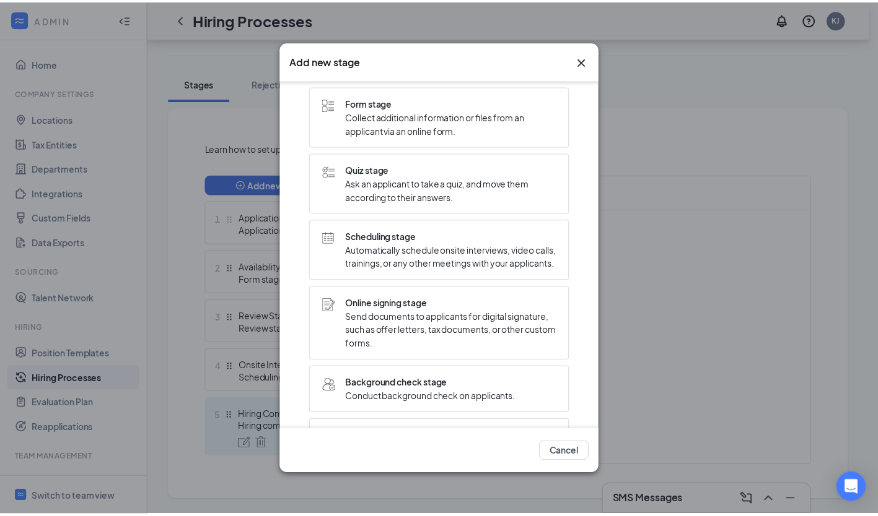
scroll to position [0, 0]
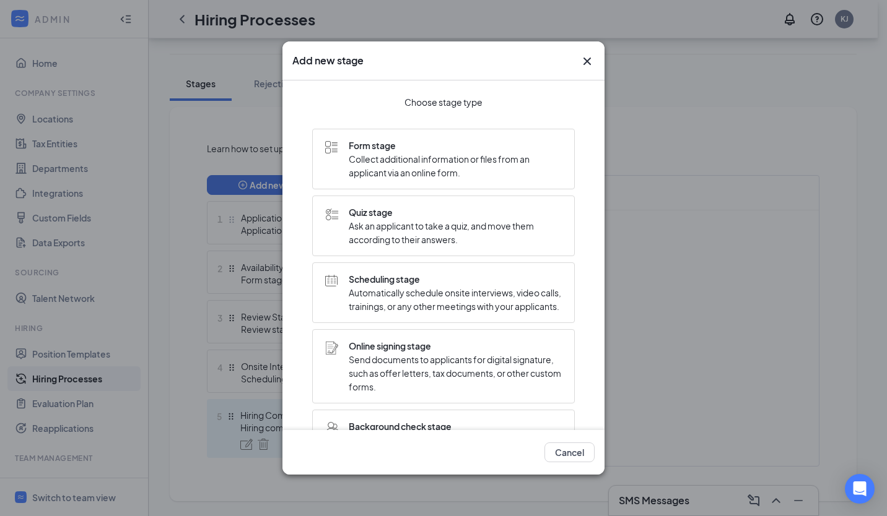
click at [587, 63] on icon "Cross" at bounding box center [587, 61] width 15 height 15
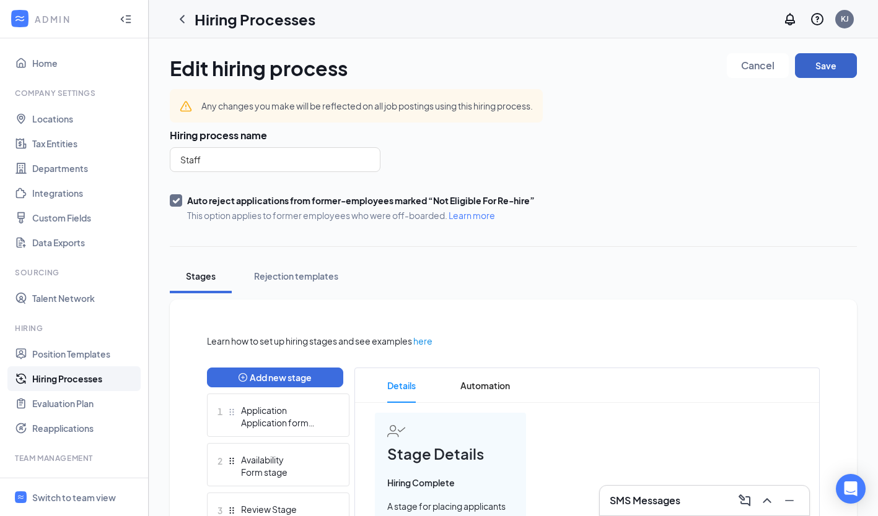
click at [824, 58] on button "Save" at bounding box center [826, 65] width 62 height 25
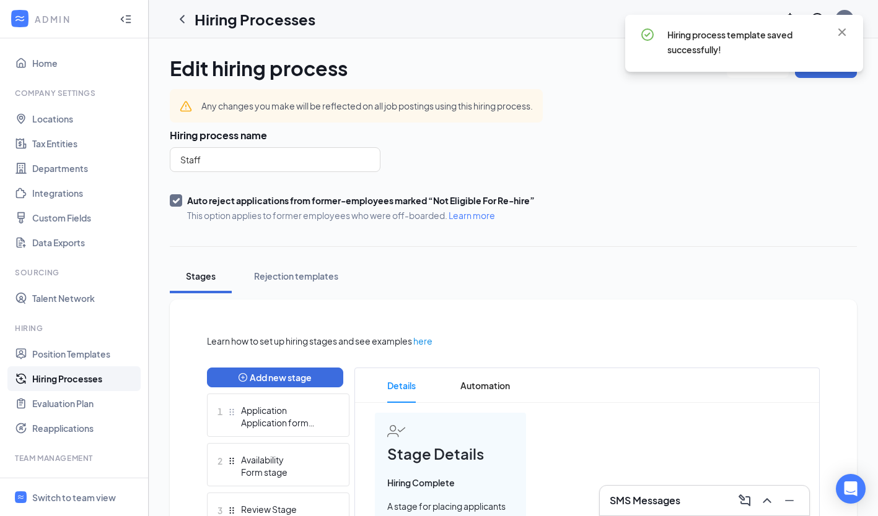
click at [181, 14] on icon "ChevronLeft" at bounding box center [182, 19] width 15 height 15
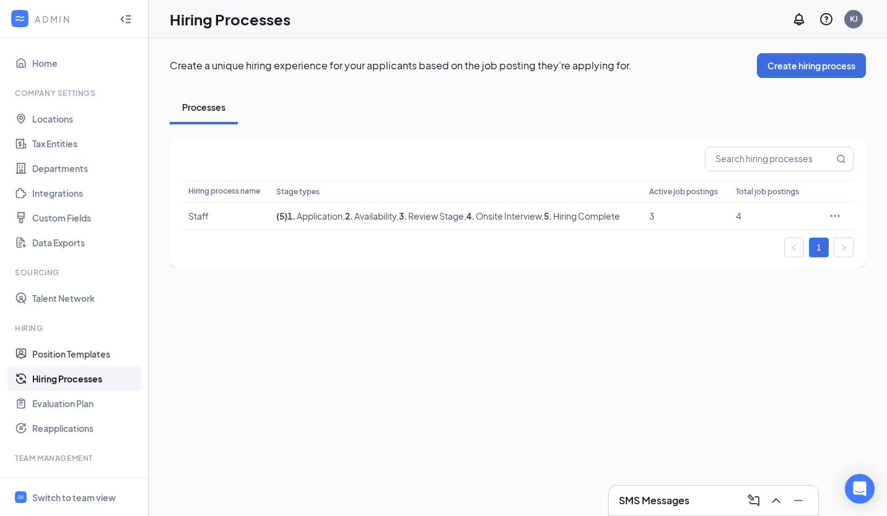
click at [84, 352] on link "Position Templates" at bounding box center [85, 354] width 106 height 25
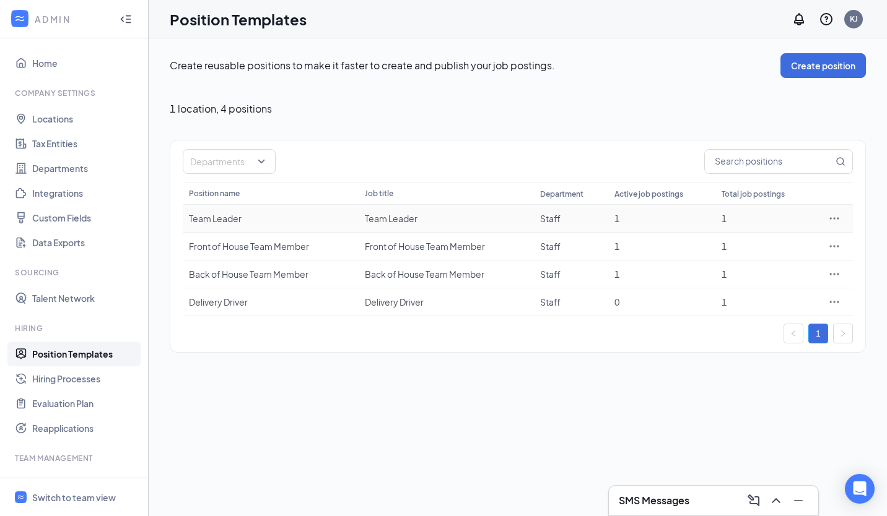
click at [830, 217] on icon "Ellipses" at bounding box center [834, 218] width 9 height 2
click at [784, 242] on span "Edit" at bounding box center [777, 244] width 107 height 14
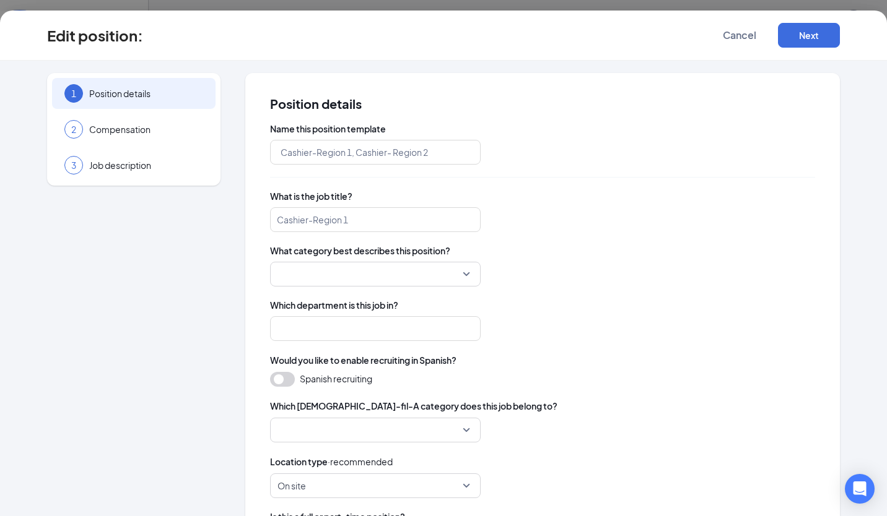
type input "Team Leader"
type input "Staff"
click at [159, 133] on span "Compensation" at bounding box center [146, 129] width 114 height 12
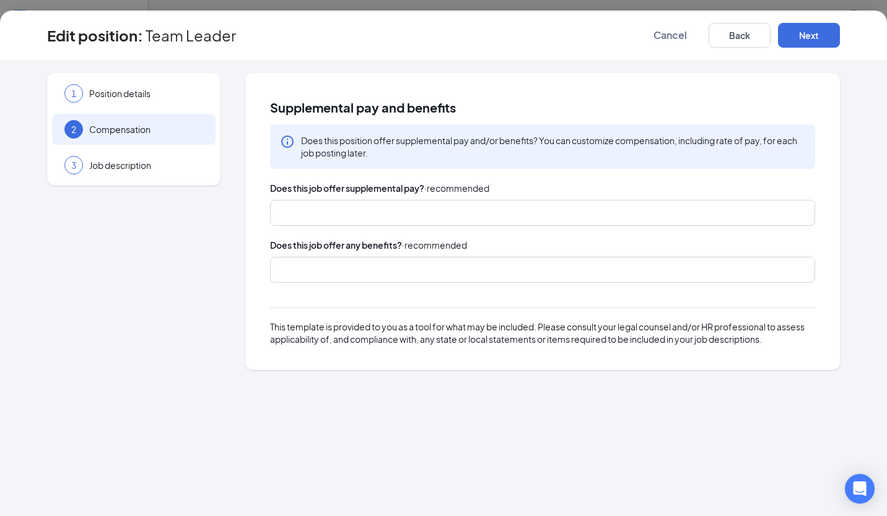
click at [180, 162] on span "Job description" at bounding box center [146, 165] width 114 height 12
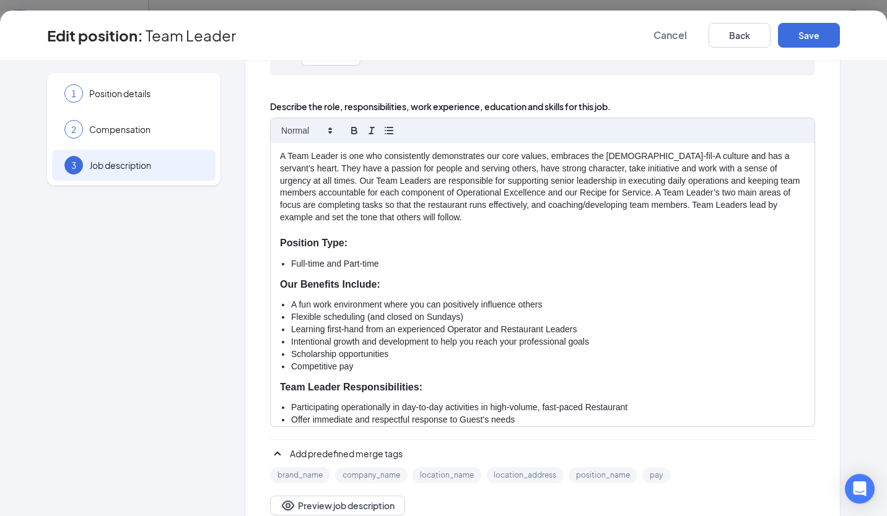
scroll to position [100, 0]
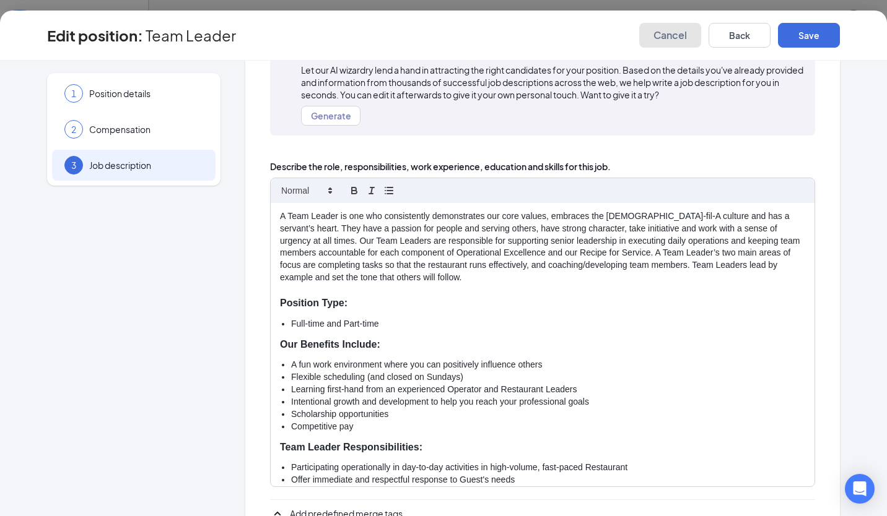
click at [681, 35] on span "Cancel" at bounding box center [669, 35] width 33 height 12
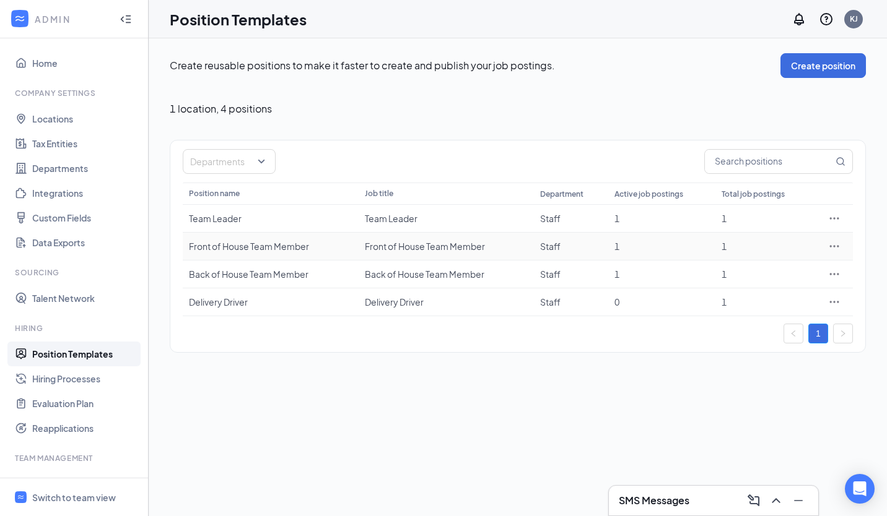
click at [833, 242] on icon "Ellipses" at bounding box center [834, 246] width 12 height 12
click at [756, 269] on span "Edit" at bounding box center [777, 272] width 107 height 14
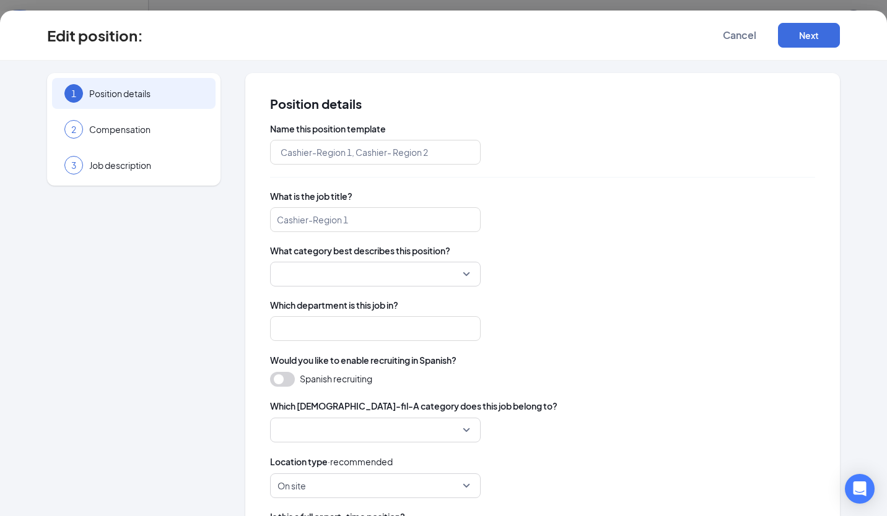
type input "Front of House Team Member"
type input "Staff"
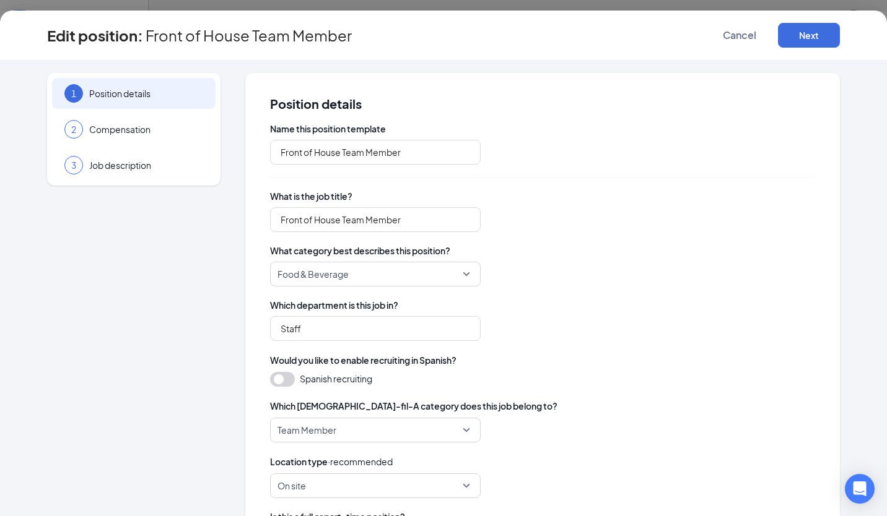
click at [167, 124] on span "Compensation" at bounding box center [146, 129] width 114 height 12
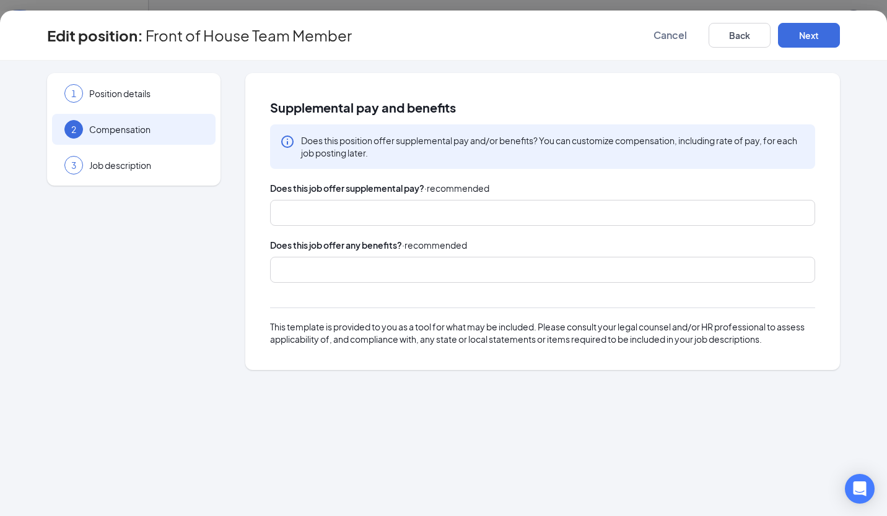
click at [171, 160] on span "Job description" at bounding box center [146, 165] width 114 height 12
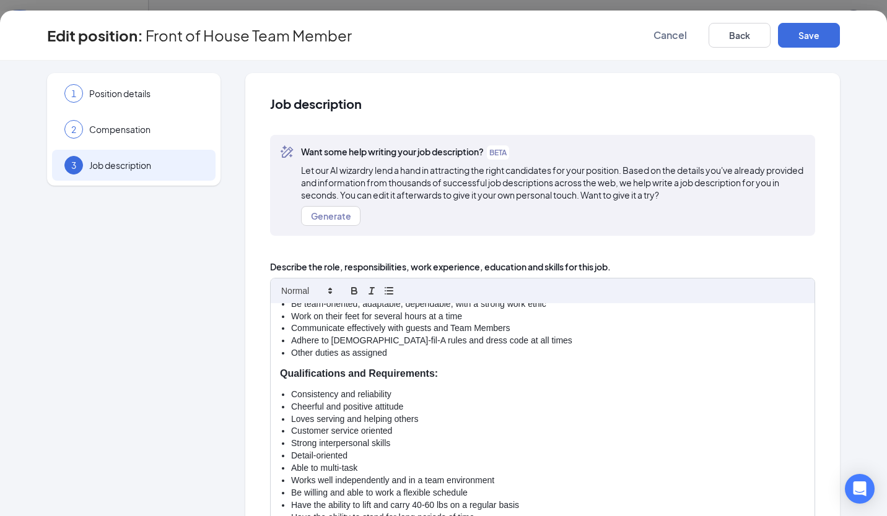
scroll to position [315, 0]
click at [141, 105] on div "1 Position details" at bounding box center [133, 93] width 163 height 31
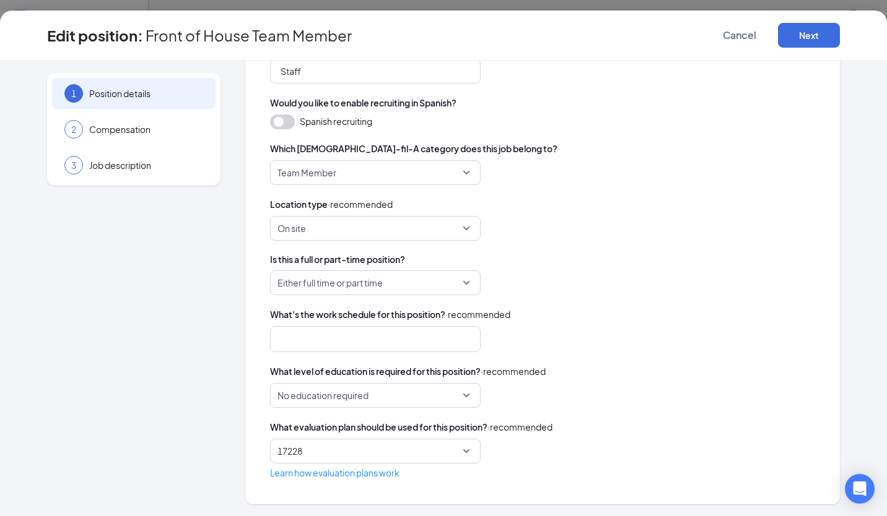
scroll to position [0, 0]
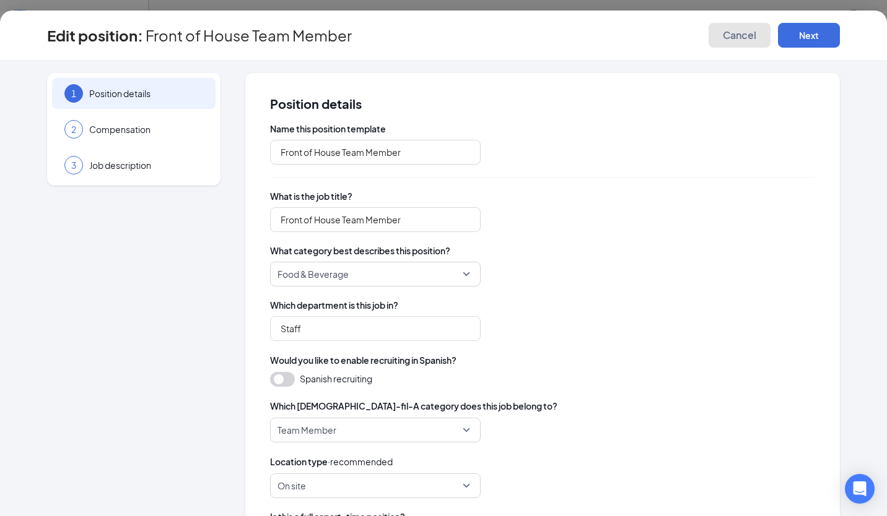
click at [743, 32] on span "Cancel" at bounding box center [739, 35] width 33 height 12
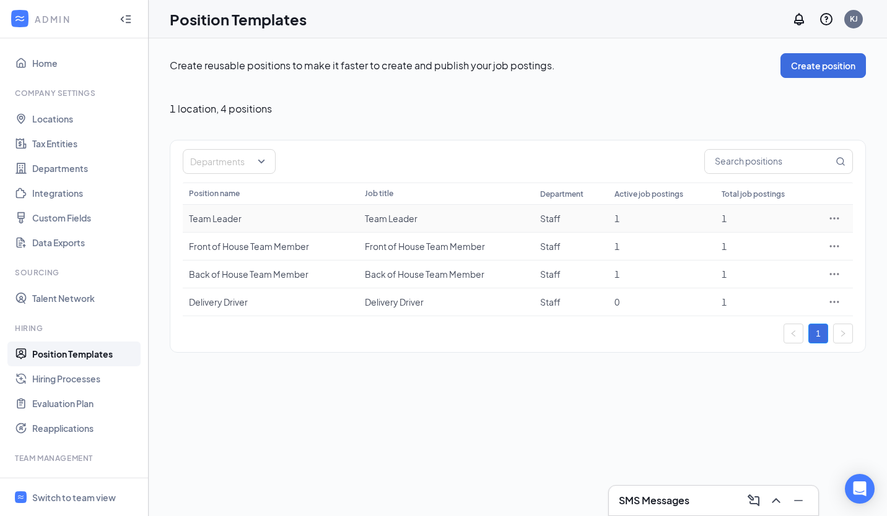
click at [835, 219] on icon "Ellipses" at bounding box center [834, 218] width 12 height 12
click at [565, 407] on div "Create reusable positions to make it faster to create and publish your job post…" at bounding box center [518, 277] width 738 height 478
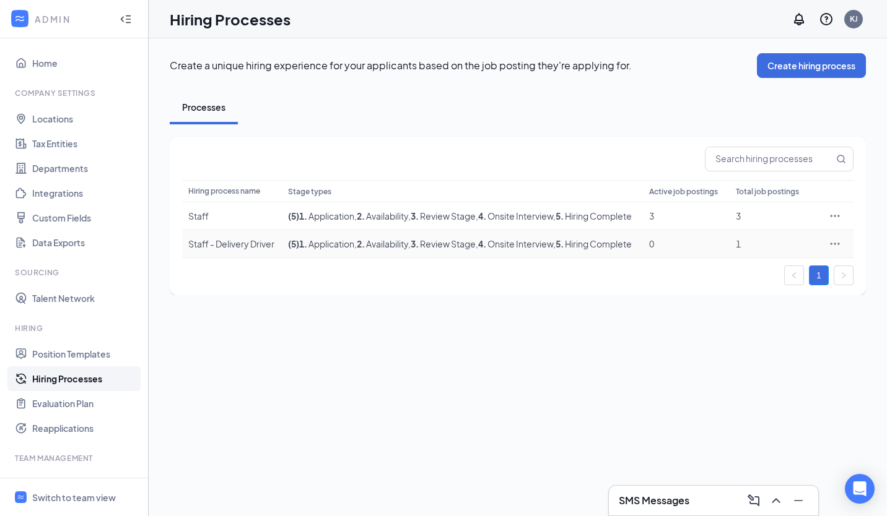
click at [835, 250] on icon "Ellipses" at bounding box center [835, 244] width 12 height 12
click at [755, 373] on span "Delete" at bounding box center [778, 374] width 107 height 14
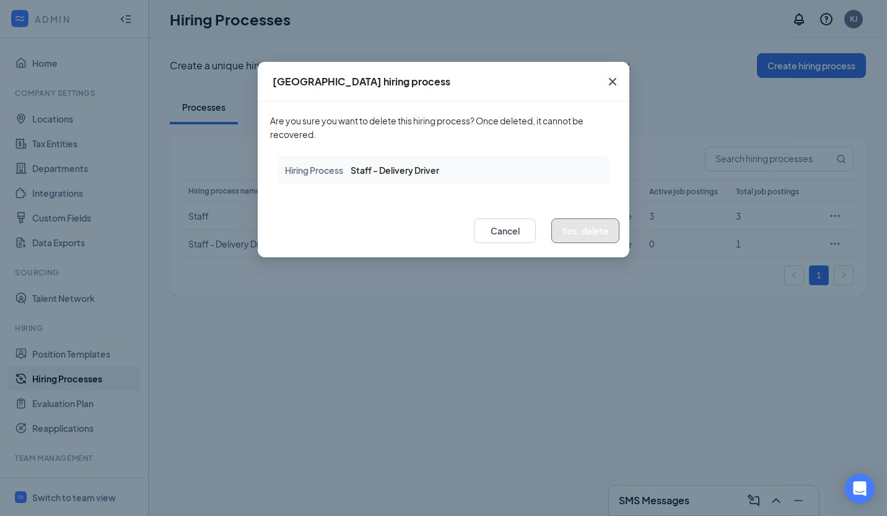
click at [593, 226] on button "Yes, delete" at bounding box center [585, 231] width 68 height 25
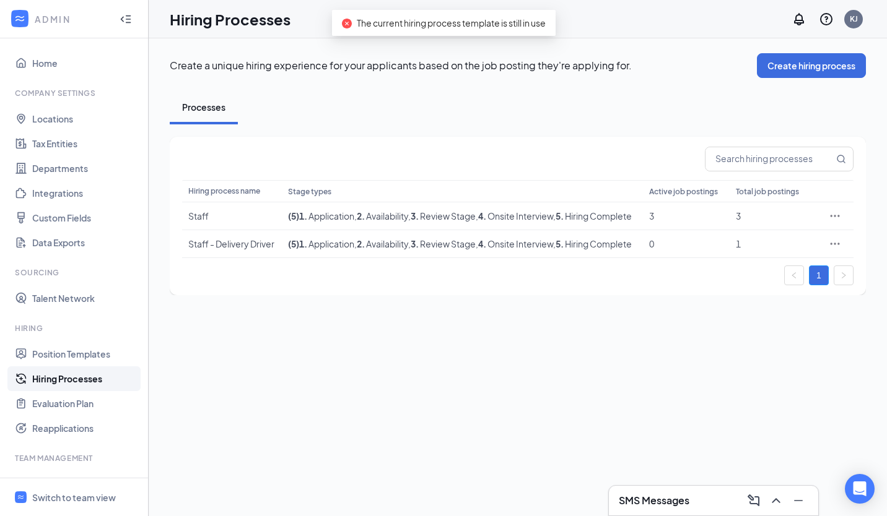
click at [547, 97] on div "Processes" at bounding box center [518, 107] width 696 height 34
click at [81, 352] on link "Position Templates" at bounding box center [85, 354] width 106 height 25
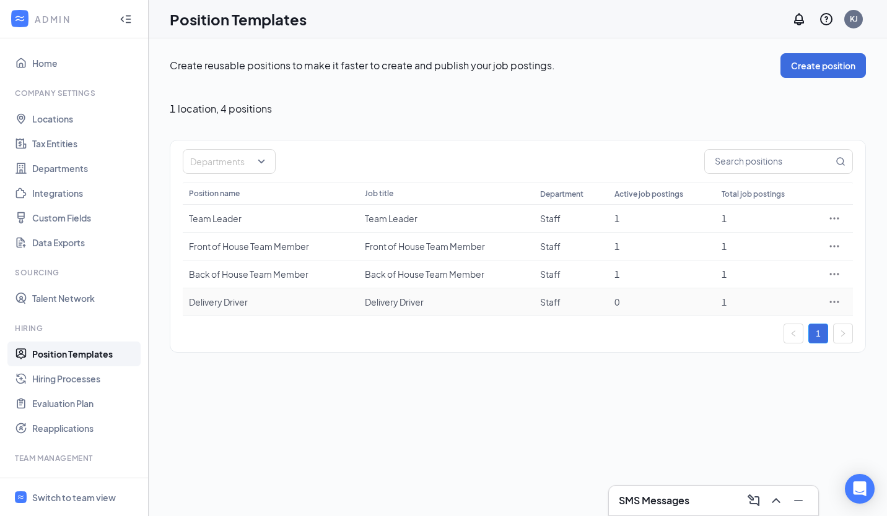
click at [835, 302] on icon "Ellipses" at bounding box center [834, 302] width 9 height 2
click at [826, 319] on li "Edit" at bounding box center [777, 327] width 126 height 28
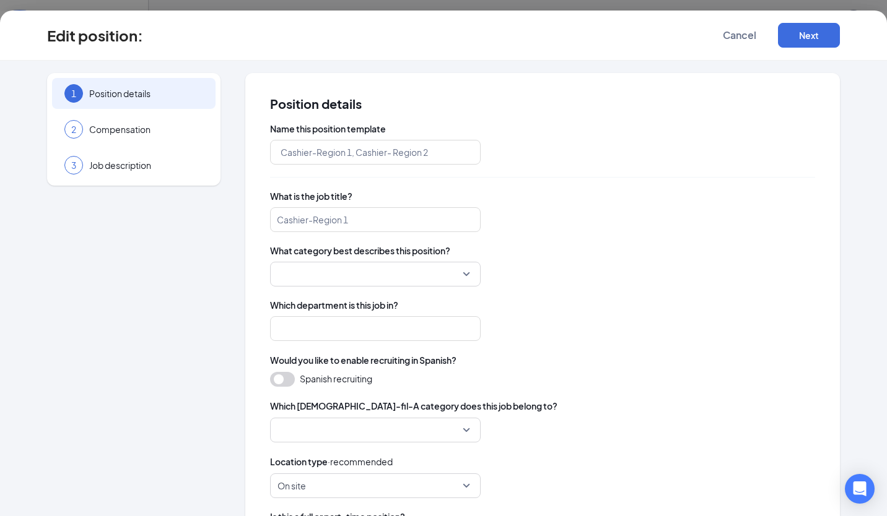
type input "Delivery Driver"
type input "Staff"
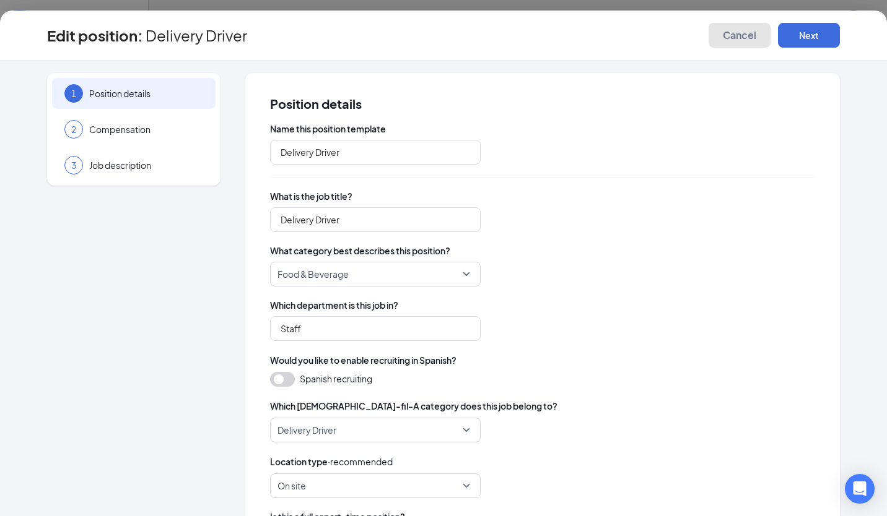
click at [749, 36] on span "Cancel" at bounding box center [739, 35] width 33 height 12
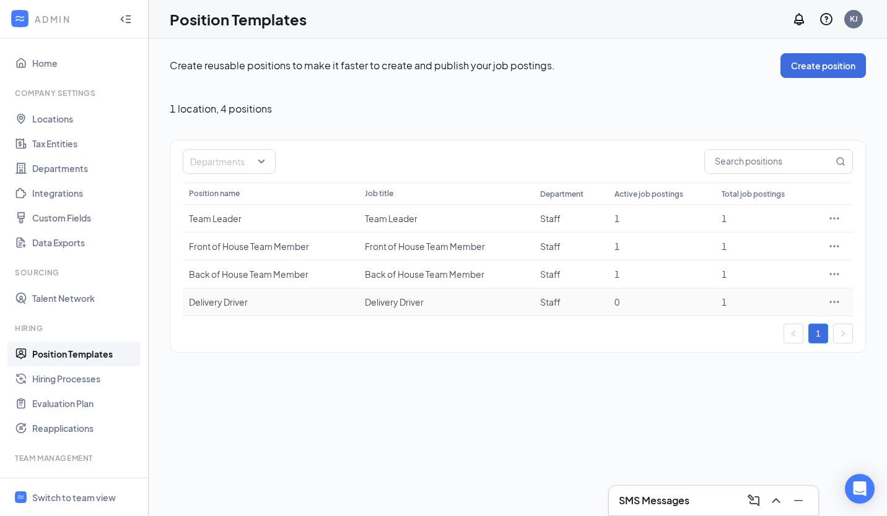
click at [830, 298] on icon "Ellipses" at bounding box center [834, 302] width 12 height 12
click at [783, 375] on li "View job postings" at bounding box center [777, 384] width 126 height 28
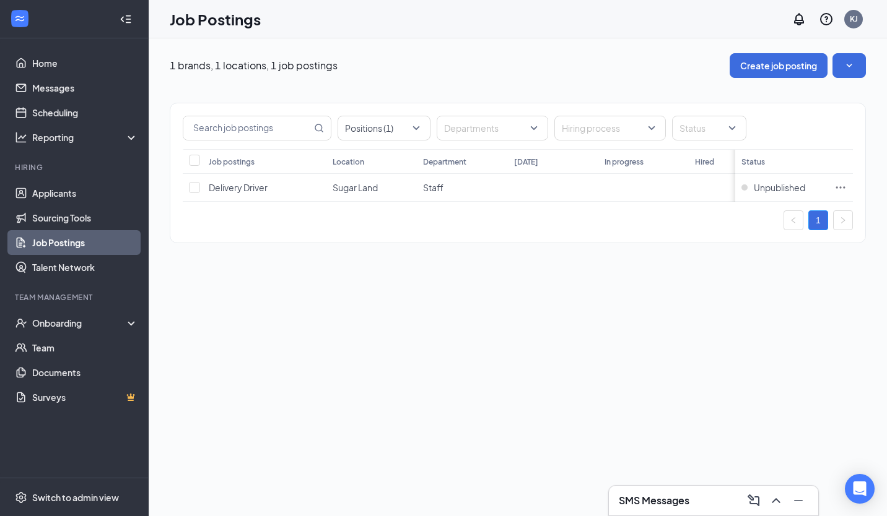
click at [572, 336] on div "1 brands, 1 locations, 1 job postings Create job posting Positions (1) Departme…" at bounding box center [518, 277] width 738 height 478
click at [843, 186] on icon "Ellipses" at bounding box center [840, 187] width 9 height 2
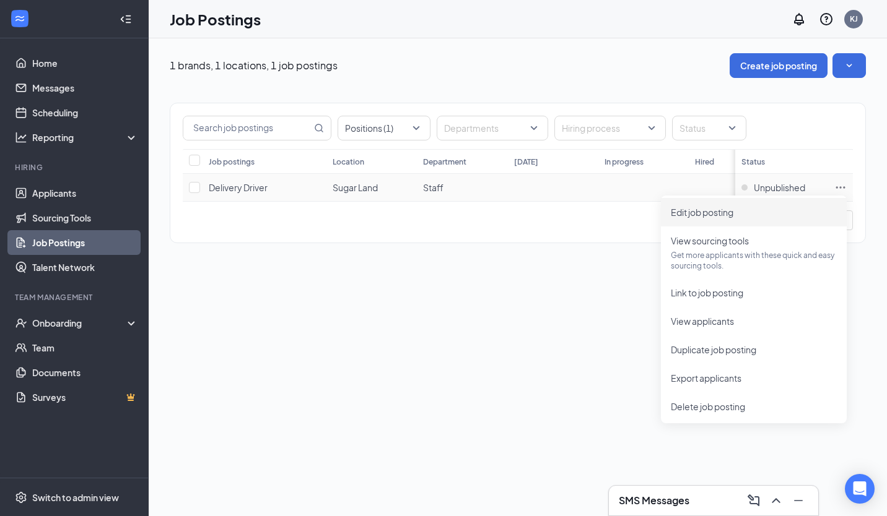
click at [785, 209] on span "Edit job posting" at bounding box center [754, 213] width 166 height 14
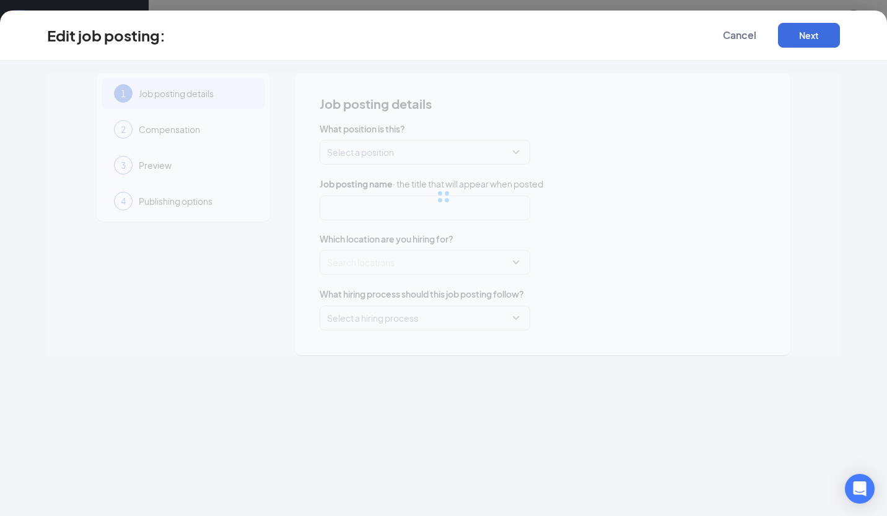
type input "Delivery Driver"
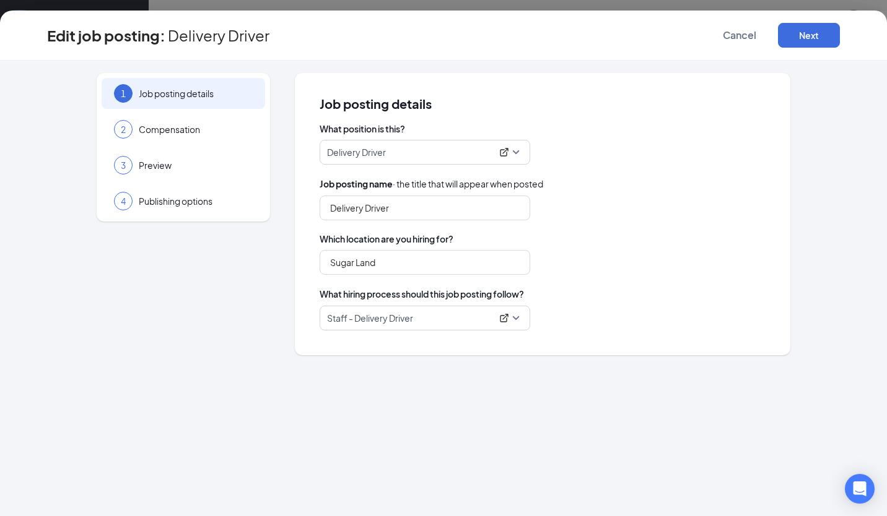
click at [440, 328] on span "Staff - Delivery Driver" at bounding box center [425, 319] width 196 height 24
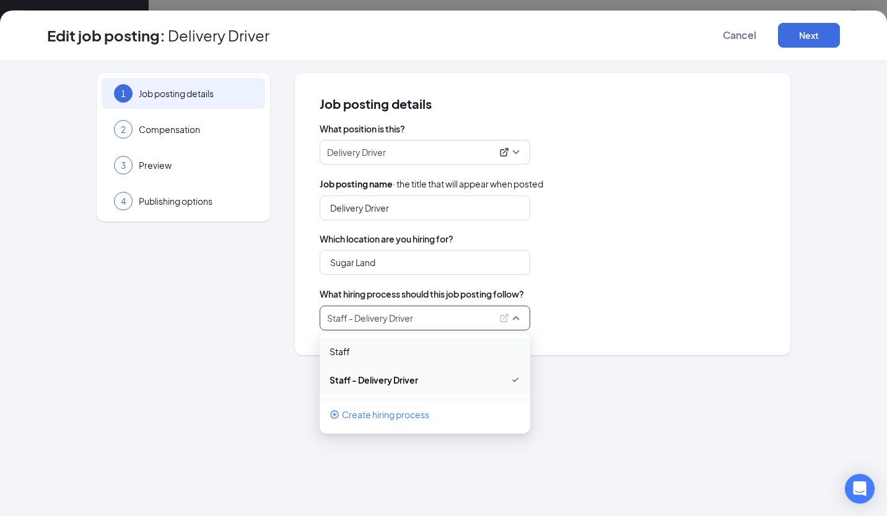
click at [392, 361] on div "Staff" at bounding box center [425, 351] width 211 height 27
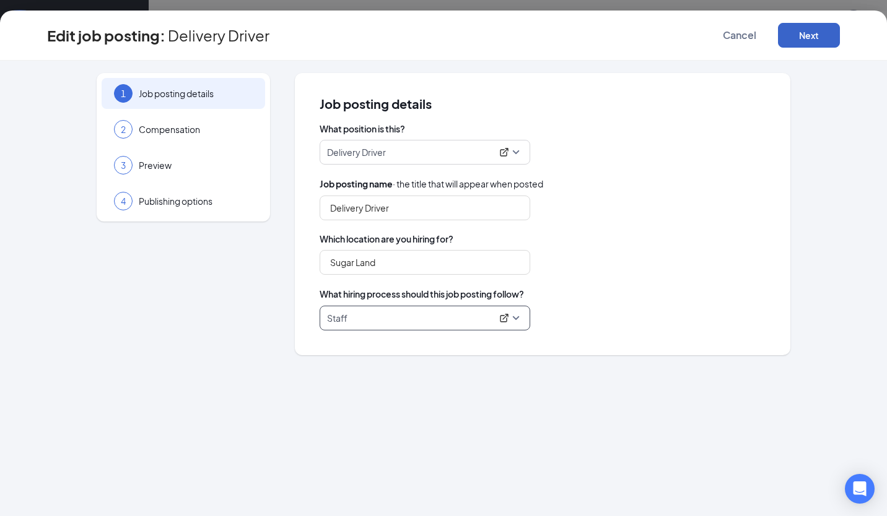
click at [807, 33] on button "Next" at bounding box center [809, 35] width 62 height 25
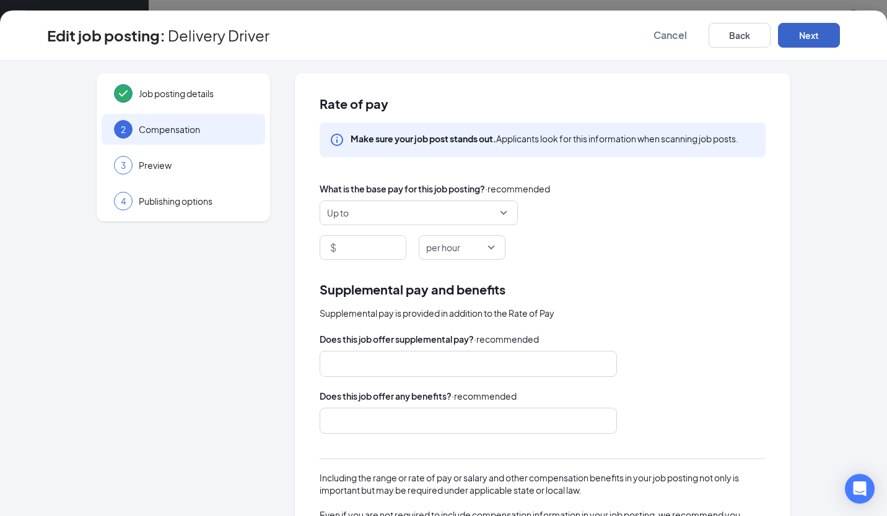
click at [807, 33] on button "Next" at bounding box center [809, 35] width 62 height 25
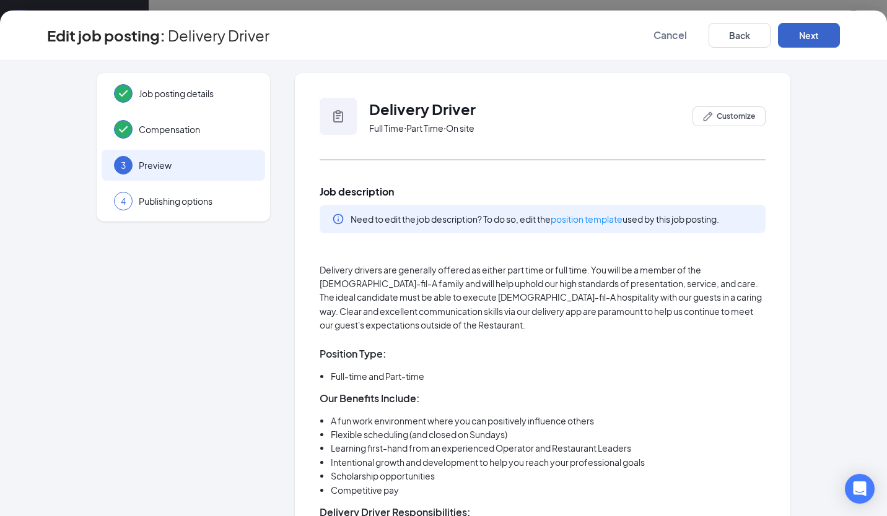
click at [807, 33] on button "Next" at bounding box center [809, 35] width 62 height 25
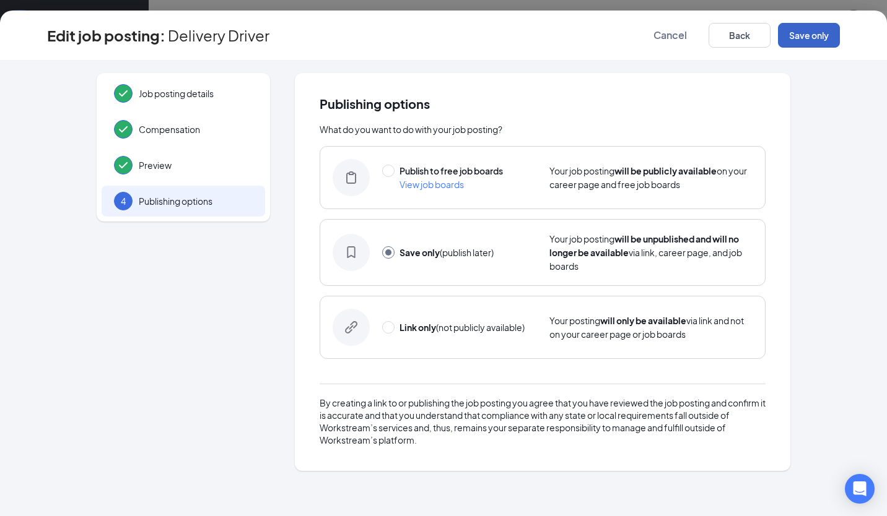
click at [819, 27] on button "Save only" at bounding box center [809, 35] width 62 height 25
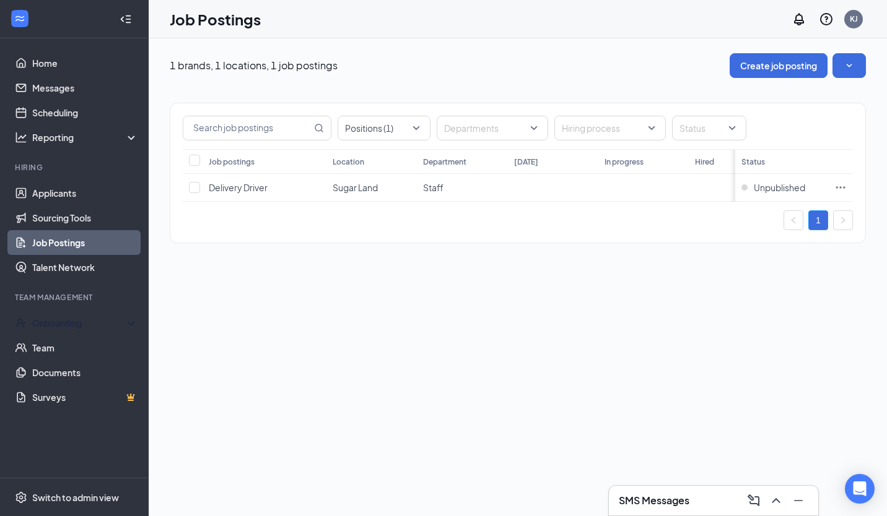
click at [66, 322] on div "Onboarding" at bounding box center [79, 323] width 95 height 12
click at [72, 236] on link "Job Postings" at bounding box center [85, 242] width 106 height 25
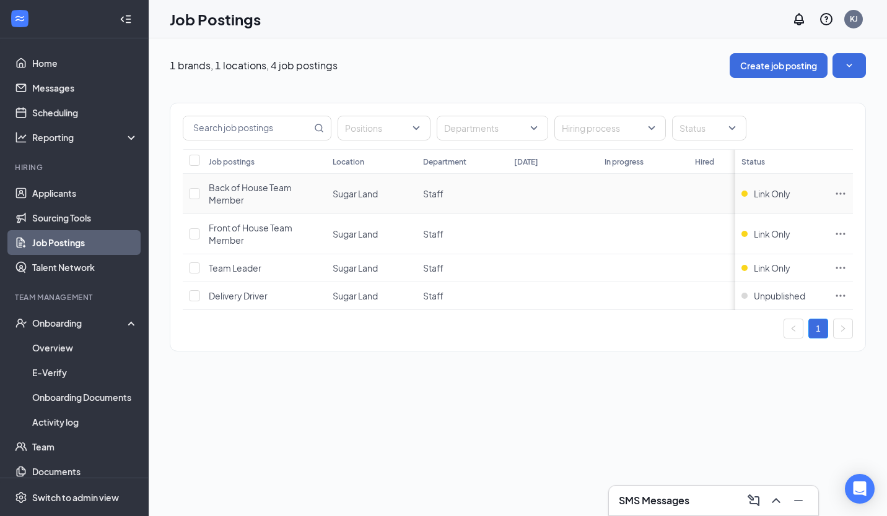
click at [841, 194] on icon "Ellipses" at bounding box center [840, 194] width 12 height 12
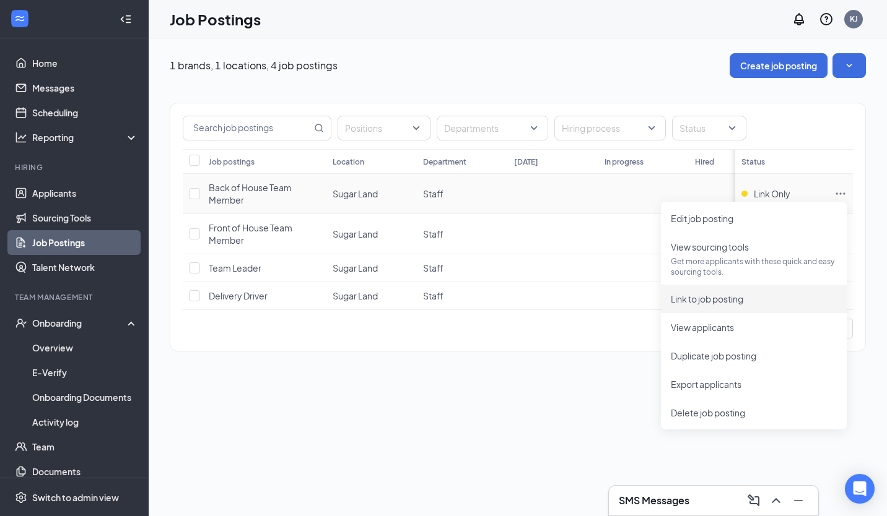
click at [798, 302] on span "Link to job posting" at bounding box center [754, 299] width 166 height 14
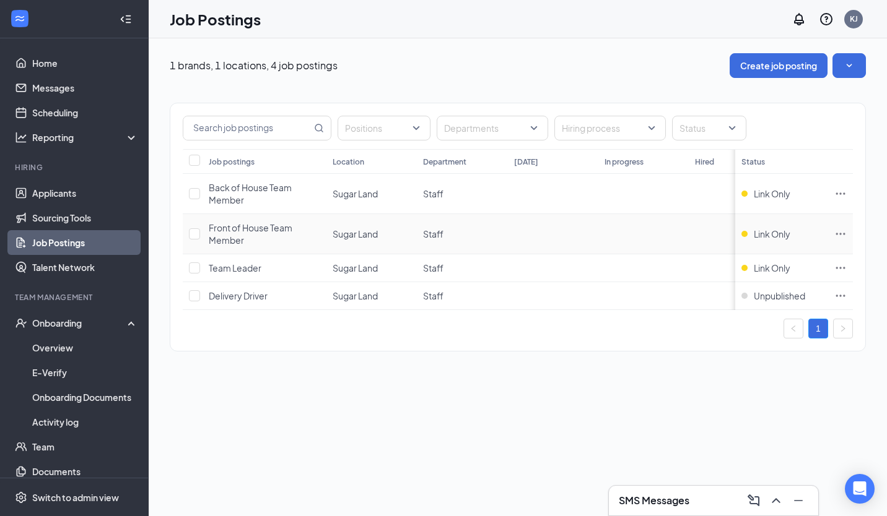
click at [839, 235] on icon "Ellipses" at bounding box center [840, 234] width 12 height 12
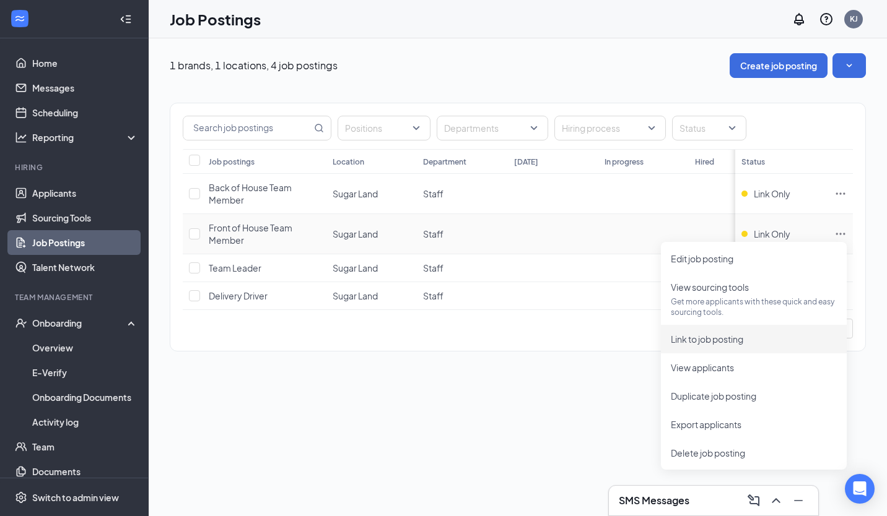
click at [723, 337] on span "Link to job posting" at bounding box center [707, 339] width 72 height 11
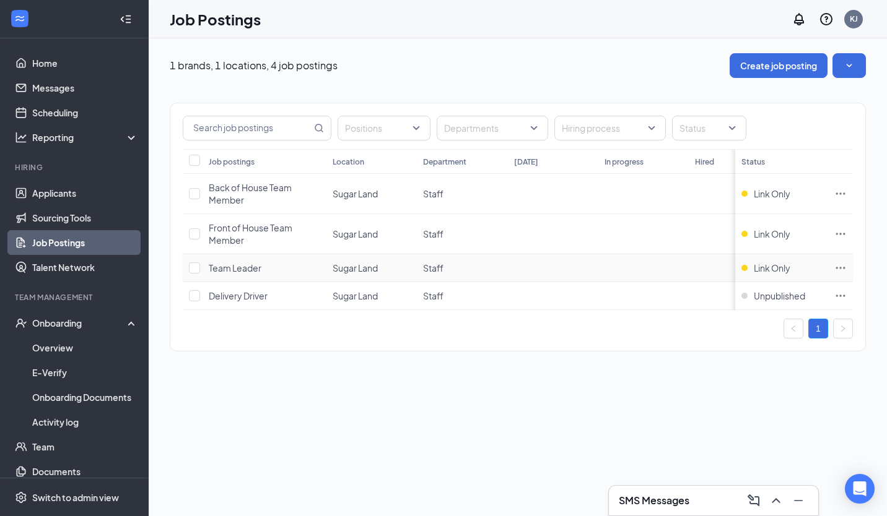
click at [840, 266] on icon "Ellipses" at bounding box center [840, 268] width 12 height 12
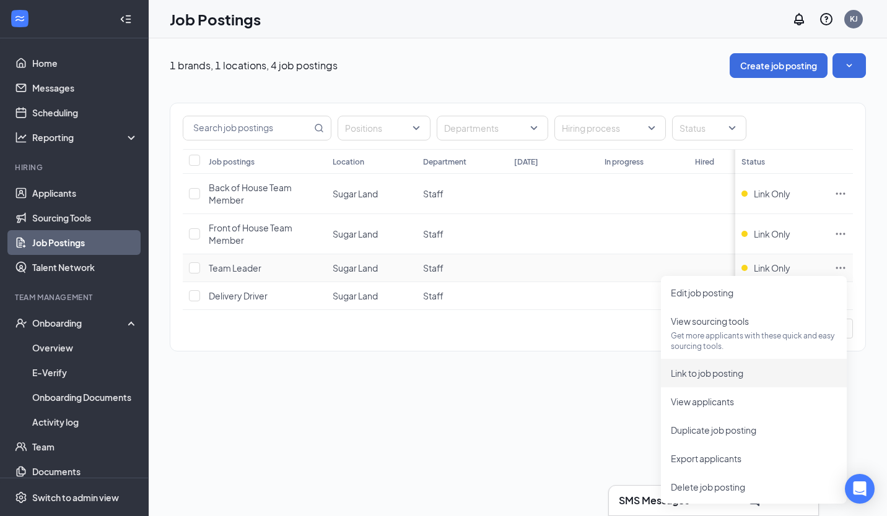
click at [719, 371] on span "Link to job posting" at bounding box center [707, 373] width 72 height 11
